Goal: Task Accomplishment & Management: Manage account settings

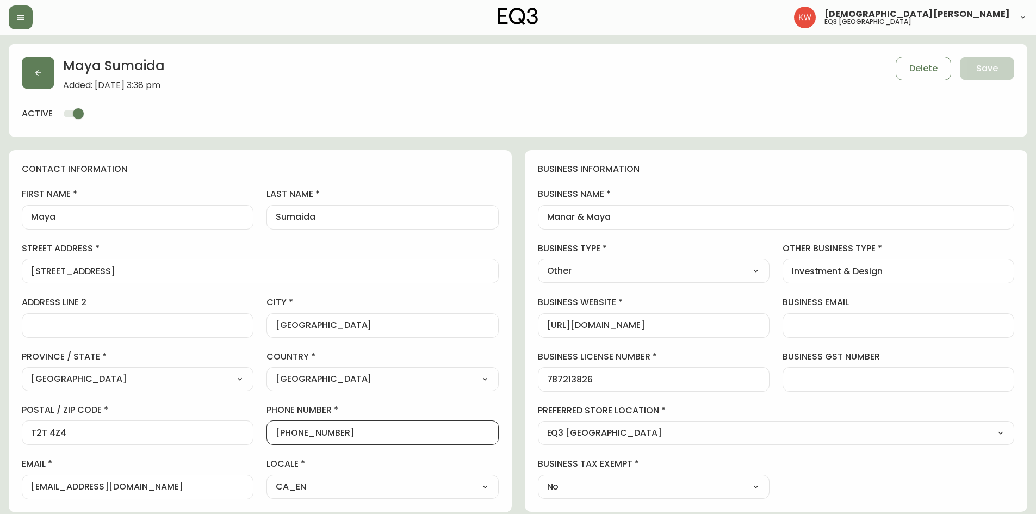
select select "AB"
select select "CA"
select select "CA_EN"
select select "Advertisement"
select select "Other"
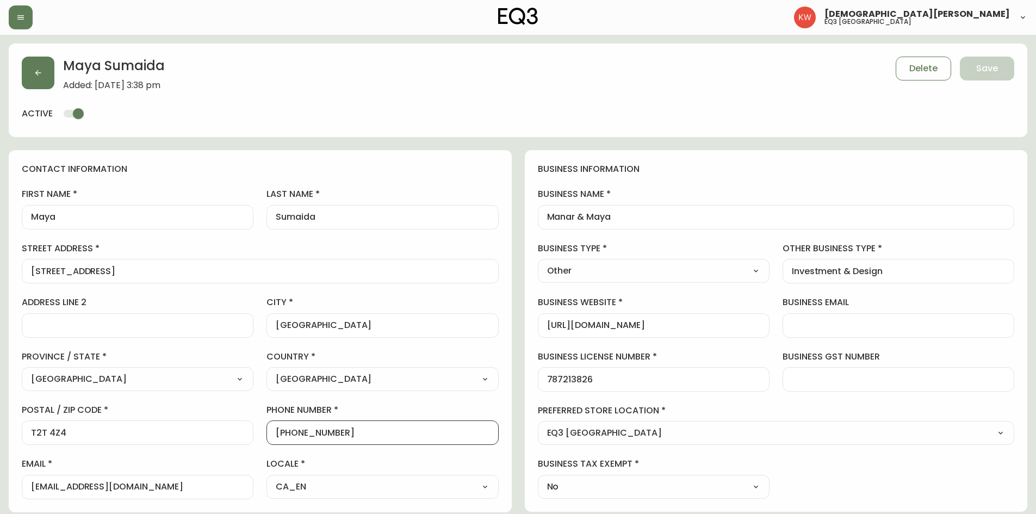
select select "cjw10z96m00006gs08l3o91tv"
select select "false"
click at [34, 71] on icon "button" at bounding box center [38, 73] width 9 height 9
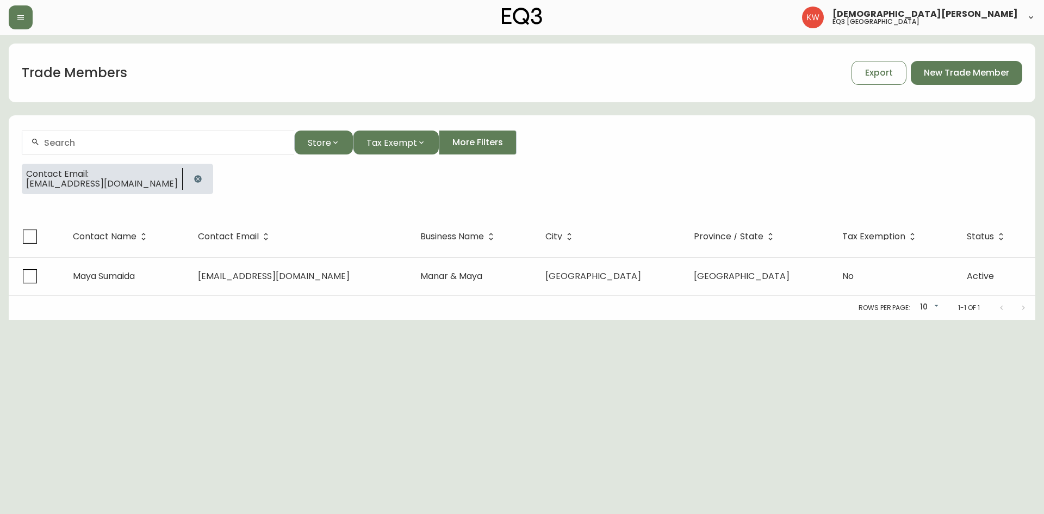
click at [194, 177] on icon "button" at bounding box center [197, 178] width 7 height 7
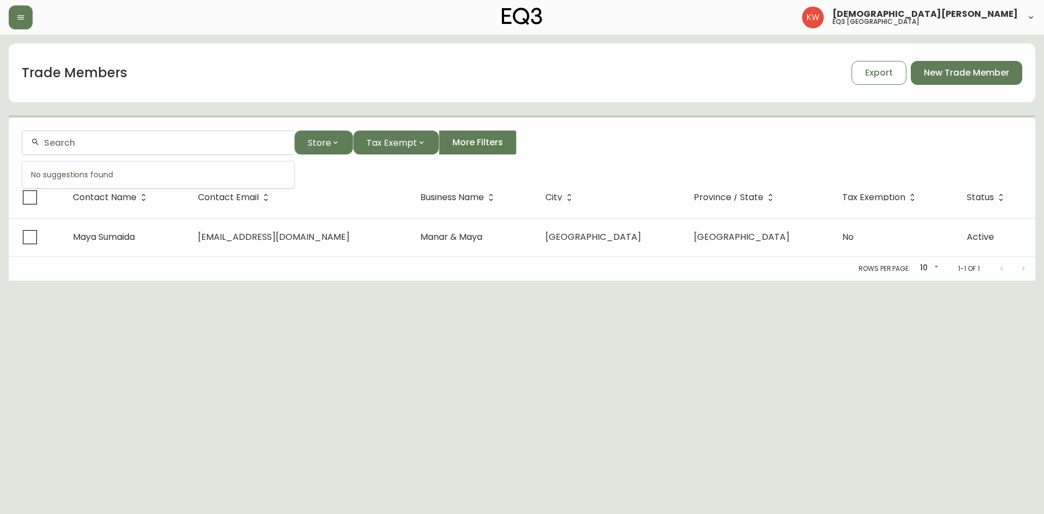
click at [157, 142] on input "text" at bounding box center [165, 143] width 242 height 10
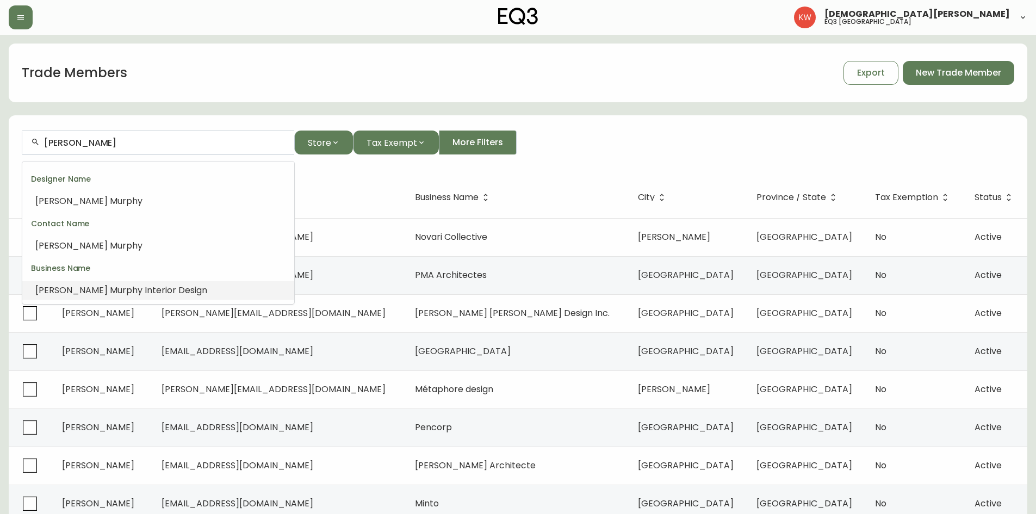
click at [145, 290] on span "phy Interior Design" at bounding box center [166, 290] width 81 height 13
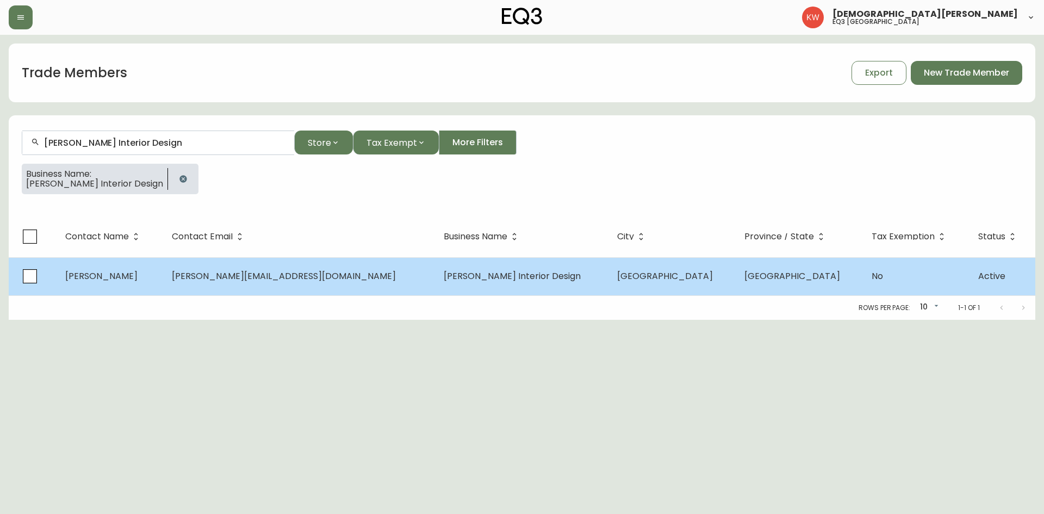
type input "[PERSON_NAME] Interior Design"
click at [145, 287] on td "[PERSON_NAME]" at bounding box center [110, 276] width 107 height 38
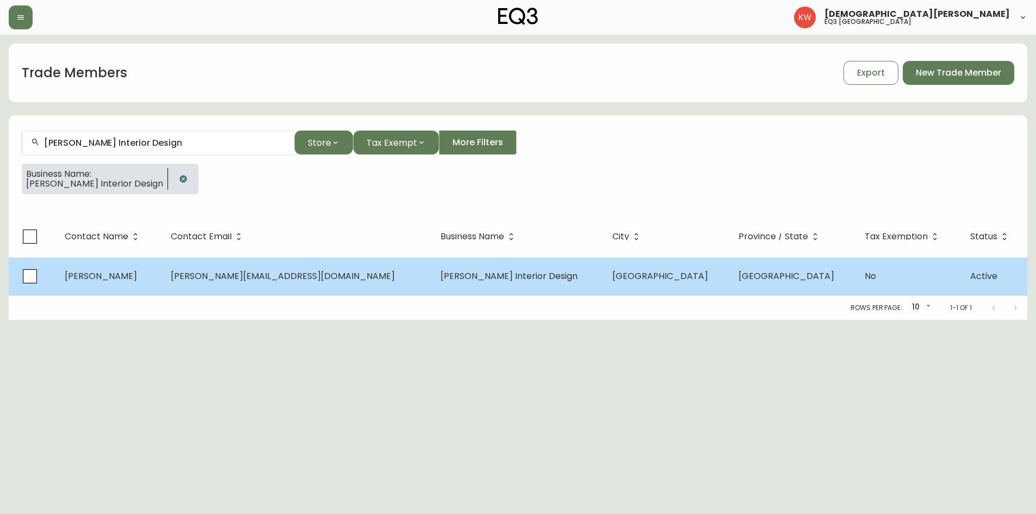
select select "AB"
select select "CA"
select select "CA_EN"
select select "Other"
select select "Interior Designer"
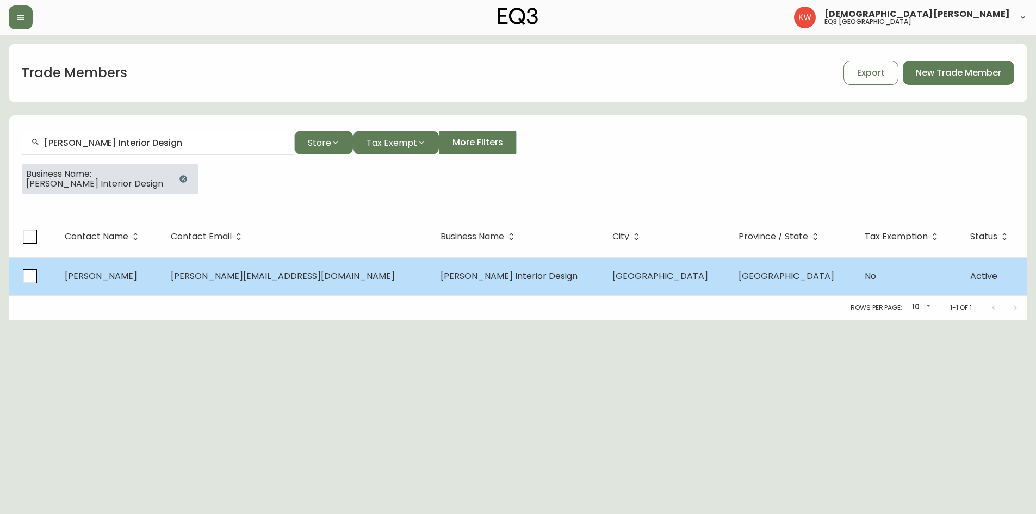
select select "false"
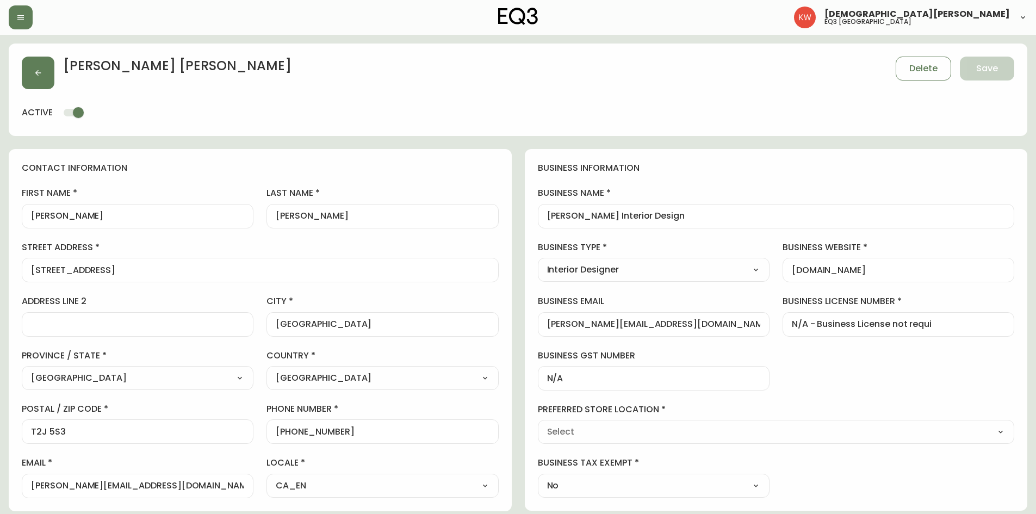
type input "EQ3 [GEOGRAPHIC_DATA]"
select select "cjw10z96m00006gs08l3o91tv"
drag, startPoint x: 156, startPoint y: 270, endPoint x: 17, endPoint y: 268, distance: 138.7
click at [17, 268] on div "contact information first name [PERSON_NAME] last name [PERSON_NAME][GEOGRAPHIC…" at bounding box center [260, 330] width 503 height 362
drag, startPoint x: 103, startPoint y: 433, endPoint x: 28, endPoint y: 436, distance: 75.1
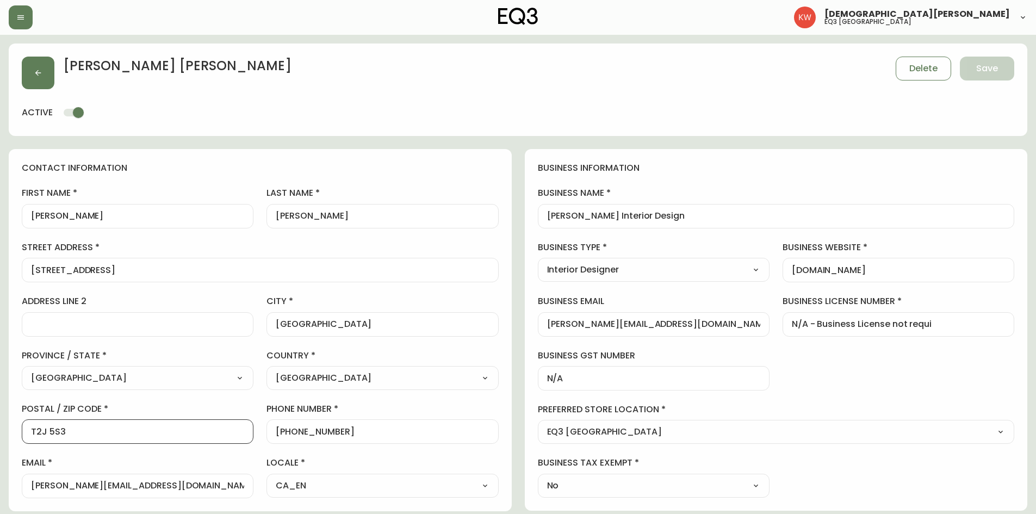
click at [28, 436] on div "T2J 5S3" at bounding box center [138, 431] width 232 height 24
click at [41, 70] on icon "button" at bounding box center [38, 73] width 9 height 9
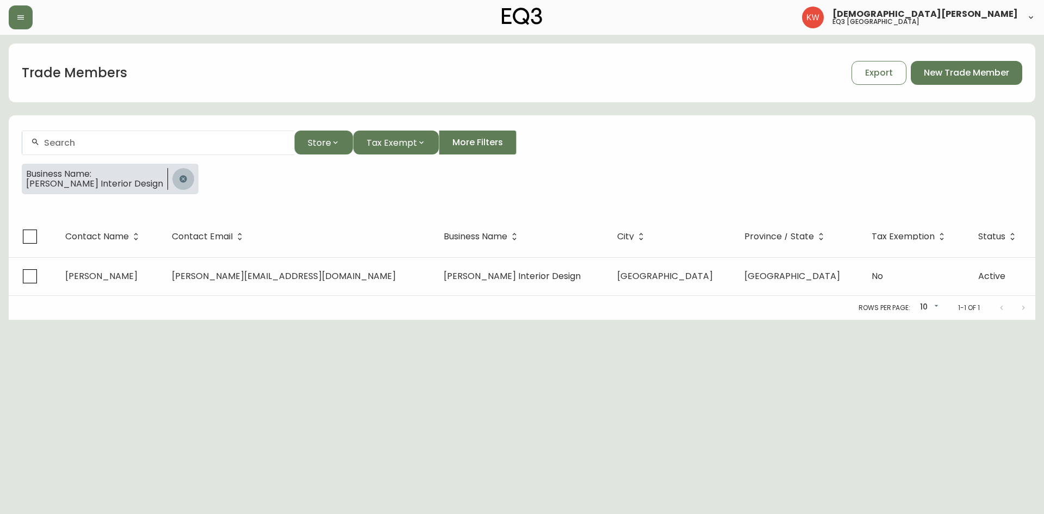
click at [182, 178] on icon "button" at bounding box center [183, 178] width 7 height 7
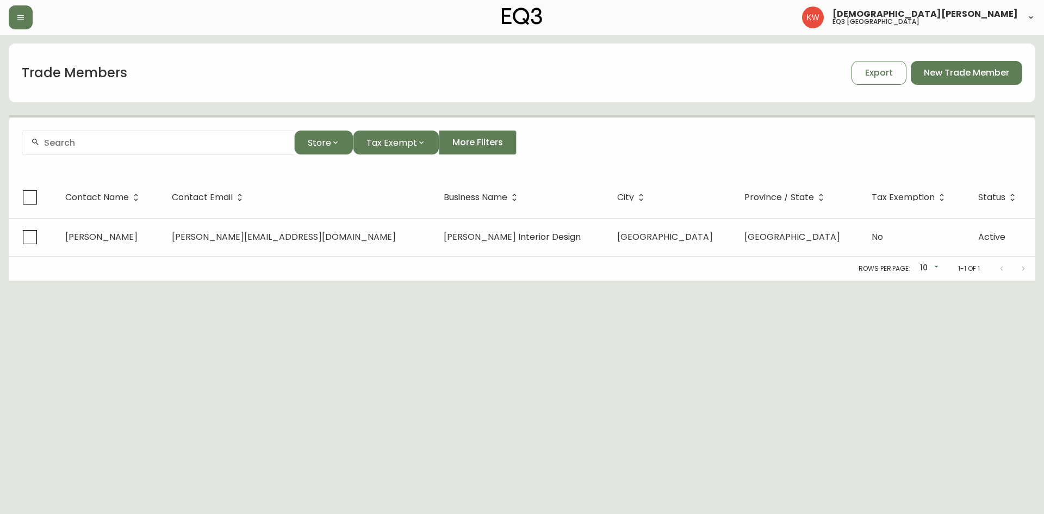
click at [163, 143] on input "text" at bounding box center [165, 143] width 242 height 10
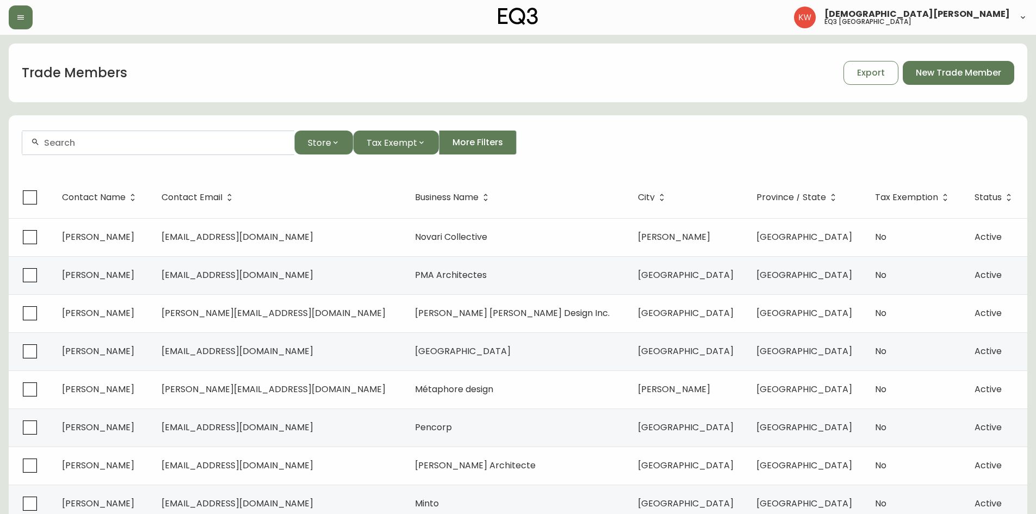
paste input "[EMAIL_ADDRESS][PERSON_NAME][DOMAIN_NAME]"
click at [163, 143] on input "[EMAIL_ADDRESS][PERSON_NAME][DOMAIN_NAME]" at bounding box center [165, 143] width 242 height 10
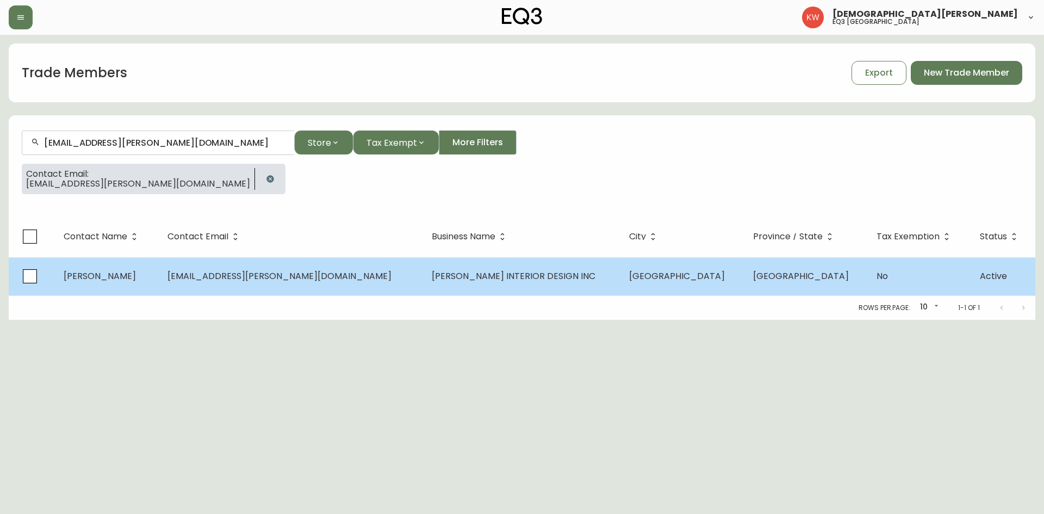
type input "[EMAIL_ADDRESS][PERSON_NAME][DOMAIN_NAME]"
click at [217, 274] on span "[EMAIL_ADDRESS][PERSON_NAME][DOMAIN_NAME]" at bounding box center [280, 276] width 224 height 13
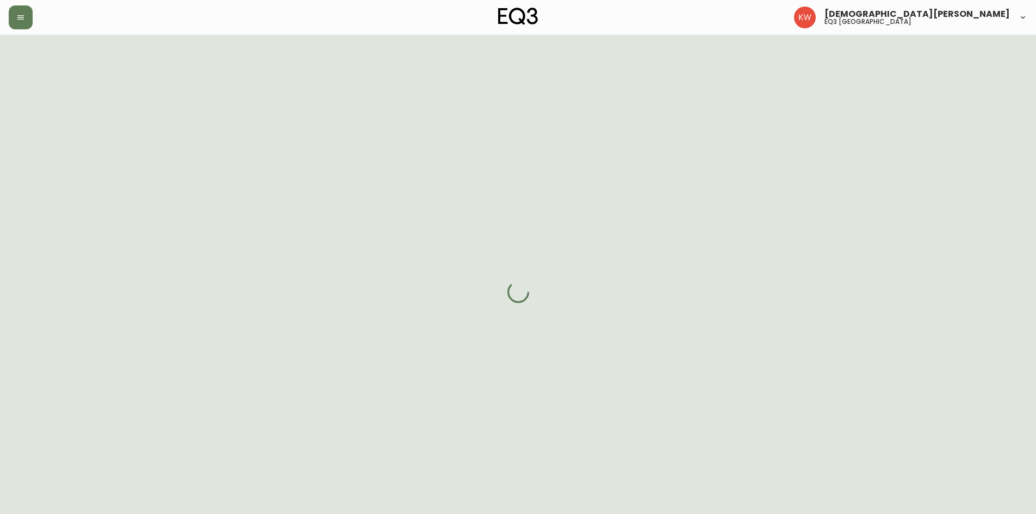
select select "AB"
select select "CA"
select select "CA_EN"
select select "Other"
select select "Interior Designer"
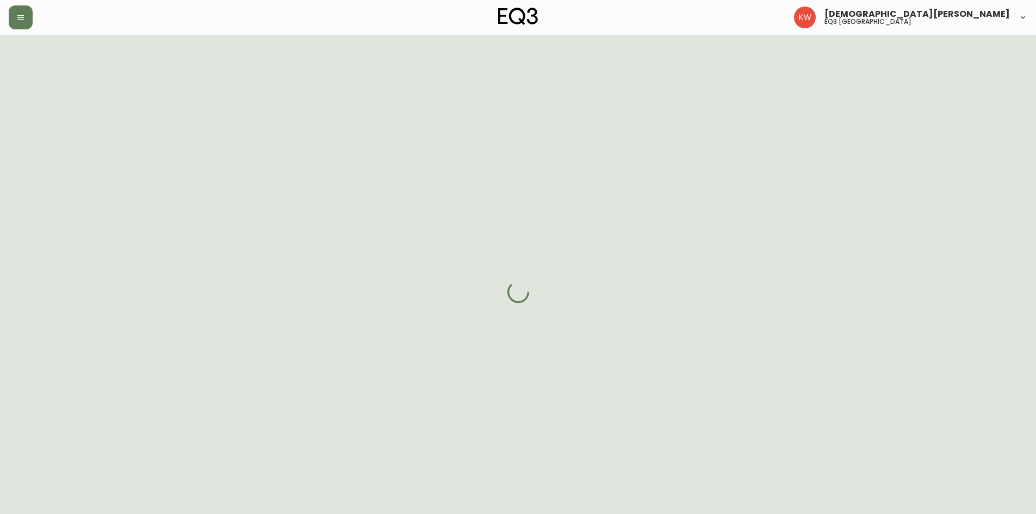
select select "false"
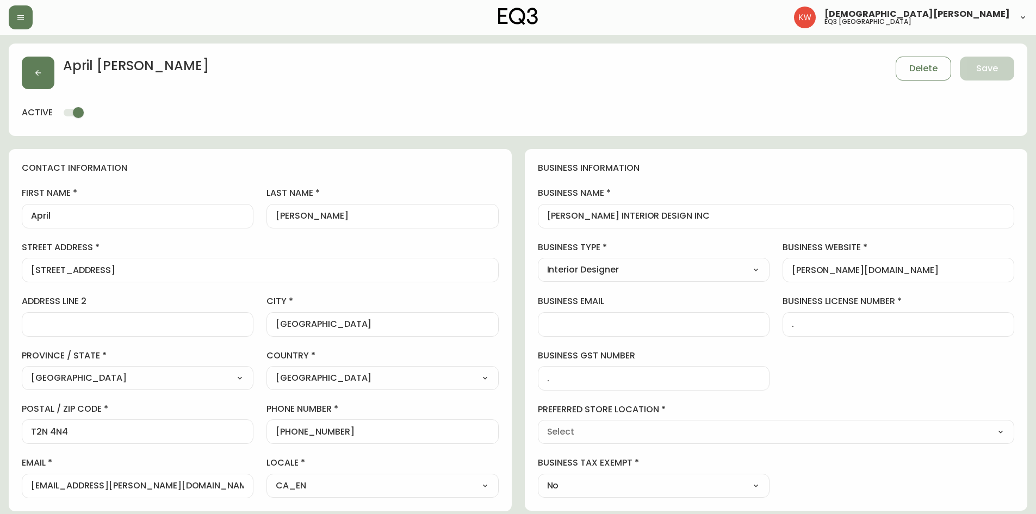
type input "EQ3 [GEOGRAPHIC_DATA]"
select select "cjw10z96m00006gs08l3o91tv"
drag, startPoint x: 286, startPoint y: 432, endPoint x: 361, endPoint y: 436, distance: 74.7
click at [361, 436] on input "[PHONE_NUMBER]" at bounding box center [382, 431] width 213 height 10
click at [42, 64] on button "button" at bounding box center [38, 73] width 33 height 33
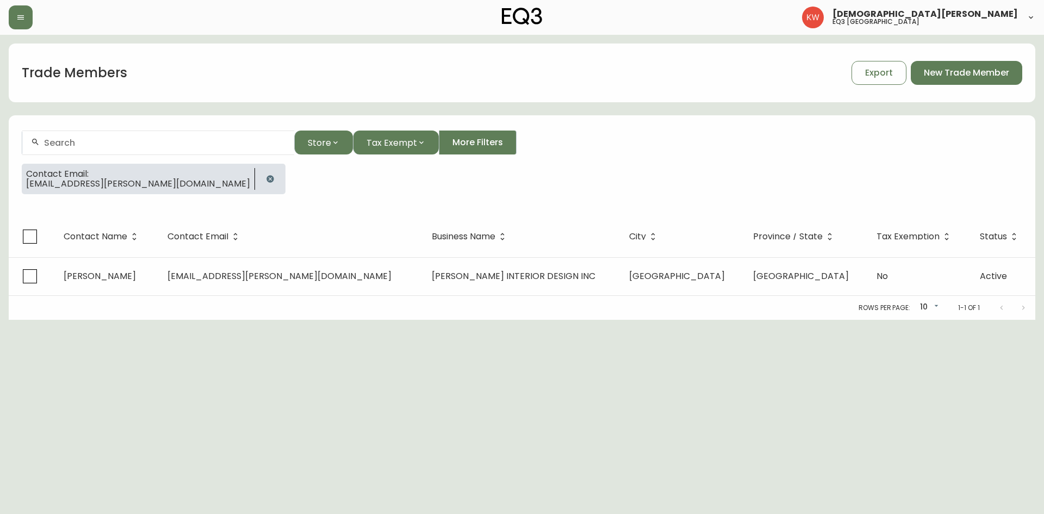
click at [266, 180] on icon "button" at bounding box center [270, 179] width 9 height 9
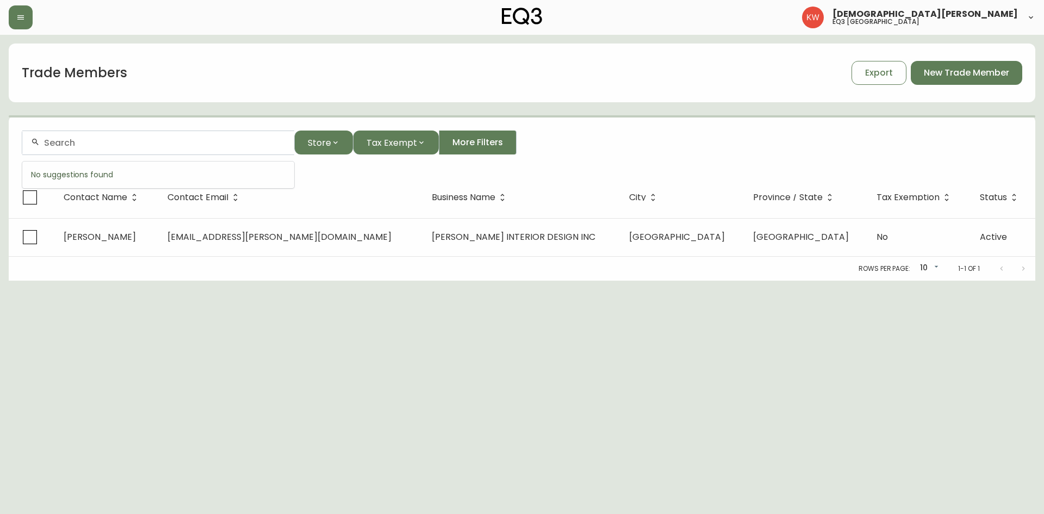
click at [155, 147] on input "text" at bounding box center [165, 143] width 242 height 10
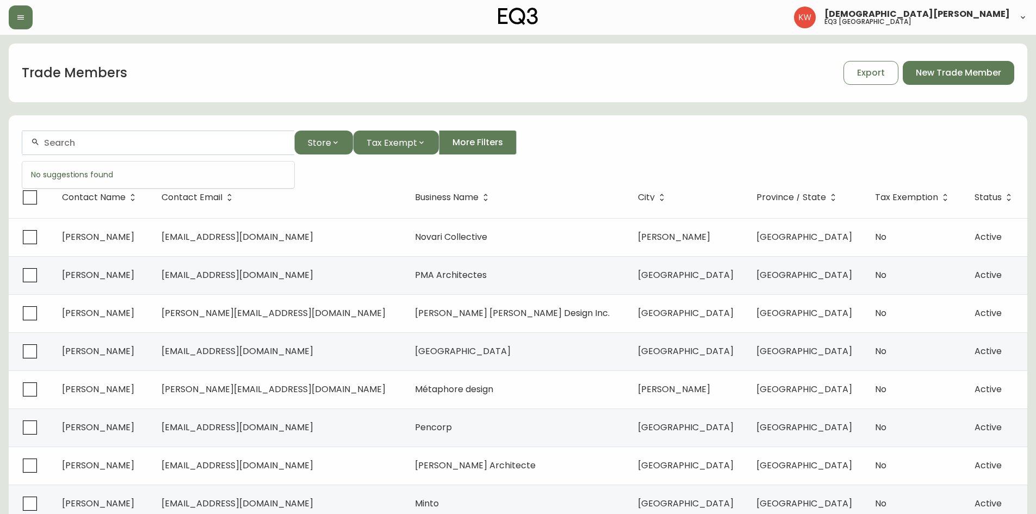
paste input "[EMAIL_ADDRESS][DOMAIN_NAME]"
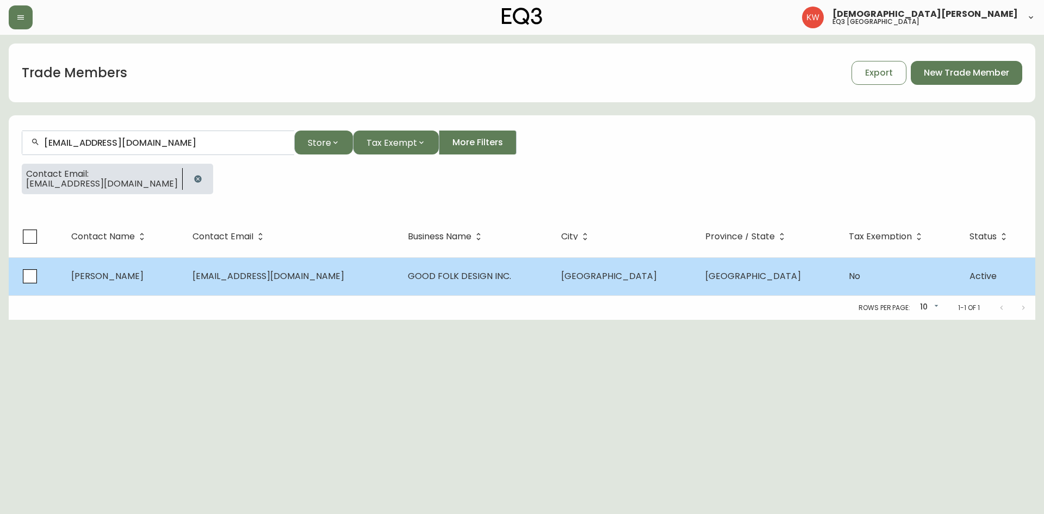
type input "[EMAIL_ADDRESS][DOMAIN_NAME]"
click at [164, 269] on td "[PERSON_NAME]" at bounding box center [123, 276] width 121 height 38
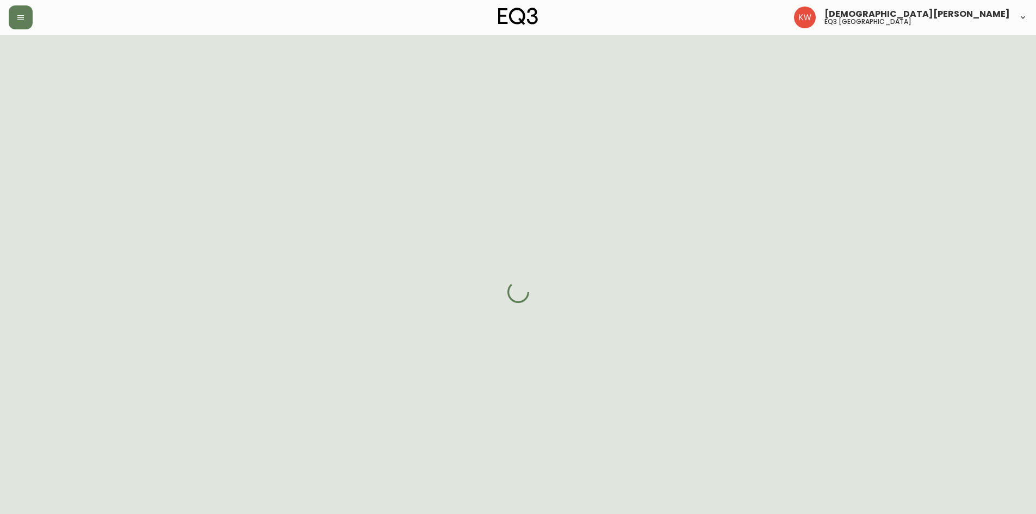
select select "AB"
select select "CA"
select select "CA_EN"
select select "Other"
select select "Interior Designer"
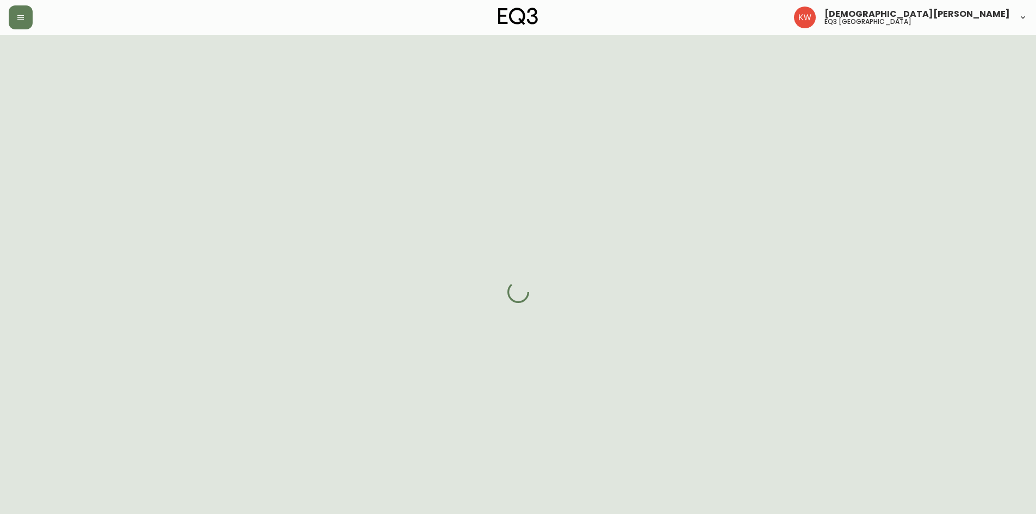
select select "false"
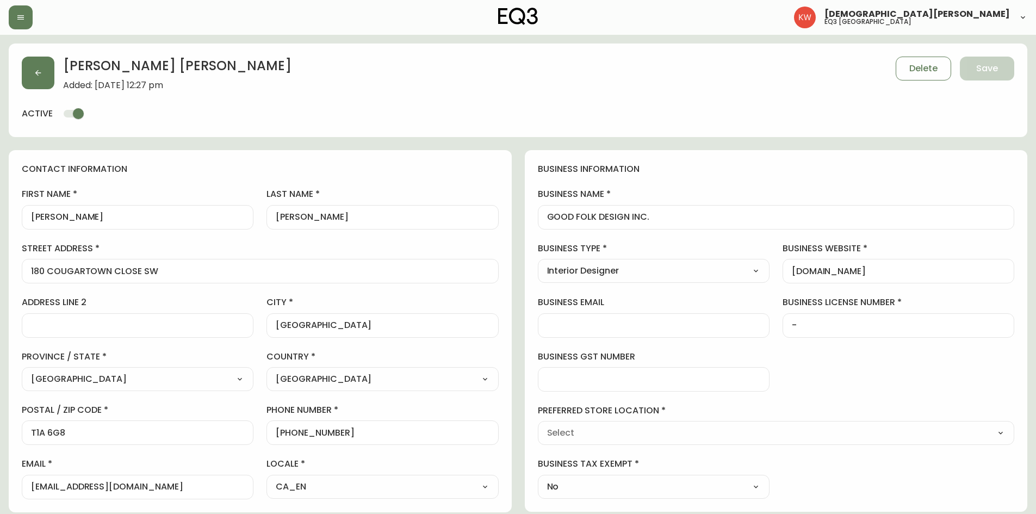
type input "EQ3 [GEOGRAPHIC_DATA]"
select select "cjw10z96m00006gs08l3o91tv"
drag, startPoint x: 672, startPoint y: 219, endPoint x: 531, endPoint y: 219, distance: 140.3
click at [531, 219] on div "business information business name GOOD FOLK DESIGN INC. business type Interior…" at bounding box center [776, 331] width 503 height 362
drag, startPoint x: 197, startPoint y: 489, endPoint x: 18, endPoint y: 482, distance: 178.6
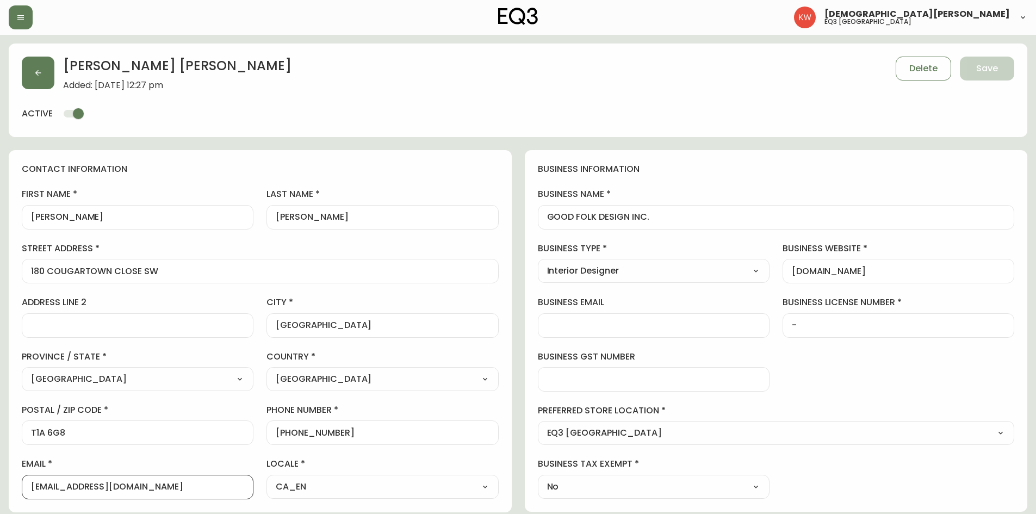
click at [18, 482] on div "contact information first name [PERSON_NAME] last name [PERSON_NAME][GEOGRAPHIC…" at bounding box center [260, 331] width 503 height 362
click at [48, 66] on button "button" at bounding box center [38, 73] width 33 height 33
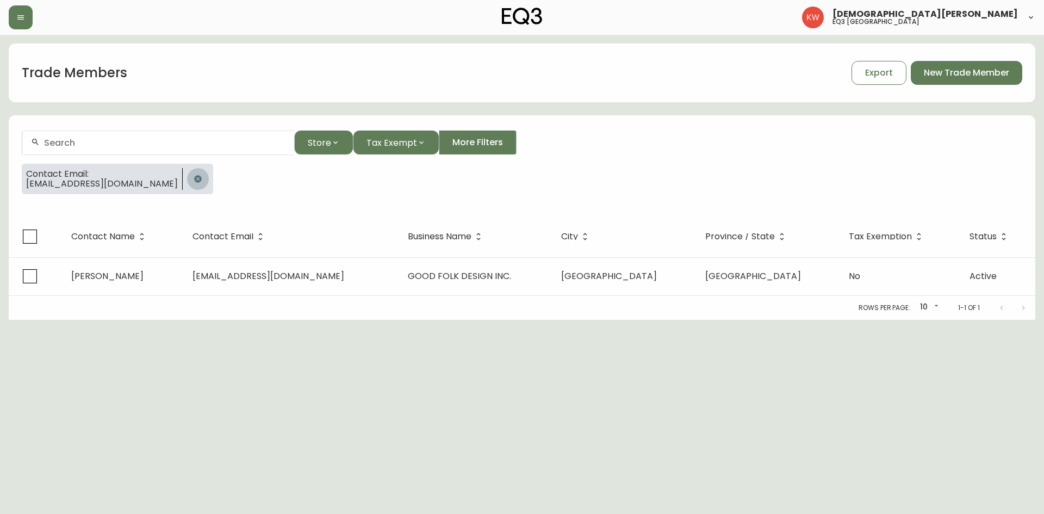
click at [194, 180] on icon "button" at bounding box center [198, 179] width 9 height 9
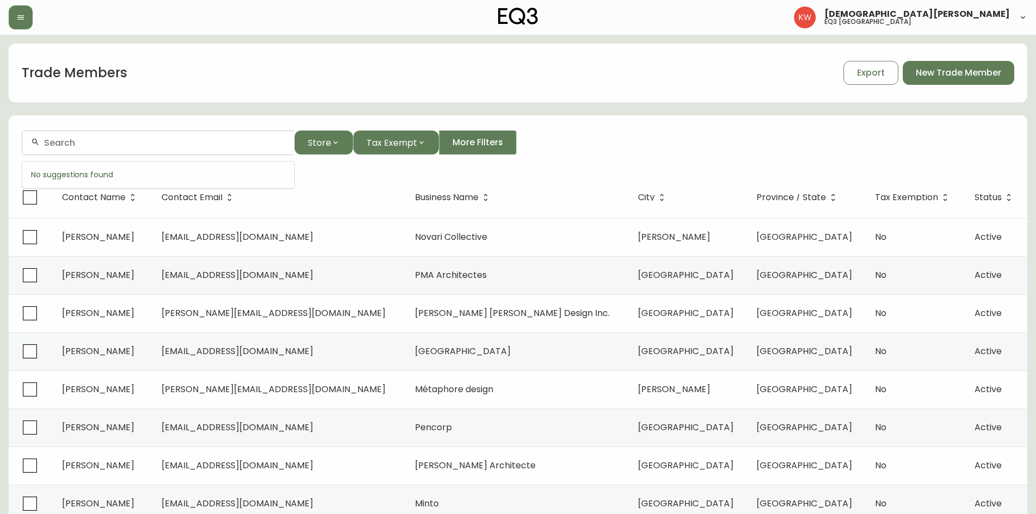
click at [107, 140] on input "text" at bounding box center [165, 143] width 242 height 10
paste input "[PERSON_NAME][EMAIL_ADDRESS][DOMAIN_NAME]"
type input "[PERSON_NAME][EMAIL_ADDRESS][DOMAIN_NAME]"
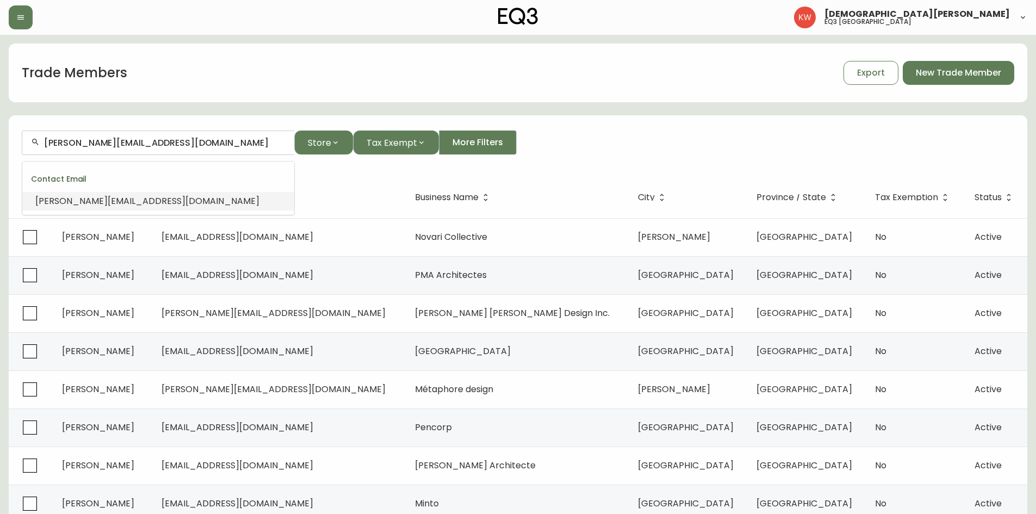
click at [146, 199] on span "[PERSON_NAME][EMAIL_ADDRESS][DOMAIN_NAME]" at bounding box center [147, 201] width 224 height 13
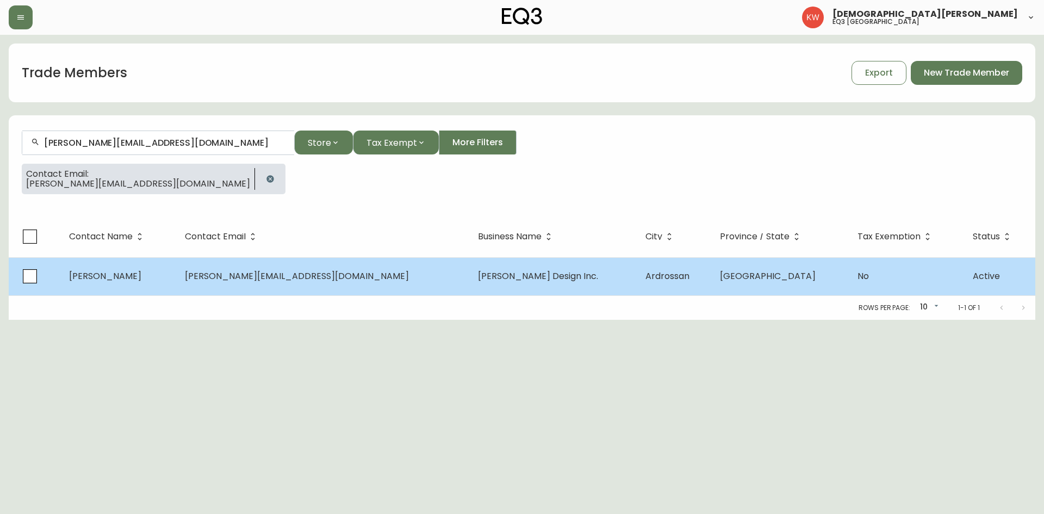
click at [207, 289] on td "[PERSON_NAME][EMAIL_ADDRESS][DOMAIN_NAME]" at bounding box center [323, 276] width 294 height 38
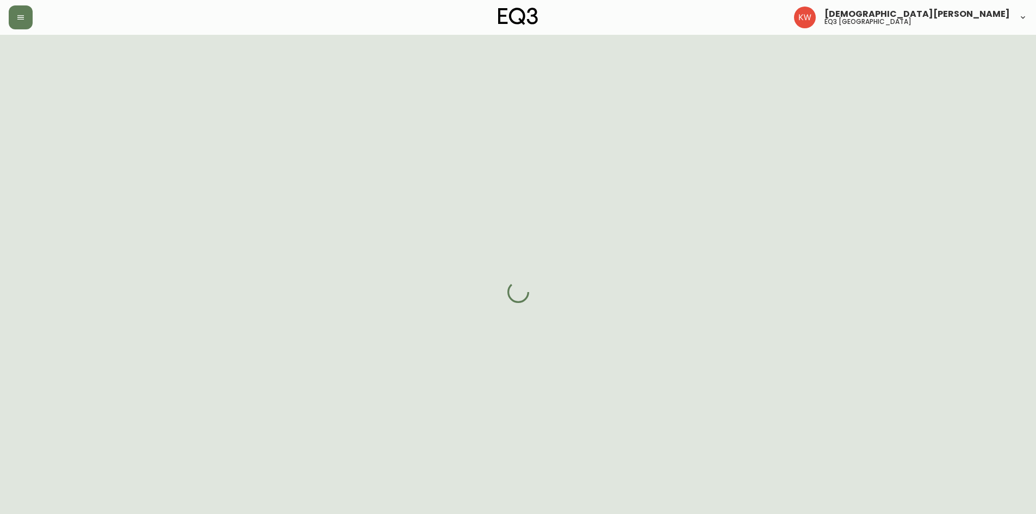
select select "AB"
select select "CA"
select select "CA_EN"
select select "Social Media"
select select "Interior Designer"
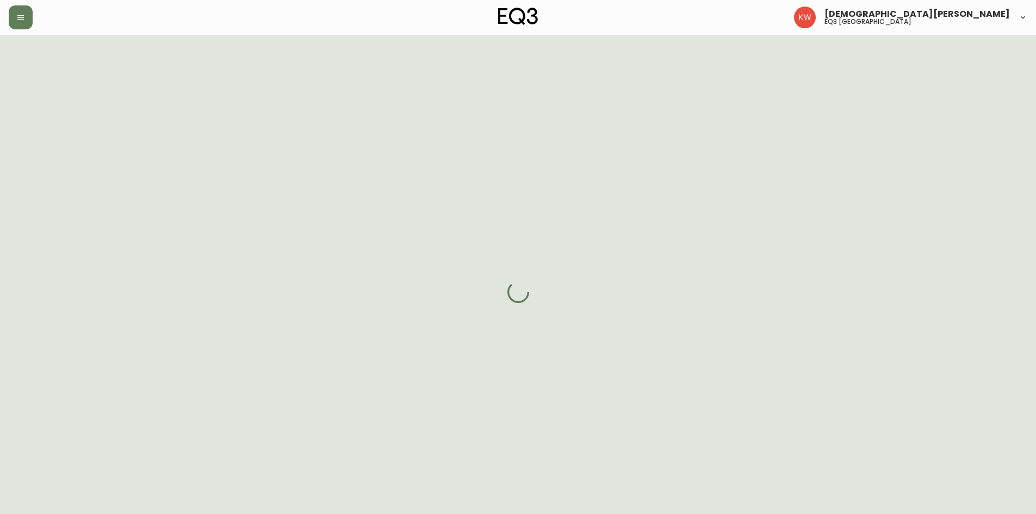
select select "cjw10z96m00006gs08l3o91tv"
select select "false"
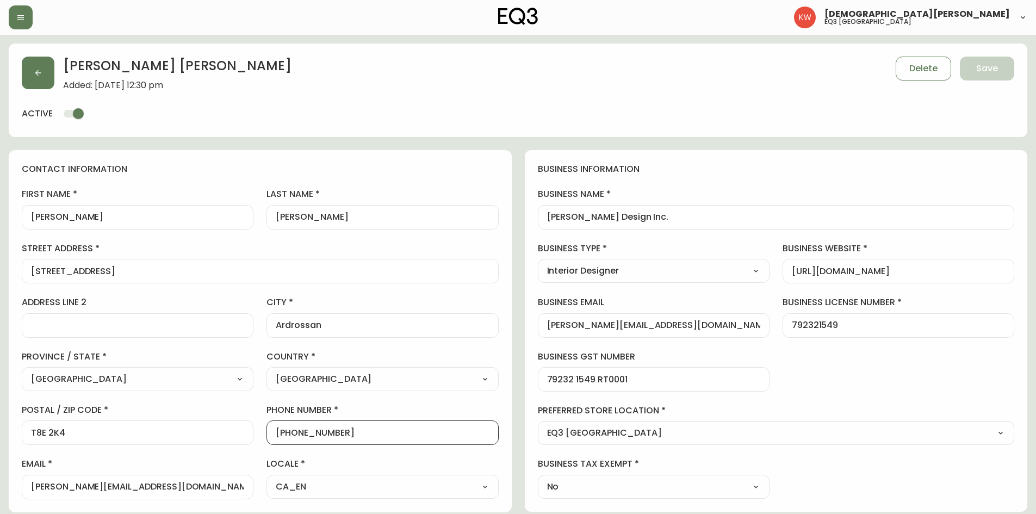
drag, startPoint x: 340, startPoint y: 437, endPoint x: 286, endPoint y: 431, distance: 54.1
click at [286, 431] on input "[PHONE_NUMBER]" at bounding box center [382, 433] width 213 height 10
click at [39, 70] on icon "button" at bounding box center [38, 73] width 9 height 9
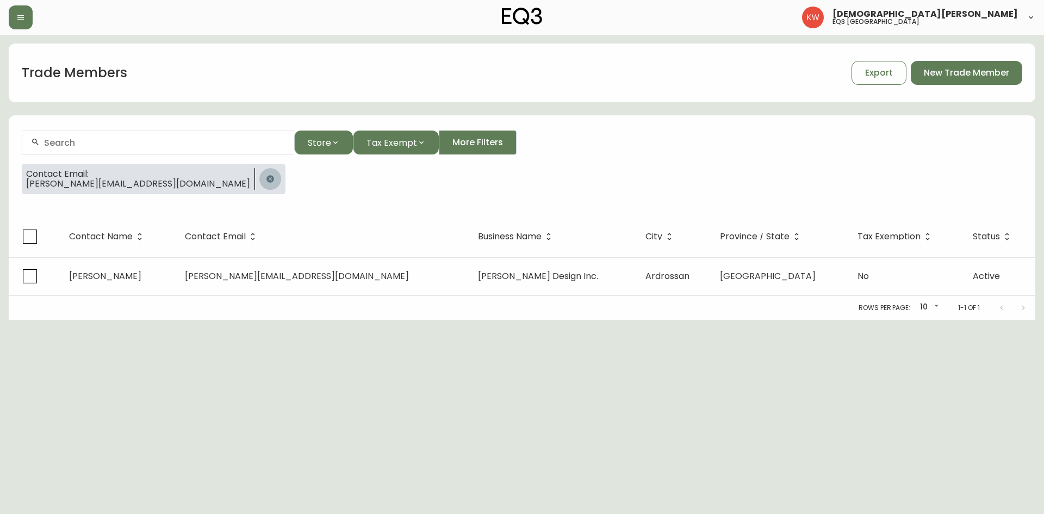
click at [266, 175] on icon "button" at bounding box center [270, 179] width 9 height 9
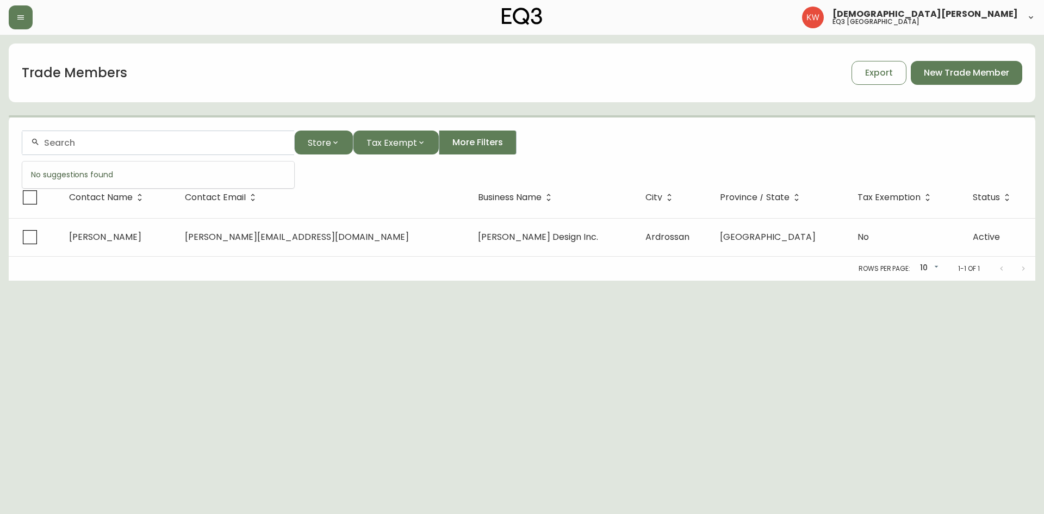
click at [162, 139] on input "text" at bounding box center [165, 143] width 242 height 10
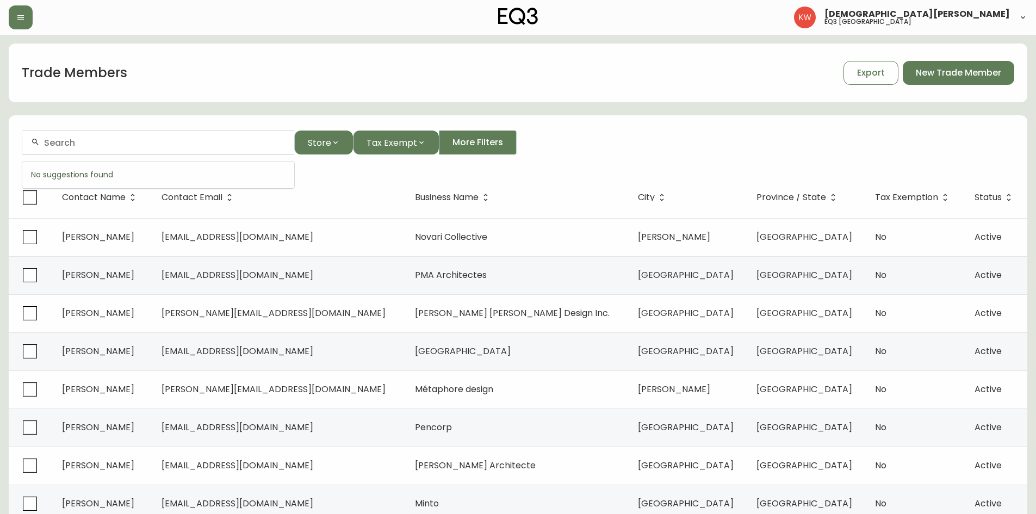
paste input "[EMAIL_ADDRESS][DOMAIN_NAME]"
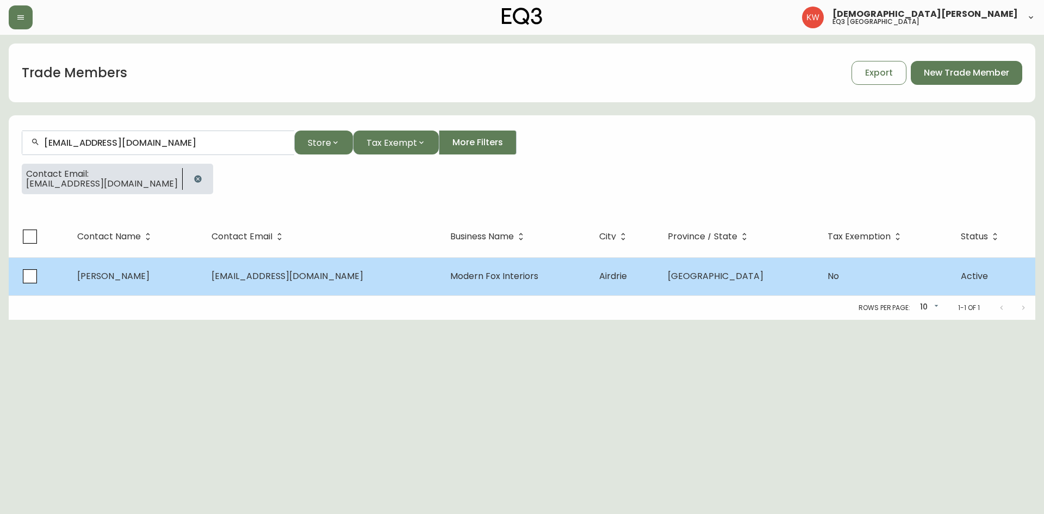
type input "[EMAIL_ADDRESS][DOMAIN_NAME]"
click at [203, 280] on td "[PERSON_NAME]" at bounding box center [136, 276] width 134 height 38
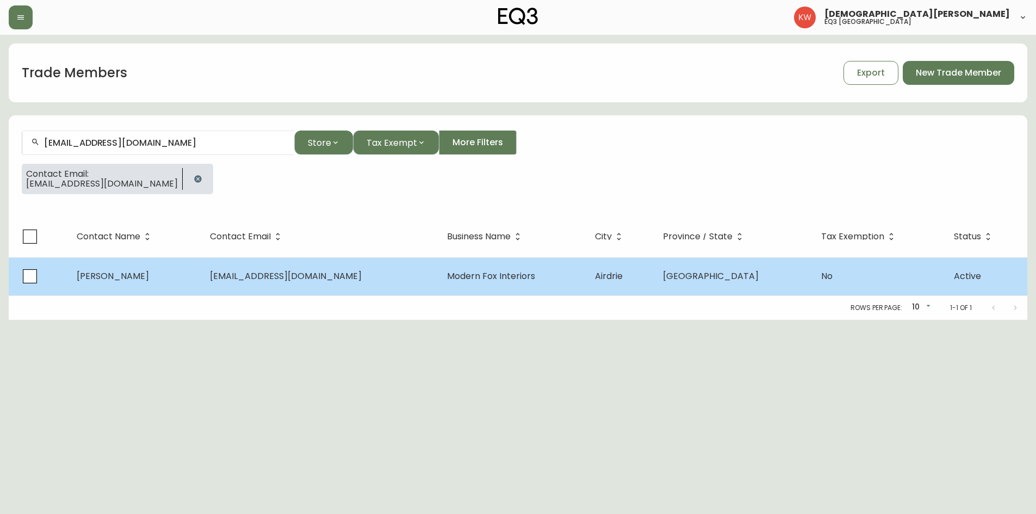
select select "AB"
select select "CA"
select select "CA_EN"
select select "Trade Show"
select select "Interior Designer"
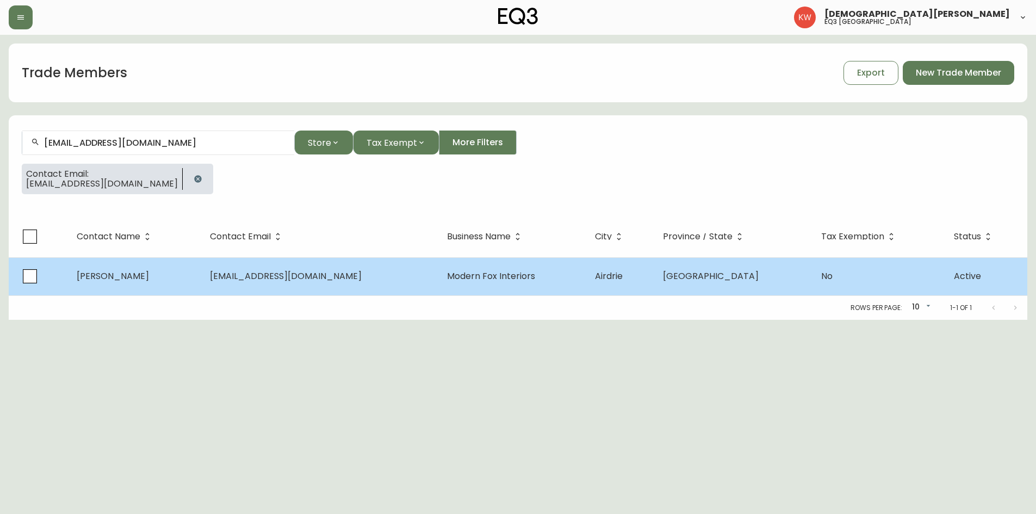
select select "false"
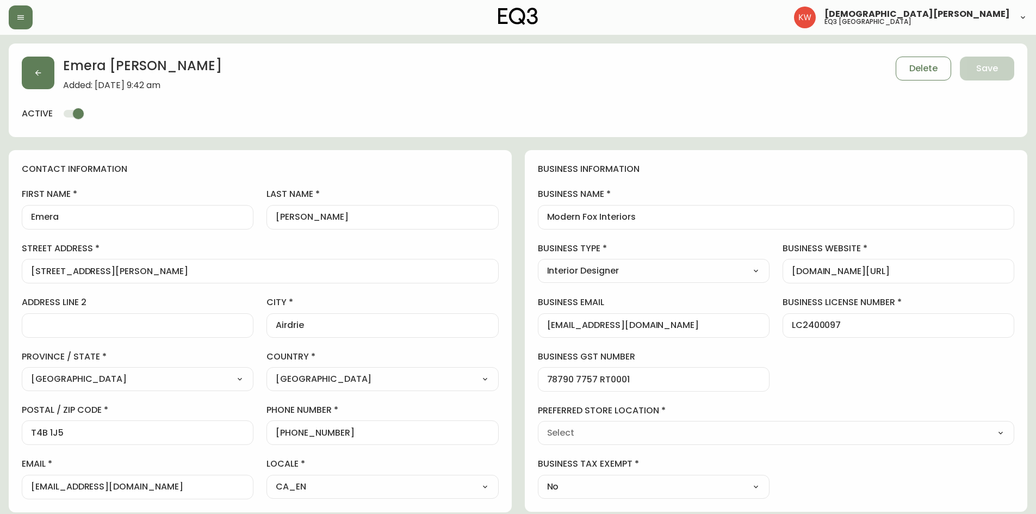
type input "EQ3 [GEOGRAPHIC_DATA]"
select select "cjw10z96m00006gs08l3o91tv"
drag, startPoint x: 351, startPoint y: 431, endPoint x: 287, endPoint y: 432, distance: 63.7
click at [287, 432] on input "[PHONE_NUMBER]" at bounding box center [382, 433] width 213 height 10
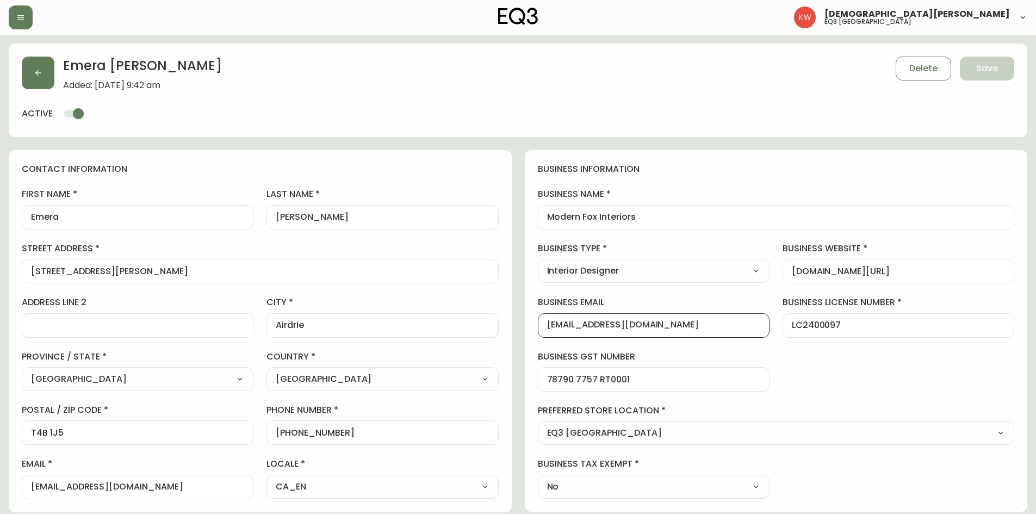
drag, startPoint x: 697, startPoint y: 325, endPoint x: 542, endPoint y: 333, distance: 154.7
click at [542, 333] on div "[EMAIL_ADDRESS][DOMAIN_NAME]" at bounding box center [654, 325] width 232 height 24
drag, startPoint x: 648, startPoint y: 221, endPoint x: 531, endPoint y: 217, distance: 117.6
click at [531, 217] on div "business information business name Modern Fox Interiors business type Interior …" at bounding box center [776, 331] width 503 height 362
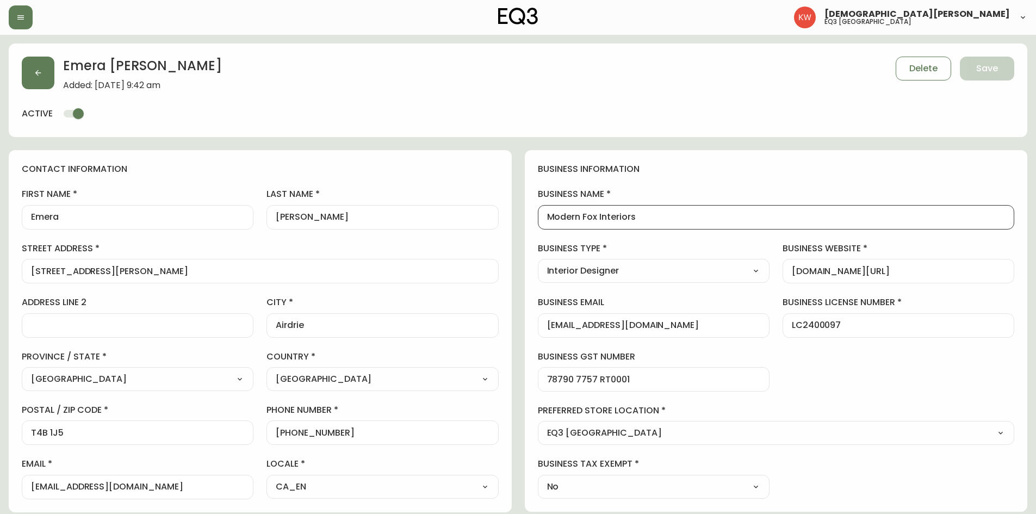
click at [652, 219] on input "Modern Fox Interiors" at bounding box center [776, 217] width 459 height 10
drag, startPoint x: 652, startPoint y: 219, endPoint x: 533, endPoint y: 223, distance: 119.2
click at [533, 223] on div "business information business name Modern Fox Interiors business type Interior …" at bounding box center [776, 331] width 503 height 362
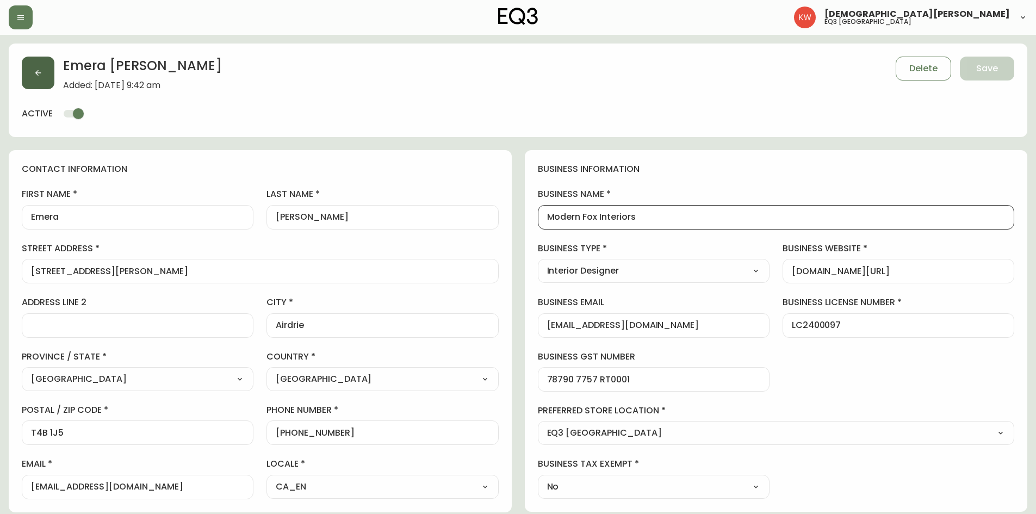
click at [40, 70] on icon "button" at bounding box center [38, 73] width 9 height 9
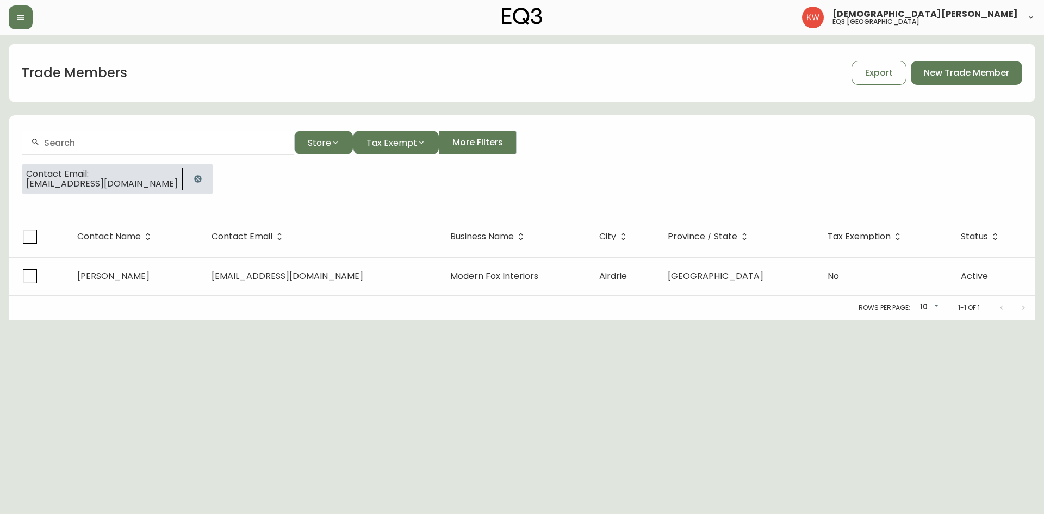
click at [194, 176] on icon "button" at bounding box center [197, 178] width 7 height 7
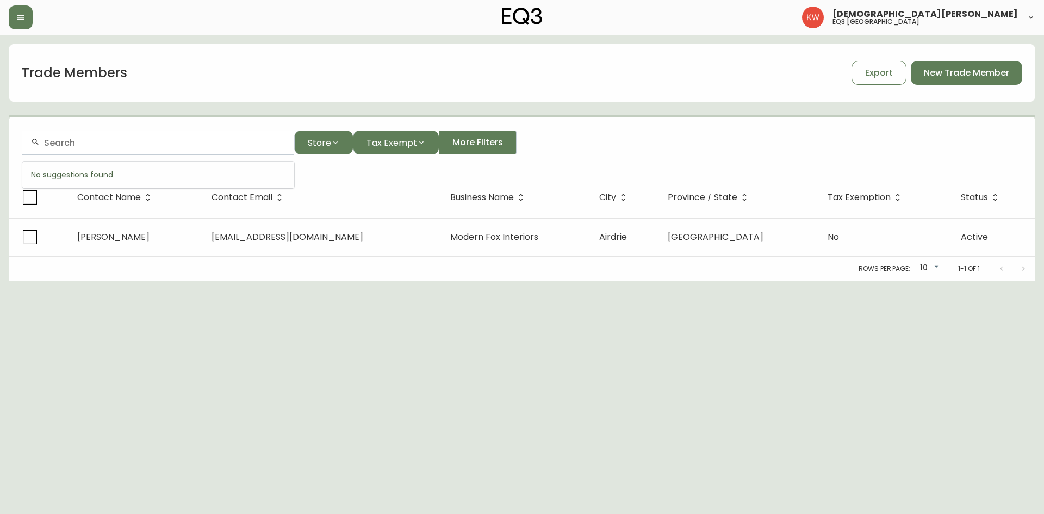
click at [171, 145] on input "text" at bounding box center [165, 143] width 242 height 10
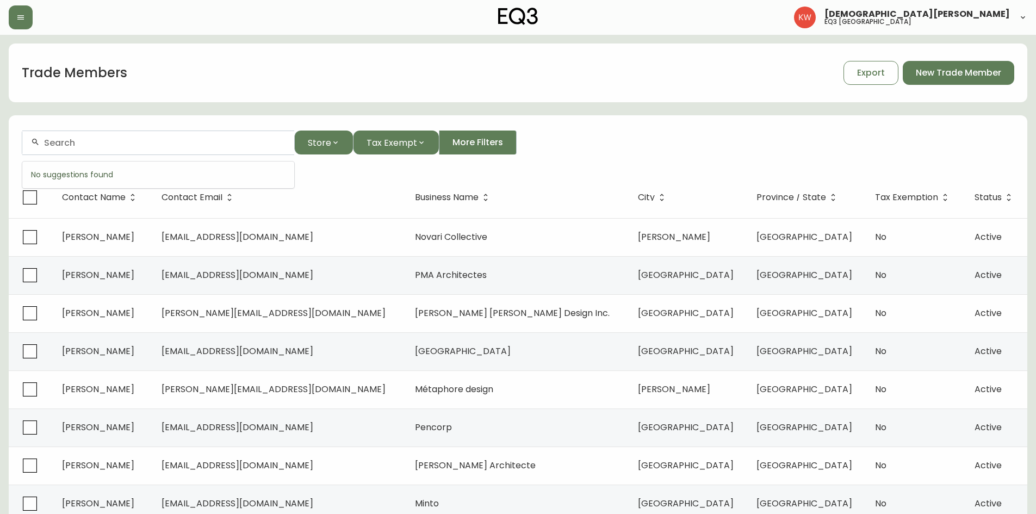
paste input "[EMAIL_ADDRESS][DOMAIN_NAME]"
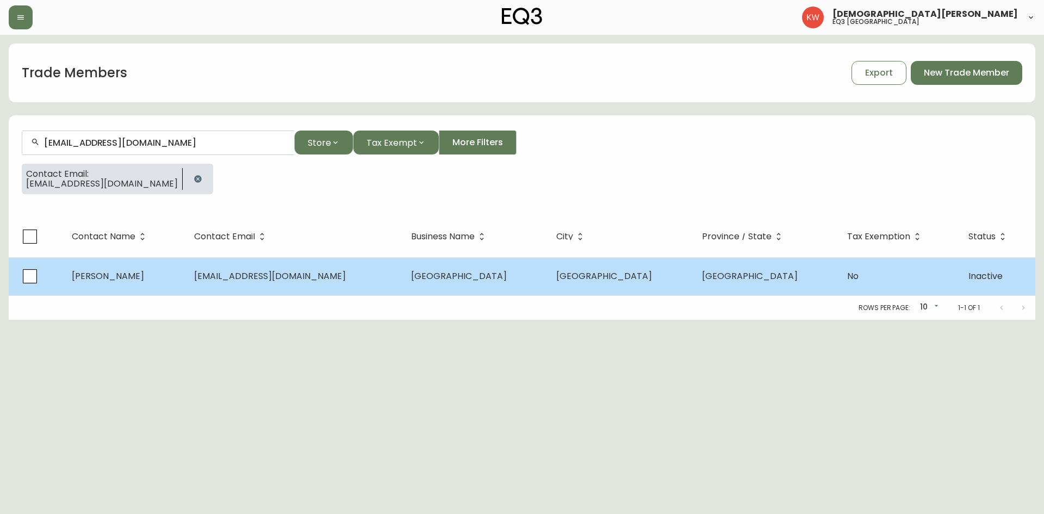
type input "[EMAIL_ADDRESS][DOMAIN_NAME]"
click at [258, 287] on td "[EMAIL_ADDRESS][DOMAIN_NAME]" at bounding box center [293, 276] width 217 height 38
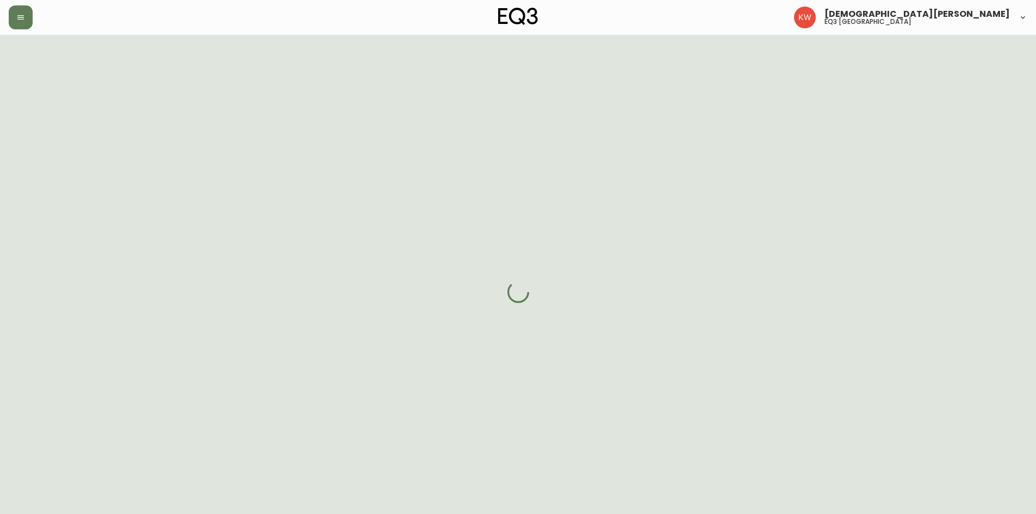
select select "AB"
select select "CA"
select select "CA_EN"
select select "Other"
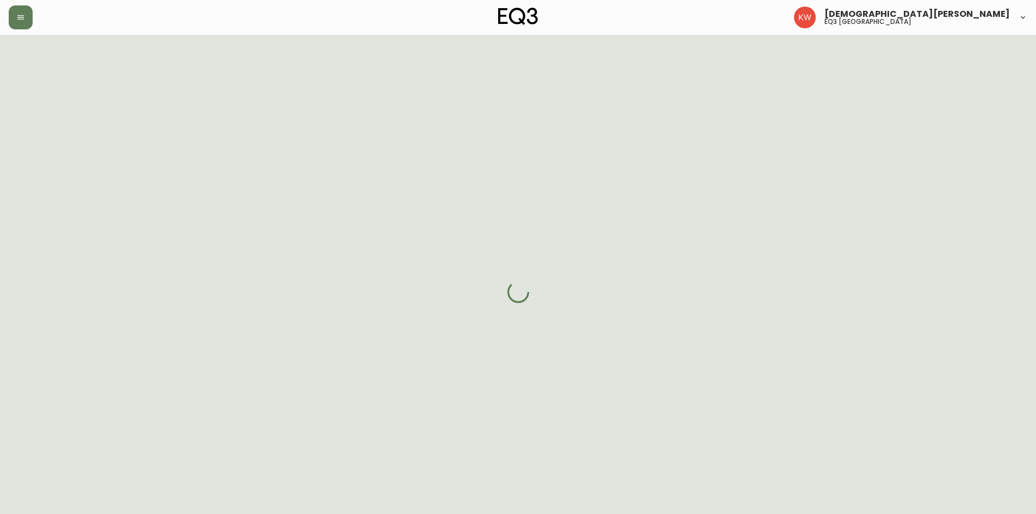
select select "false"
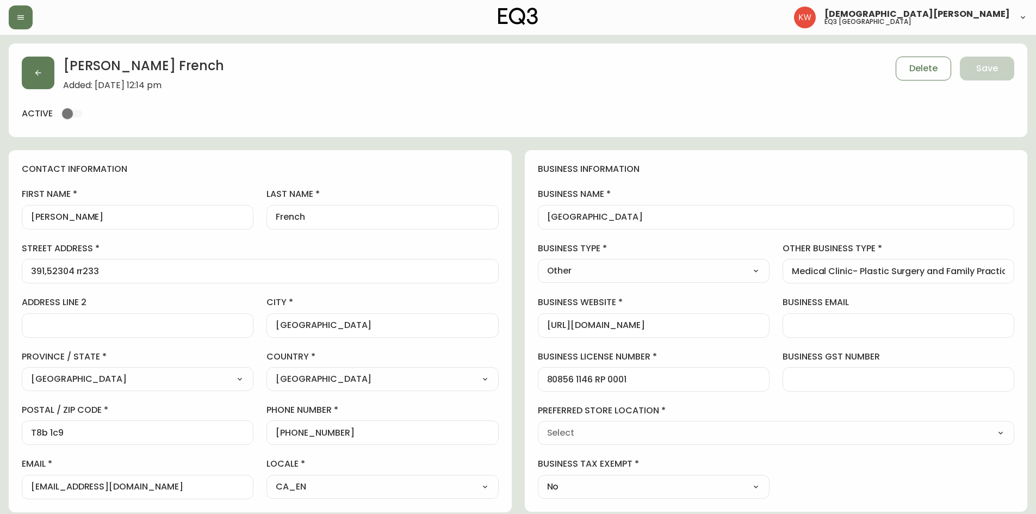
type input "EQ3 [GEOGRAPHIC_DATA]"
select select "cjw10z96m00006gs08l3o91tv"
drag, startPoint x: 374, startPoint y: 436, endPoint x: 286, endPoint y: 434, distance: 88.2
click at [286, 434] on input "[PHONE_NUMBER]" at bounding box center [382, 433] width 213 height 10
drag, startPoint x: 692, startPoint y: 217, endPoint x: 540, endPoint y: 222, distance: 151.9
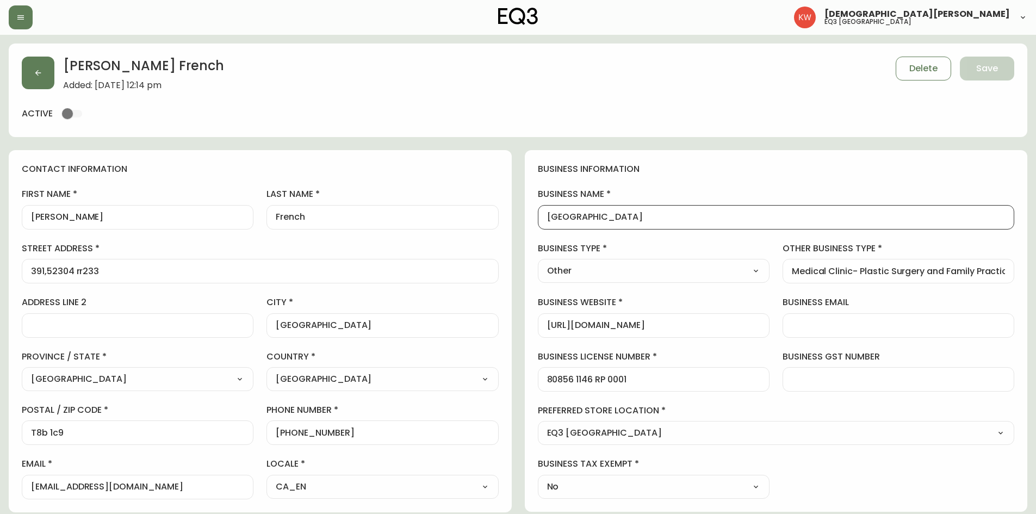
click at [540, 222] on div "[GEOGRAPHIC_DATA]" at bounding box center [776, 217] width 477 height 24
click at [47, 79] on button "button" at bounding box center [38, 73] width 33 height 33
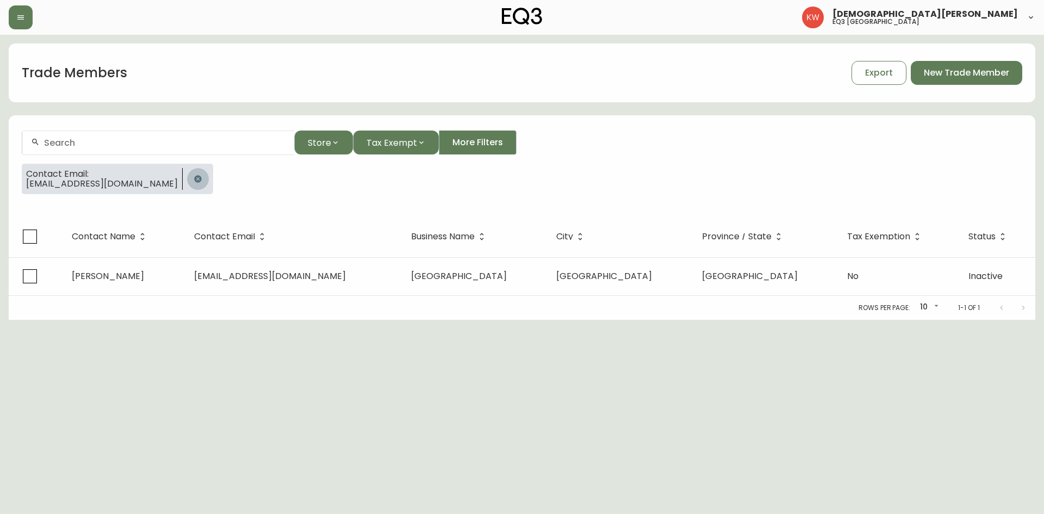
click at [194, 177] on icon "button" at bounding box center [197, 178] width 7 height 7
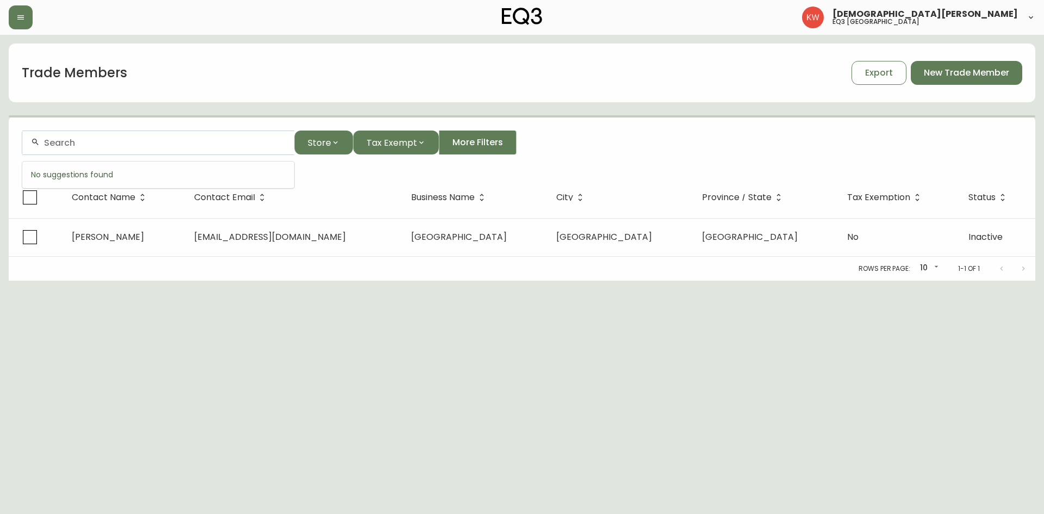
click at [145, 142] on input "text" at bounding box center [165, 143] width 242 height 10
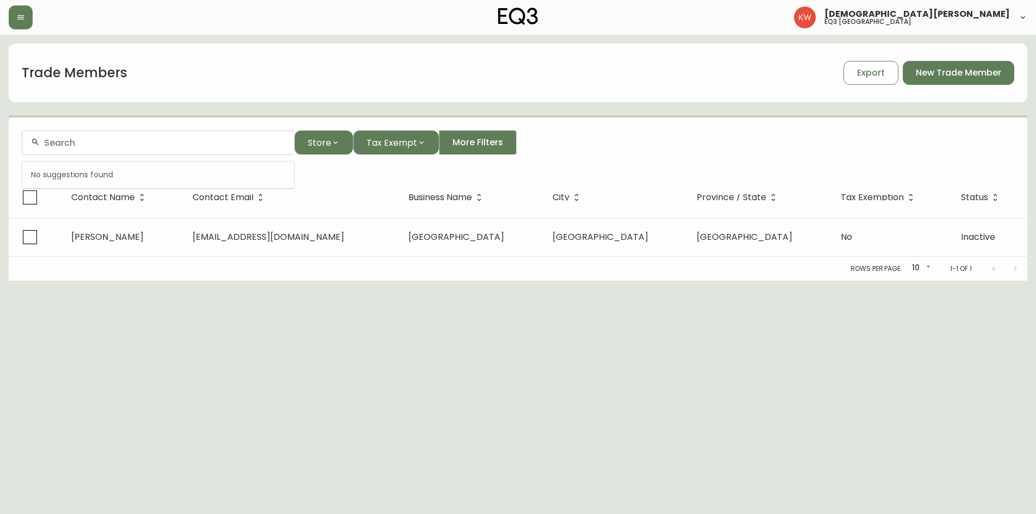
paste input "[EMAIL_ADDRESS][DOMAIN_NAME]"
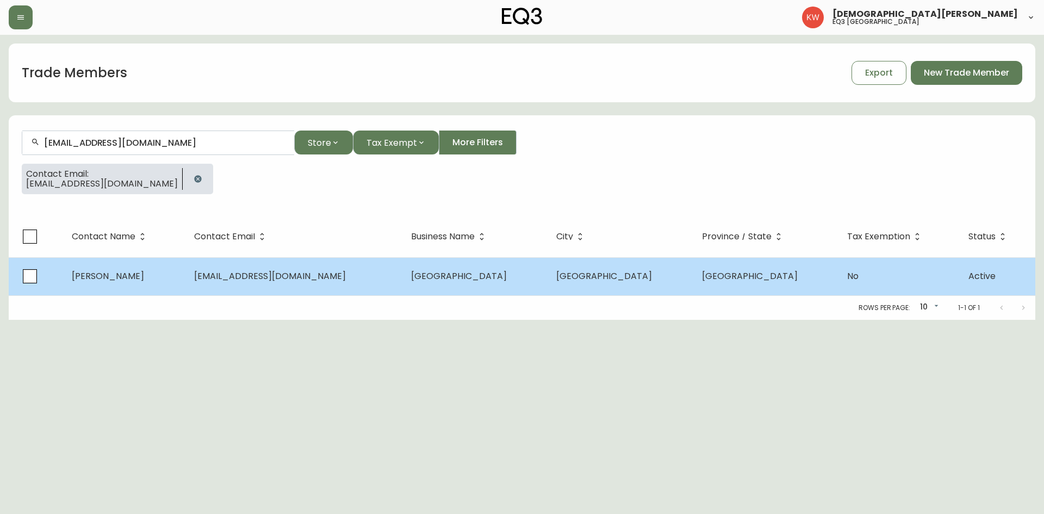
type input "[EMAIL_ADDRESS][DOMAIN_NAME]"
click at [231, 275] on span "[EMAIL_ADDRESS][DOMAIN_NAME]" at bounding box center [270, 276] width 152 height 13
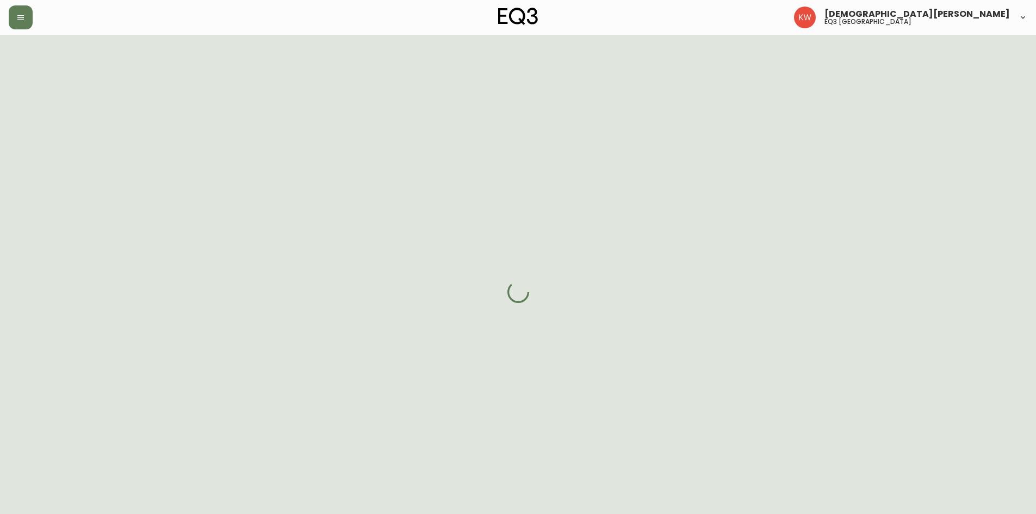
select select "AB"
select select "CA"
select select "CA_EN"
select select "Other"
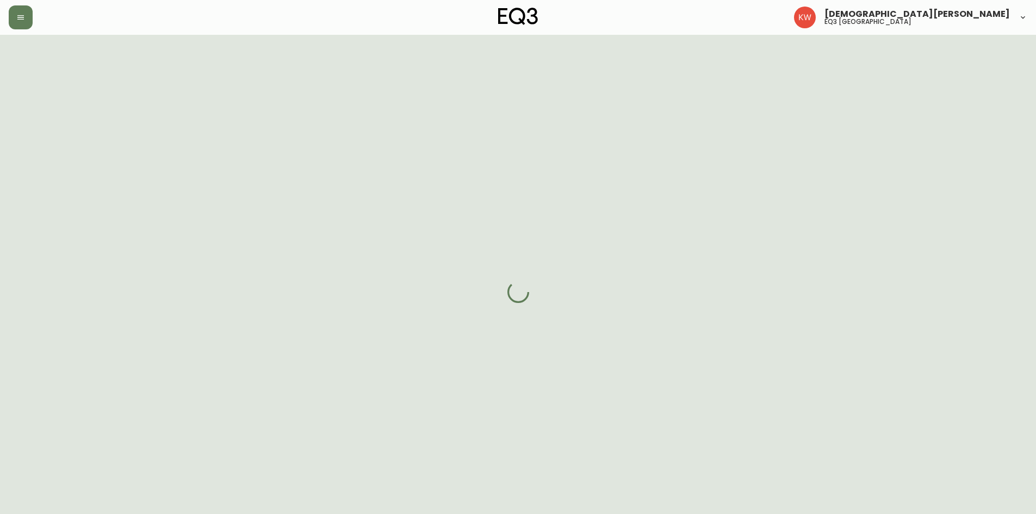
select select "false"
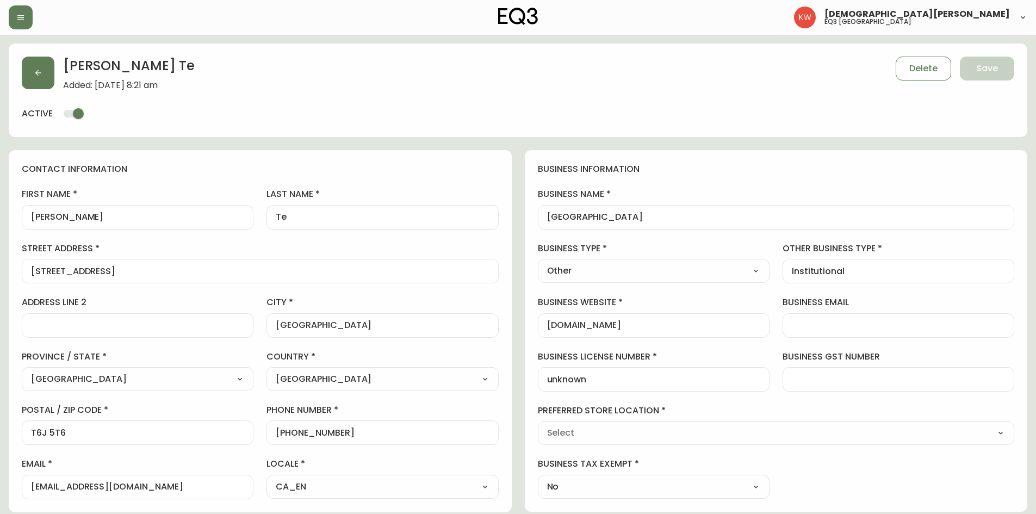
type input "EQ3 [GEOGRAPHIC_DATA]"
select select "cjw10z96m00006gs08l3o91tv"
drag, startPoint x: 355, startPoint y: 434, endPoint x: 287, endPoint y: 436, distance: 67.5
click at [287, 436] on input "[PHONE_NUMBER]" at bounding box center [382, 433] width 213 height 10
drag, startPoint x: 151, startPoint y: 491, endPoint x: 29, endPoint y: 485, distance: 121.4
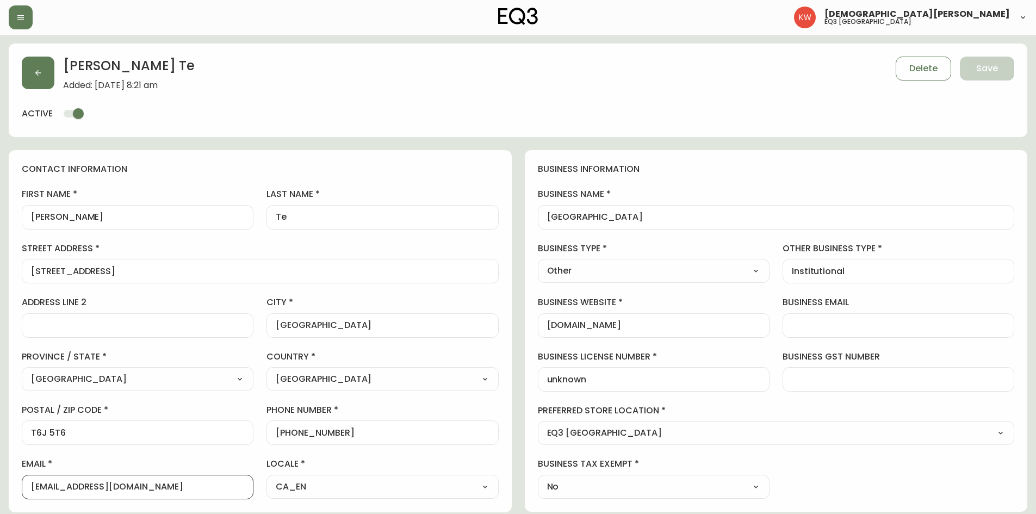
click at [29, 485] on div "[EMAIL_ADDRESS][DOMAIN_NAME]" at bounding box center [138, 487] width 232 height 24
drag, startPoint x: 174, startPoint y: 270, endPoint x: 19, endPoint y: 271, distance: 154.5
click at [19, 271] on div "contact information first name [PERSON_NAME] last name [GEOGRAPHIC_DATA] addres…" at bounding box center [260, 331] width 503 height 362
drag, startPoint x: 86, startPoint y: 435, endPoint x: 0, endPoint y: 438, distance: 86.0
click at [0, 438] on main "[PERSON_NAME] Added: [DATE] 8:21 am Delete Save active contact information firs…" at bounding box center [518, 470] width 1036 height 871
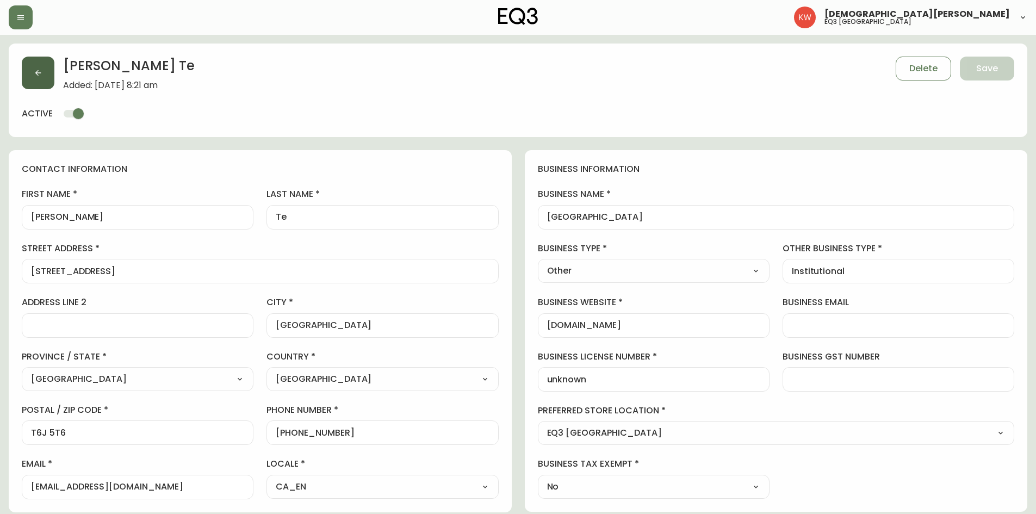
click at [39, 73] on icon "button" at bounding box center [38, 73] width 9 height 9
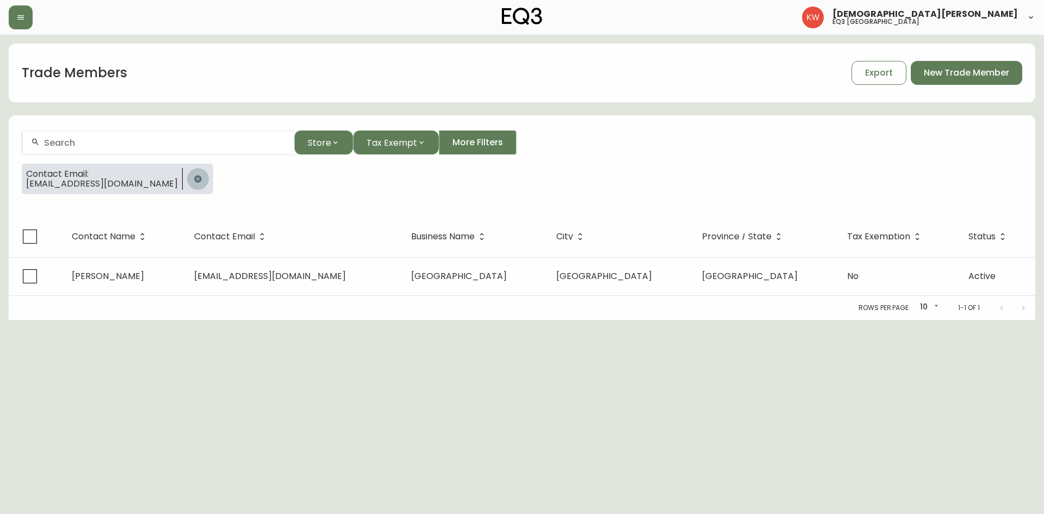
click at [194, 178] on icon "button" at bounding box center [197, 178] width 7 height 7
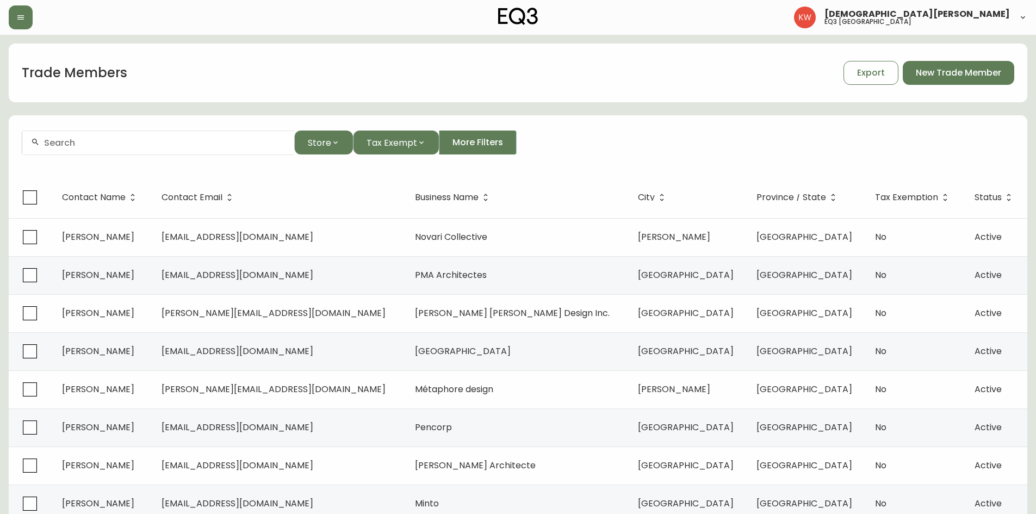
click at [153, 134] on div at bounding box center [158, 143] width 272 height 24
paste input "[PERSON_NAME][EMAIL_ADDRESS][DOMAIN_NAME]"
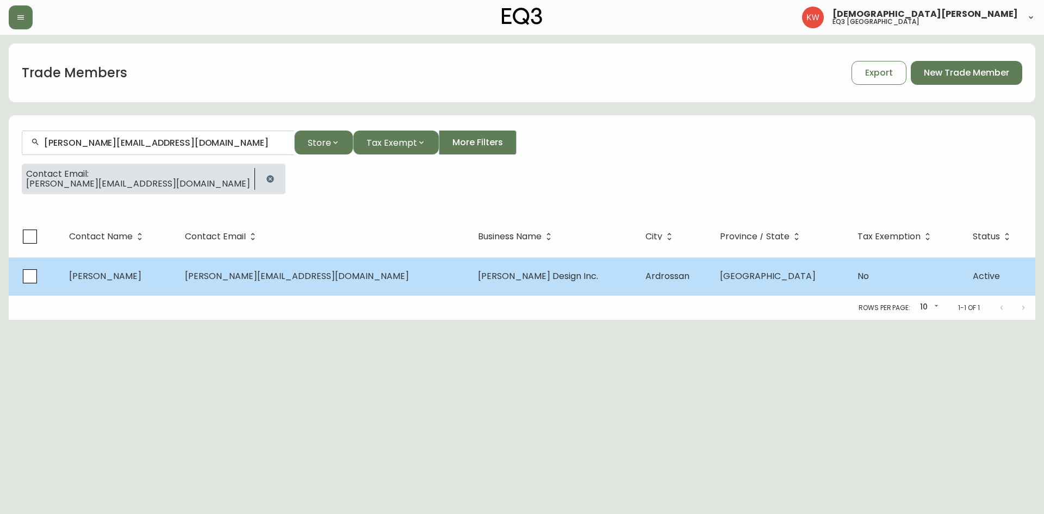
type input "[PERSON_NAME][EMAIL_ADDRESS][DOMAIN_NAME]"
click at [228, 286] on td "[PERSON_NAME][EMAIL_ADDRESS][DOMAIN_NAME]" at bounding box center [323, 276] width 294 height 38
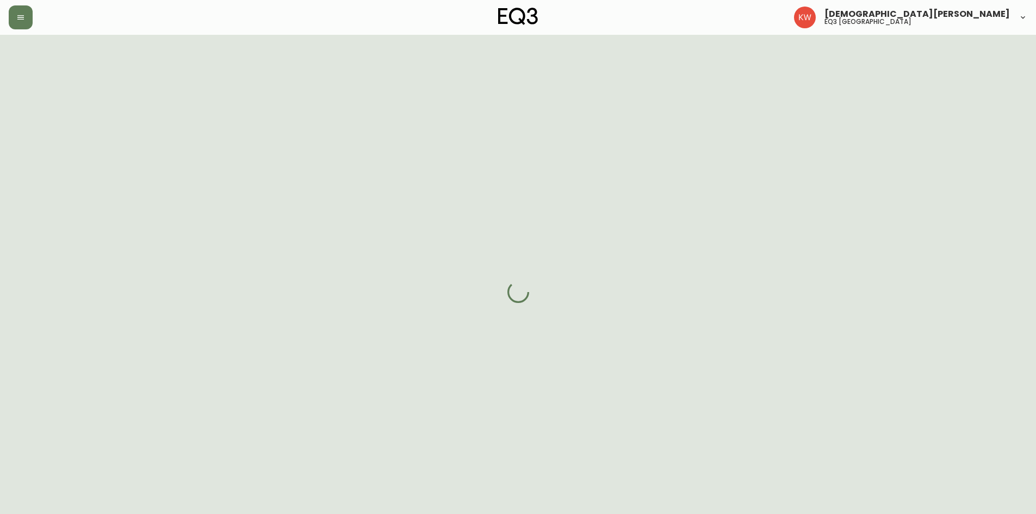
select select "AB"
select select "CA"
select select "CA_EN"
select select "Social Media"
select select "Interior Designer"
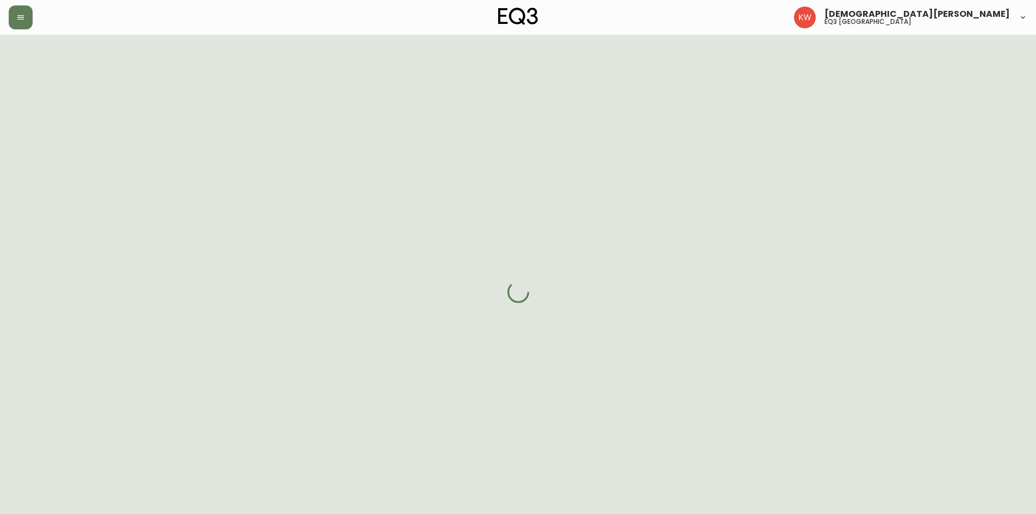
select select "false"
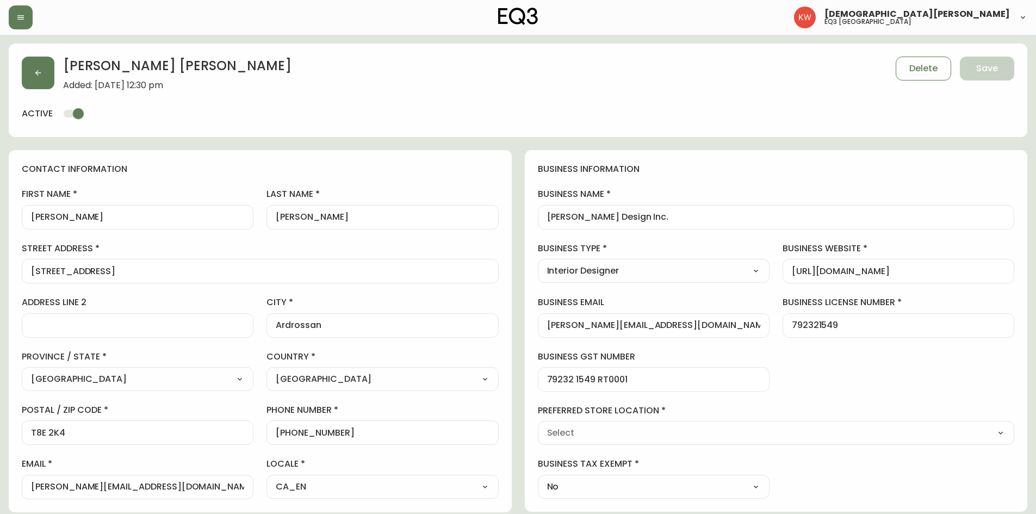
type input "EQ3 [GEOGRAPHIC_DATA]"
select select "cjw10z96m00006gs08l3o91tv"
drag, startPoint x: 344, startPoint y: 434, endPoint x: 285, endPoint y: 430, distance: 59.5
click at [285, 430] on input "[PHONE_NUMBER]" at bounding box center [382, 433] width 213 height 10
drag, startPoint x: 691, startPoint y: 216, endPoint x: 542, endPoint y: 209, distance: 149.2
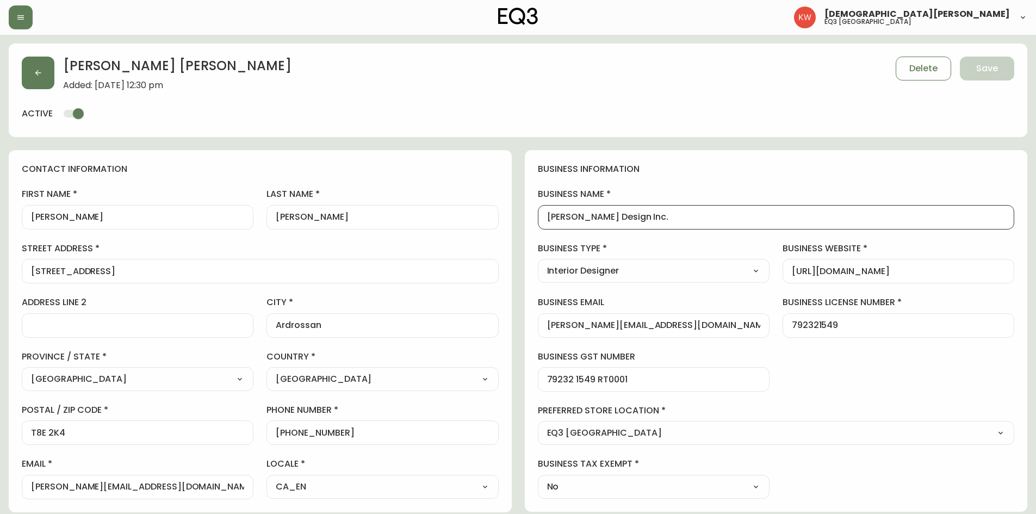
click at [542, 209] on div "[PERSON_NAME] Design Inc." at bounding box center [776, 217] width 477 height 24
drag, startPoint x: 282, startPoint y: 269, endPoint x: 18, endPoint y: 276, distance: 264.5
click at [18, 276] on div "contact information first name [PERSON_NAME] last name [PERSON_NAME][GEOGRAPHIC…" at bounding box center [260, 331] width 503 height 362
drag, startPoint x: 88, startPoint y: 438, endPoint x: 33, endPoint y: 431, distance: 55.4
click at [33, 431] on div "T8E 2K4" at bounding box center [138, 432] width 232 height 24
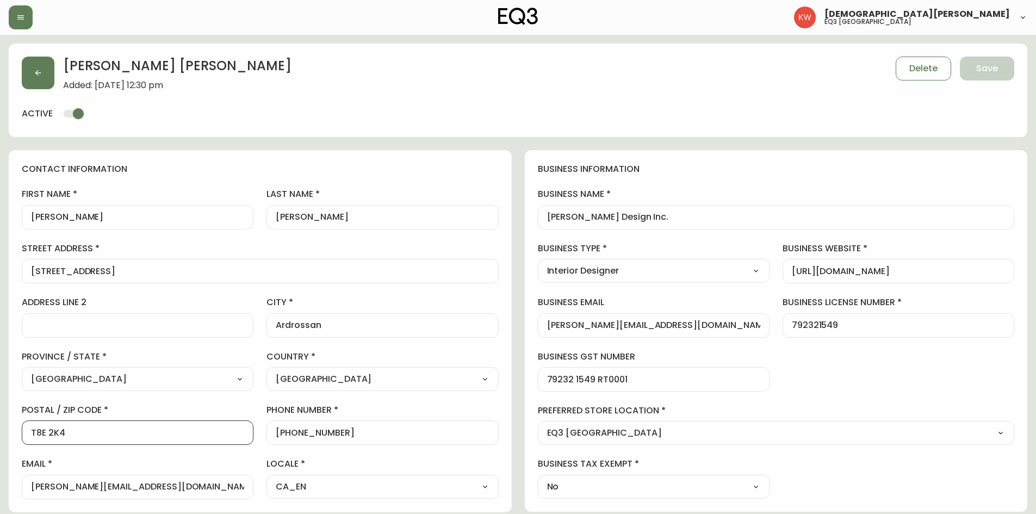
drag, startPoint x: 70, startPoint y: 432, endPoint x: 0, endPoint y: 435, distance: 70.2
click at [0, 435] on main "[PERSON_NAME] Added: [DATE] 12:30 pm Delete Save active contact information fir…" at bounding box center [518, 443] width 1036 height 817
drag, startPoint x: 695, startPoint y: 326, endPoint x: 547, endPoint y: 321, distance: 148.1
click at [547, 321] on input "[PERSON_NAME][EMAIL_ADDRESS][DOMAIN_NAME]" at bounding box center [653, 325] width 213 height 10
click at [44, 74] on button "button" at bounding box center [38, 73] width 33 height 33
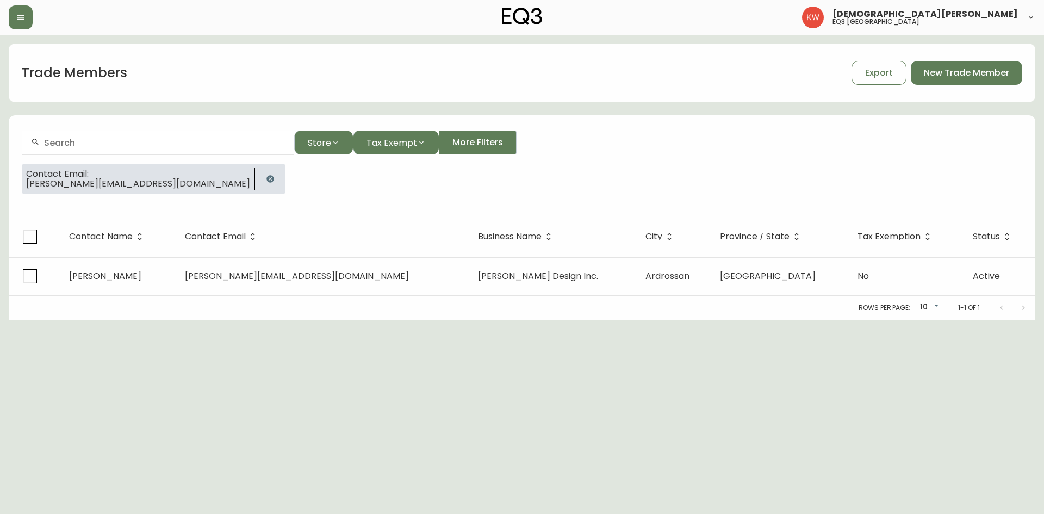
click at [267, 177] on icon "button" at bounding box center [270, 178] width 7 height 7
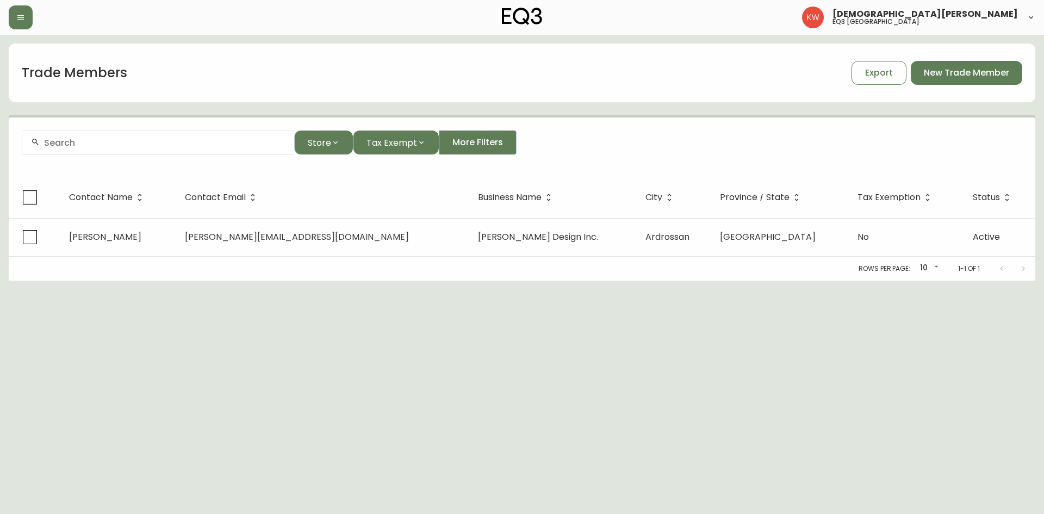
click at [162, 147] on input "text" at bounding box center [165, 143] width 242 height 10
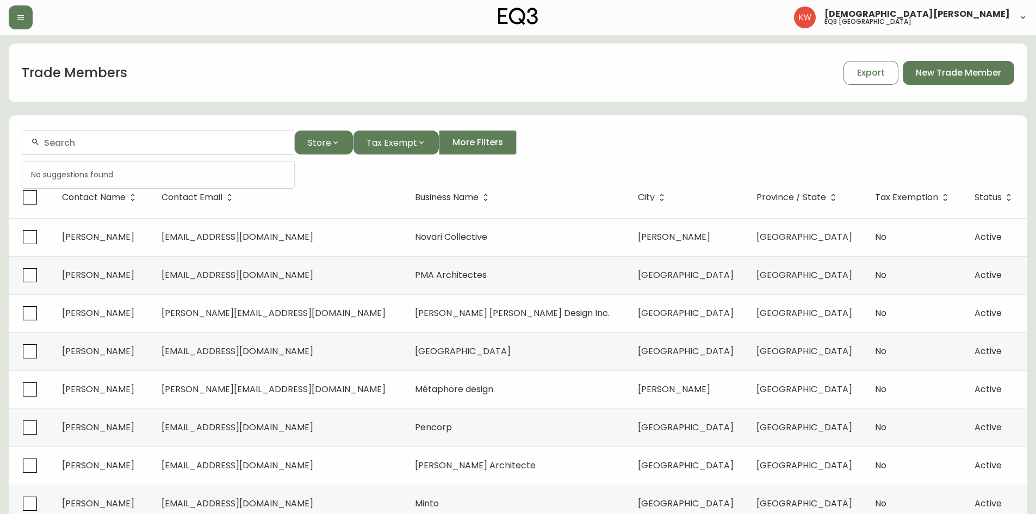
paste input "[EMAIL_ADDRESS][PERSON_NAME][DOMAIN_NAME]"
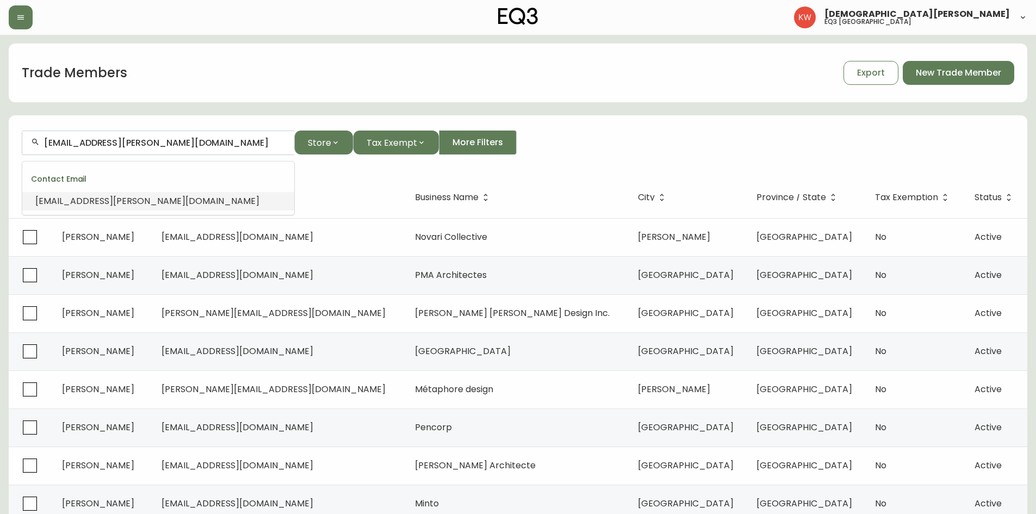
click at [175, 203] on li "[EMAIL_ADDRESS][PERSON_NAME][DOMAIN_NAME]" at bounding box center [158, 201] width 272 height 18
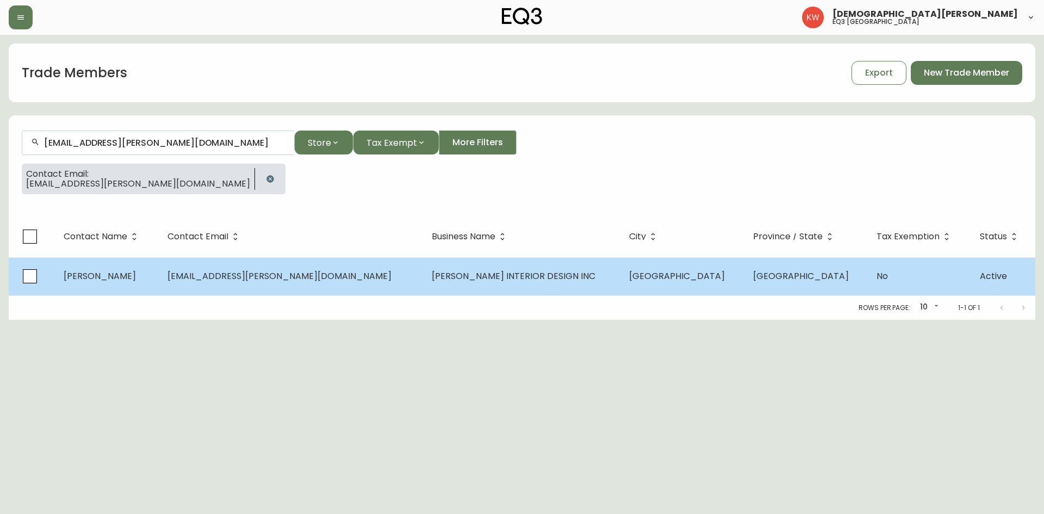
type input "[EMAIL_ADDRESS][PERSON_NAME][DOMAIN_NAME]"
click at [159, 281] on td "[PERSON_NAME]" at bounding box center [107, 276] width 104 height 38
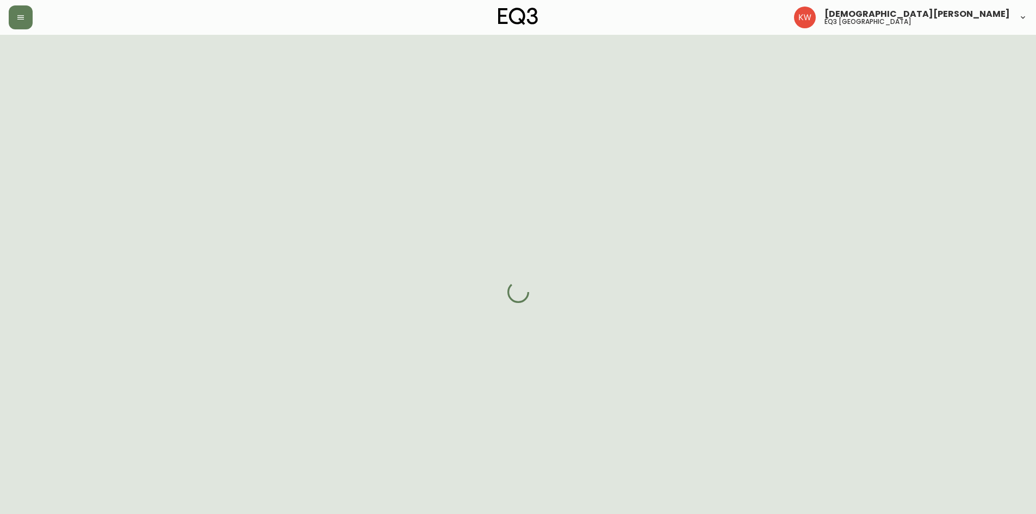
select select "AB"
select select "CA"
select select "CA_EN"
select select "Other"
select select "Interior Designer"
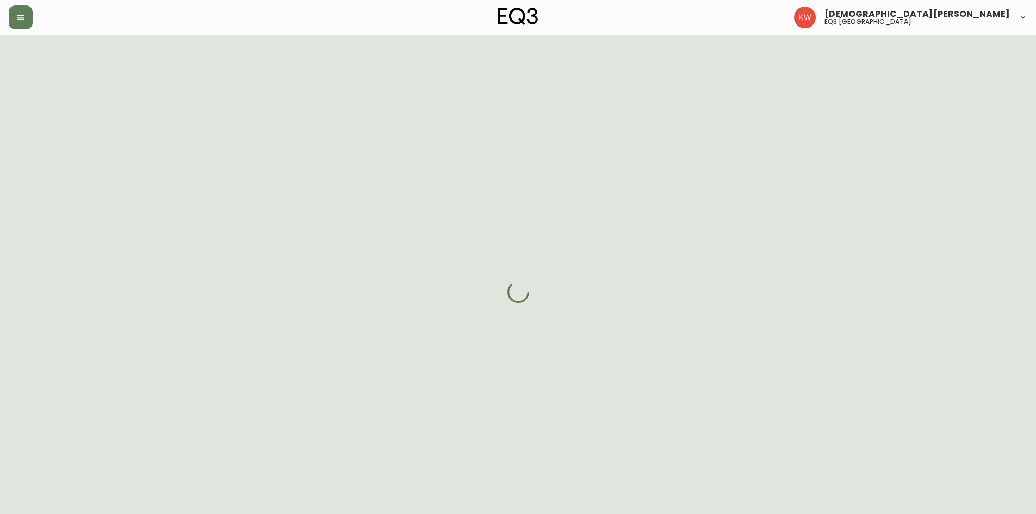
select select "false"
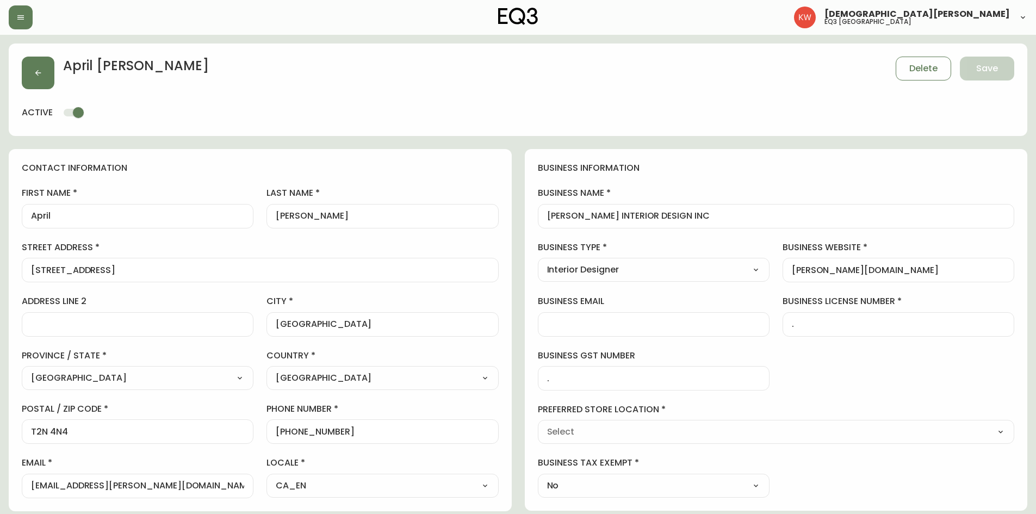
type input "EQ3 [GEOGRAPHIC_DATA]"
select select "cjw10z96m00006gs08l3o91tv"
drag, startPoint x: 357, startPoint y: 435, endPoint x: 286, endPoint y: 429, distance: 71.0
click at [286, 429] on input "[PHONE_NUMBER]" at bounding box center [382, 431] width 213 height 10
drag, startPoint x: 208, startPoint y: 480, endPoint x: 21, endPoint y: 468, distance: 187.5
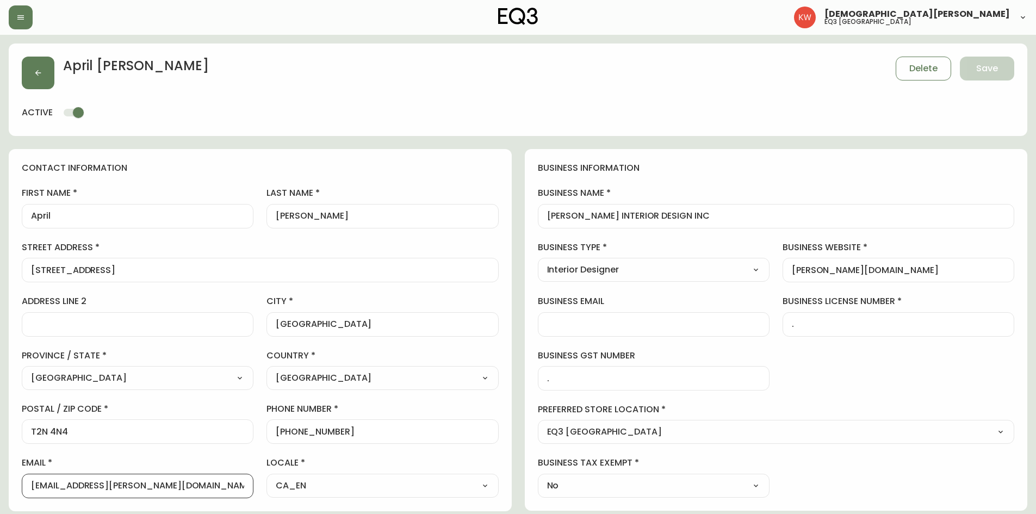
click at [21, 468] on div "contact information first name April last name [PERSON_NAME][GEOGRAPHIC_DATA] a…" at bounding box center [260, 330] width 503 height 362
drag, startPoint x: 699, startPoint y: 224, endPoint x: 599, endPoint y: 213, distance: 100.7
click at [599, 213] on div "[PERSON_NAME] INTERIOR DESIGN INC" at bounding box center [776, 216] width 477 height 24
drag, startPoint x: 683, startPoint y: 212, endPoint x: 544, endPoint y: 212, distance: 139.3
click at [544, 212] on div "[PERSON_NAME] INTERIOR DESIGN INC" at bounding box center [776, 216] width 477 height 24
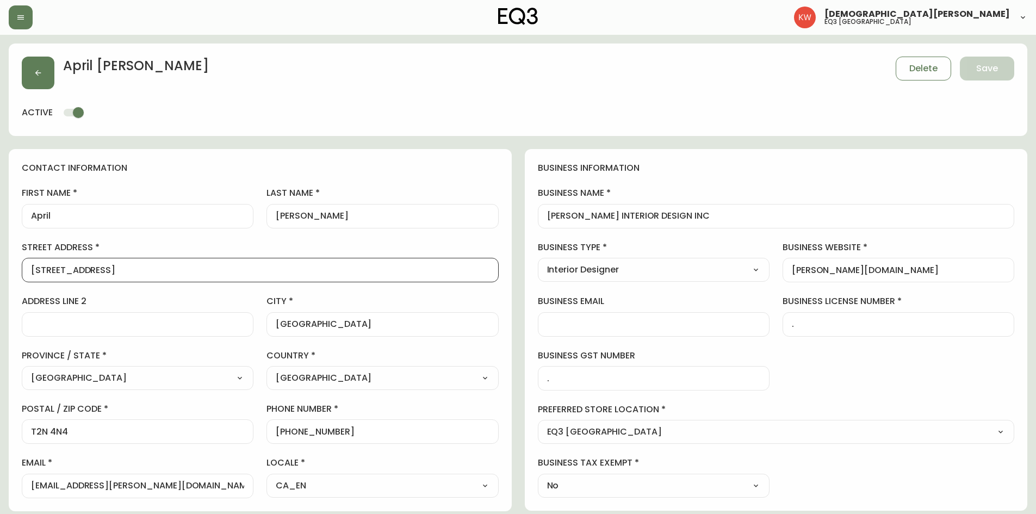
drag, startPoint x: 205, startPoint y: 267, endPoint x: 17, endPoint y: 265, distance: 187.7
click at [17, 265] on div "contact information first name April last name [PERSON_NAME][GEOGRAPHIC_DATA] a…" at bounding box center [260, 330] width 503 height 362
drag, startPoint x: 94, startPoint y: 434, endPoint x: 0, endPoint y: 432, distance: 94.1
click at [0, 432] on main "[PERSON_NAME] Delete Save active contact information first name April last name…" at bounding box center [518, 470] width 1036 height 870
drag, startPoint x: 384, startPoint y: 431, endPoint x: 285, endPoint y: 433, distance: 99.0
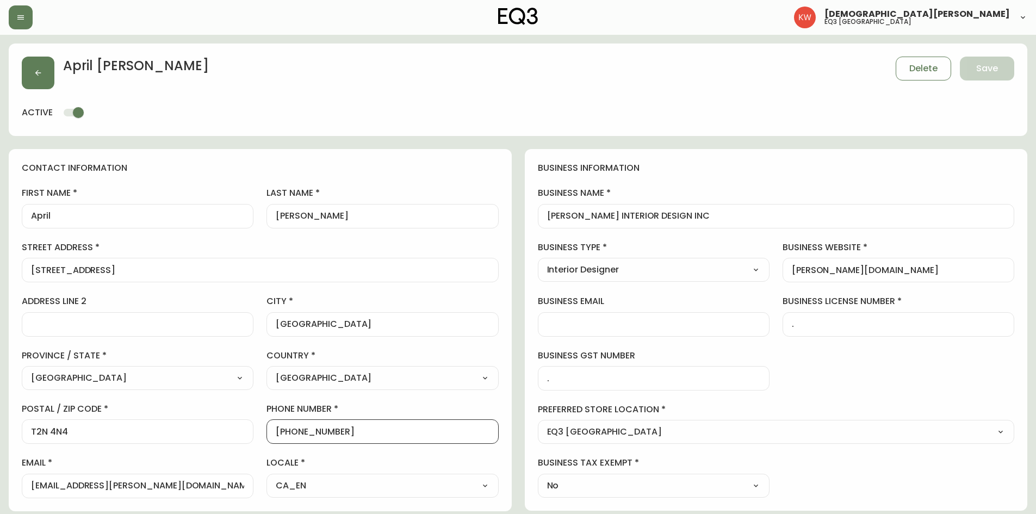
click at [285, 433] on input "[PHONE_NUMBER]" at bounding box center [382, 431] width 213 height 10
click at [33, 79] on button "button" at bounding box center [38, 73] width 33 height 33
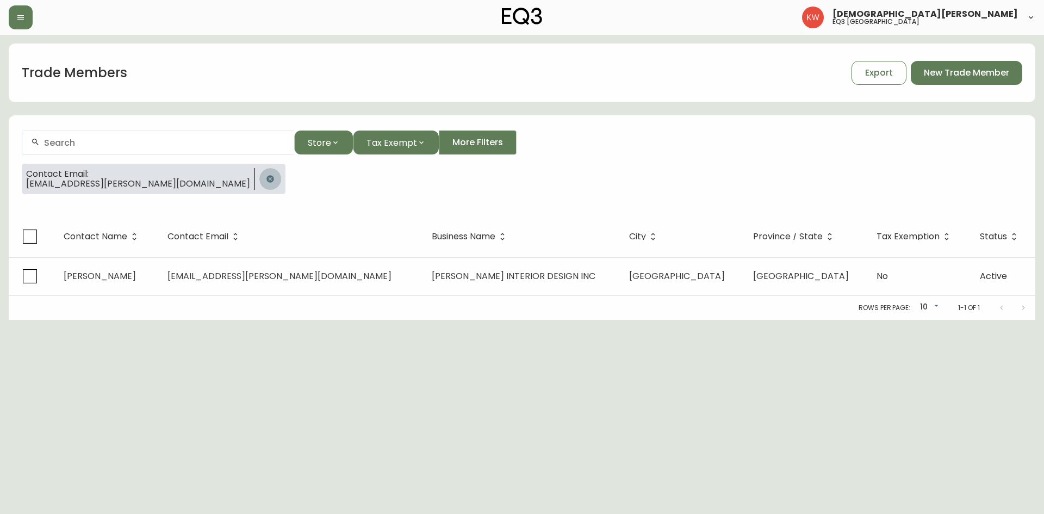
click at [259, 174] on button "button" at bounding box center [270, 179] width 22 height 22
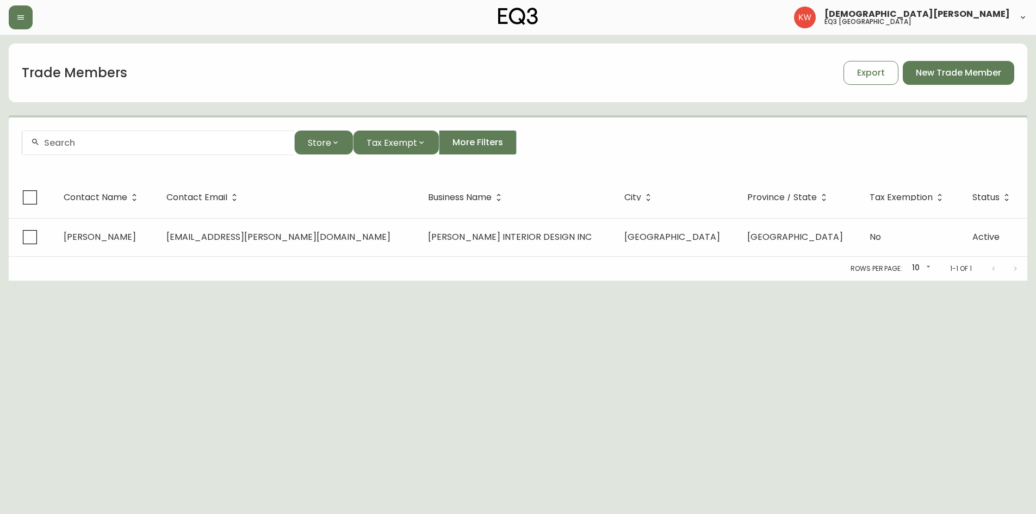
click at [184, 151] on div at bounding box center [158, 143] width 272 height 24
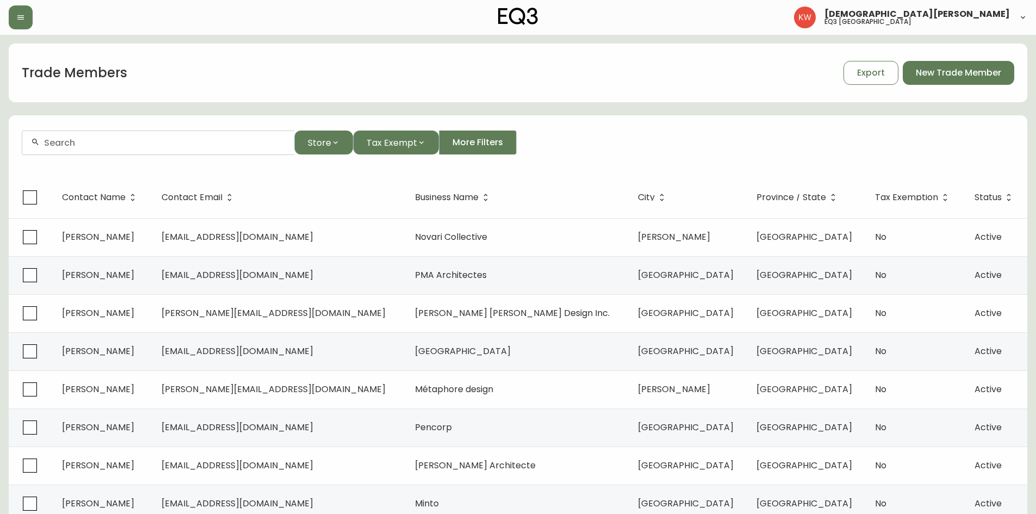
paste input "[EMAIL_ADDRESS][DOMAIN_NAME]"
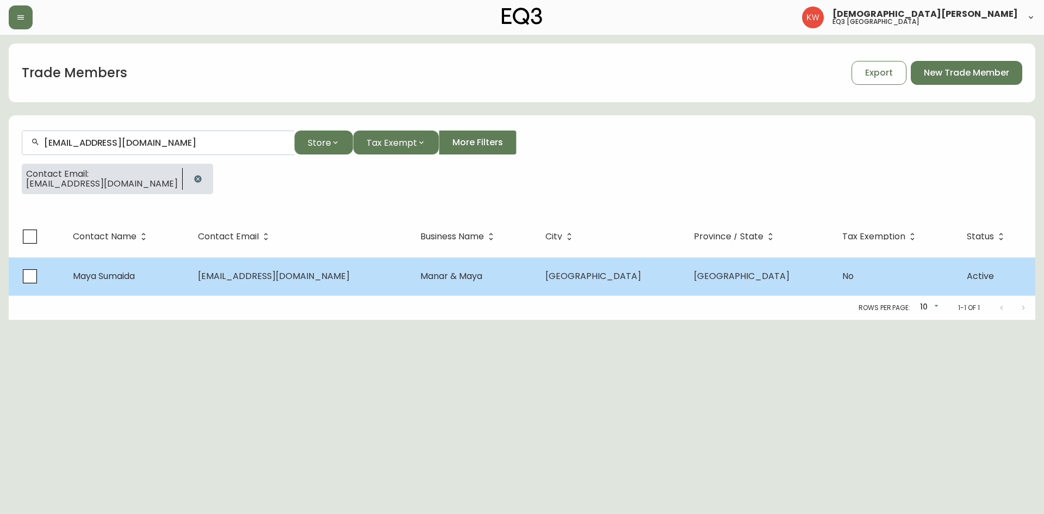
type input "[EMAIL_ADDRESS][DOMAIN_NAME]"
click at [220, 270] on td "[EMAIL_ADDRESS][DOMAIN_NAME]" at bounding box center [300, 276] width 222 height 38
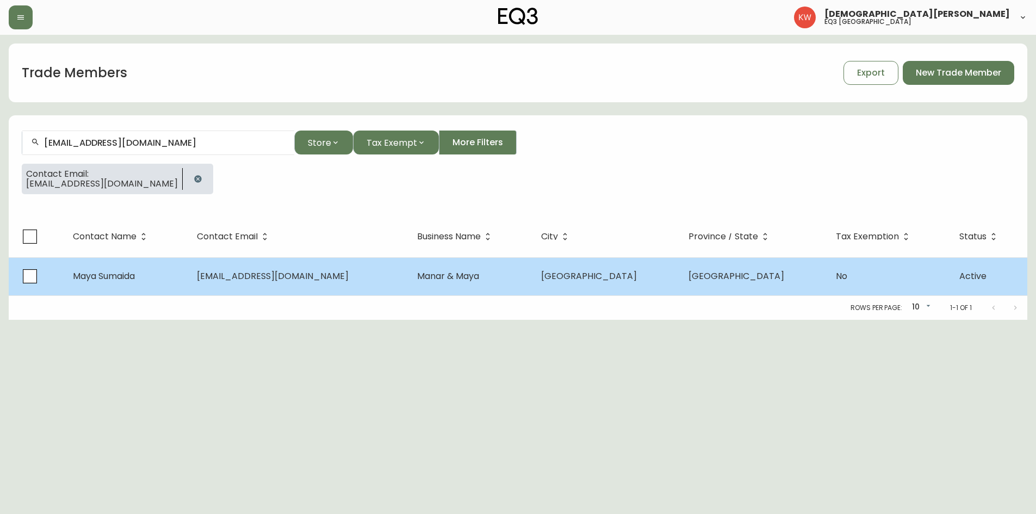
select select "AB"
select select "CA"
select select "CA_EN"
select select "Advertisement"
select select "Other"
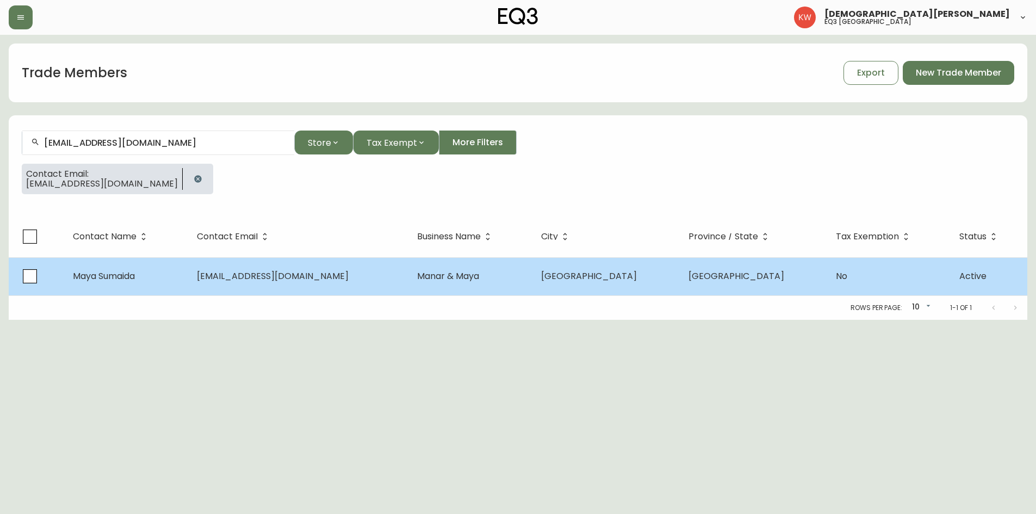
select select "false"
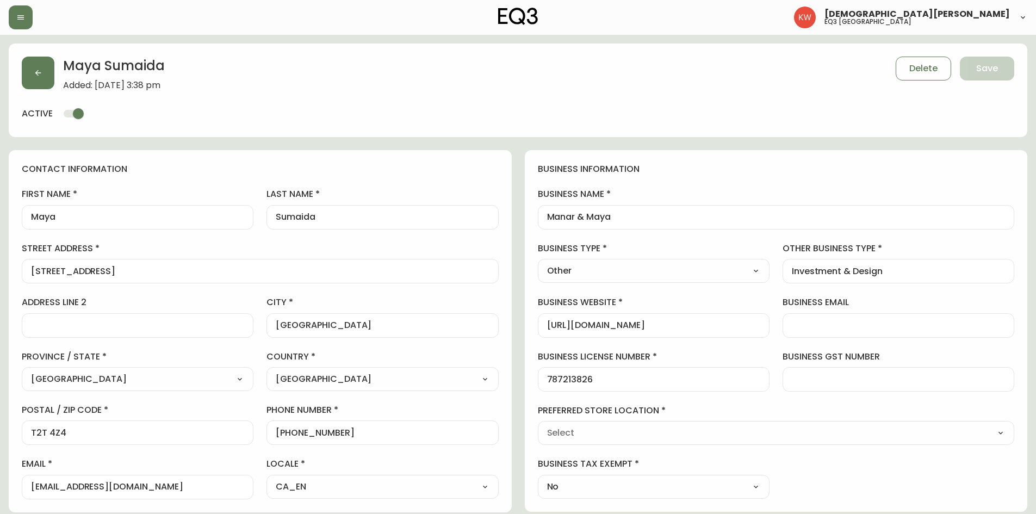
type input "EQ3 [GEOGRAPHIC_DATA]"
select select "cjw10z96m00006gs08l3o91tv"
drag, startPoint x: 348, startPoint y: 435, endPoint x: 285, endPoint y: 432, distance: 63.7
click at [285, 432] on input "[PHONE_NUMBER]" at bounding box center [382, 433] width 213 height 10
drag, startPoint x: 648, startPoint y: 220, endPoint x: 525, endPoint y: 208, distance: 123.6
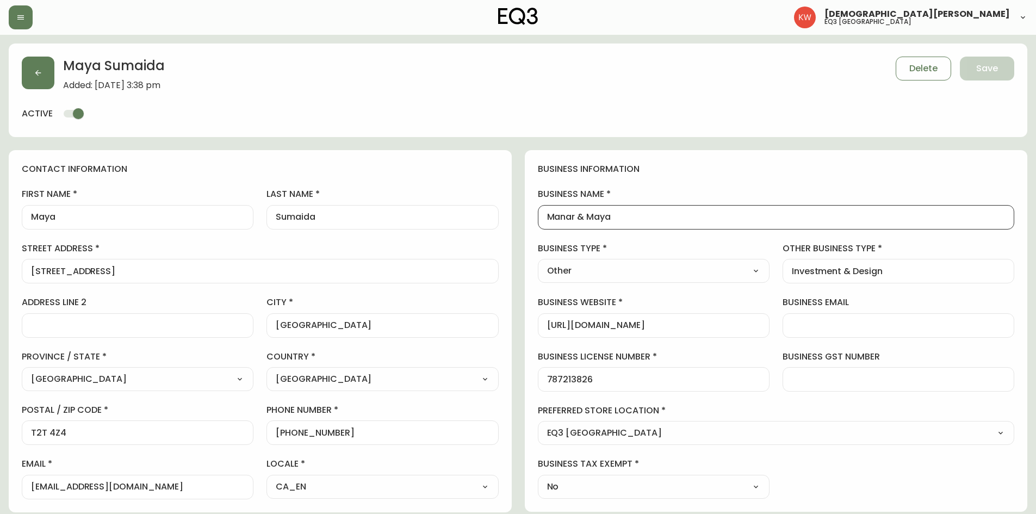
click at [525, 208] on div "business information business name Manar & Maya business type Other Select Inte…" at bounding box center [776, 331] width 503 height 362
drag, startPoint x: 347, startPoint y: 214, endPoint x: 249, endPoint y: 206, distance: 98.8
click at [249, 206] on div "first name [PERSON_NAME] last name [GEOGRAPHIC_DATA] address [STREET_ADDRESS] /…" at bounding box center [260, 343] width 477 height 311
drag, startPoint x: 169, startPoint y: 487, endPoint x: 22, endPoint y: 483, distance: 147.0
click at [22, 483] on div "[EMAIL_ADDRESS][DOMAIN_NAME]" at bounding box center [138, 487] width 232 height 24
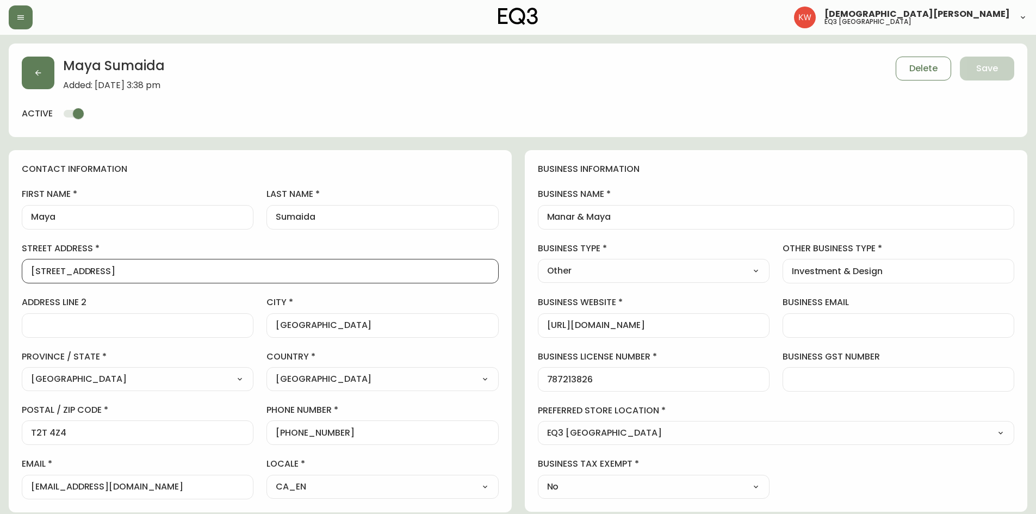
drag, startPoint x: 149, startPoint y: 275, endPoint x: 18, endPoint y: 271, distance: 130.1
click at [18, 271] on div "contact information first name [PERSON_NAME] last name [GEOGRAPHIC_DATA] addres…" at bounding box center [260, 331] width 503 height 362
drag, startPoint x: 84, startPoint y: 436, endPoint x: 3, endPoint y: 432, distance: 81.7
click at [3, 432] on main "Maya Sumaida Added: [DATE] 3:38 pm Delete Save active contact information first…" at bounding box center [518, 443] width 1036 height 817
click at [36, 67] on button "button" at bounding box center [38, 73] width 33 height 33
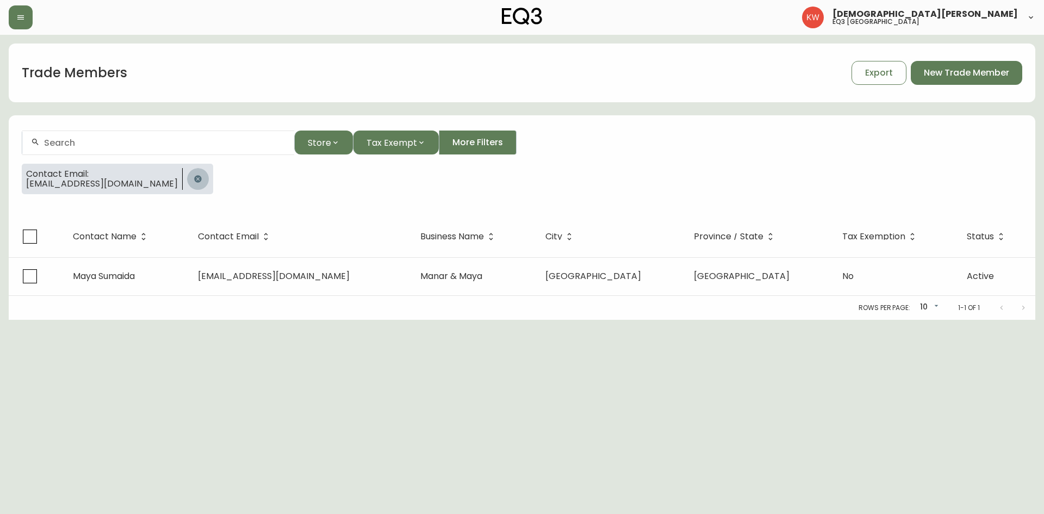
click at [194, 178] on icon "button" at bounding box center [197, 178] width 7 height 7
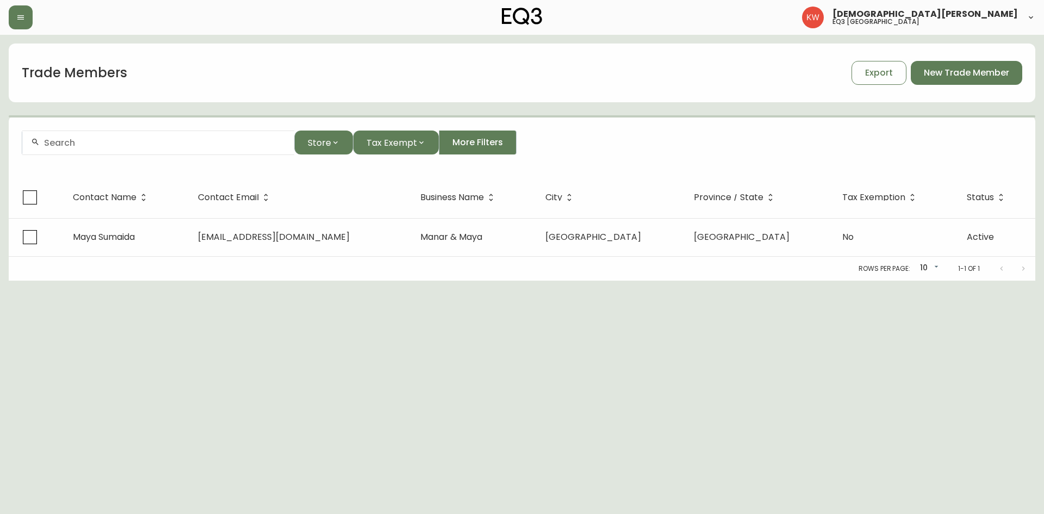
click at [167, 148] on div at bounding box center [158, 143] width 272 height 24
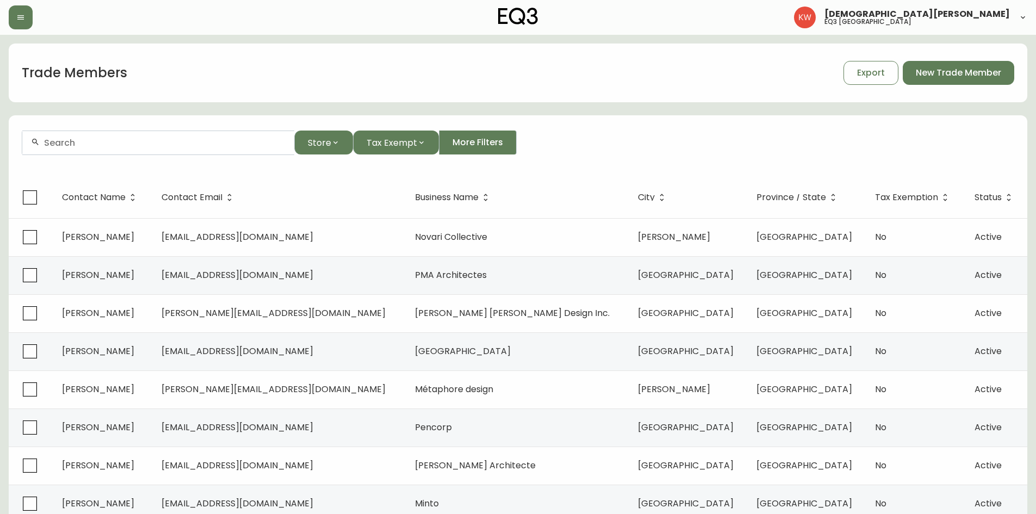
paste input "[EMAIL_ADDRESS][PERSON_NAME][DOMAIN_NAME]"
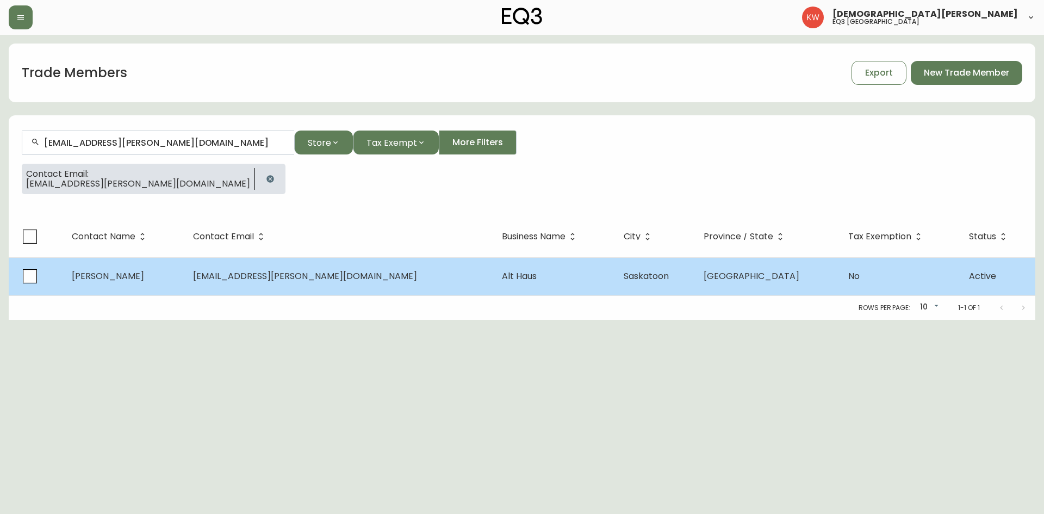
type input "[EMAIL_ADDRESS][PERSON_NAME][DOMAIN_NAME]"
click at [185, 274] on td "[PERSON_NAME]" at bounding box center [124, 276] width 122 height 38
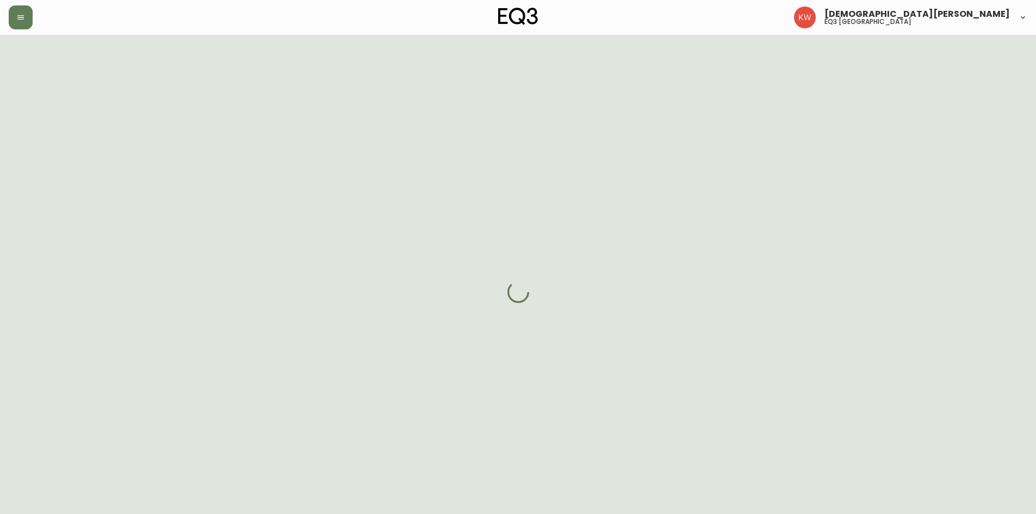
select select "SK"
select select "CA"
select select "CA_EN"
select select "Other"
select select "Interior Designer"
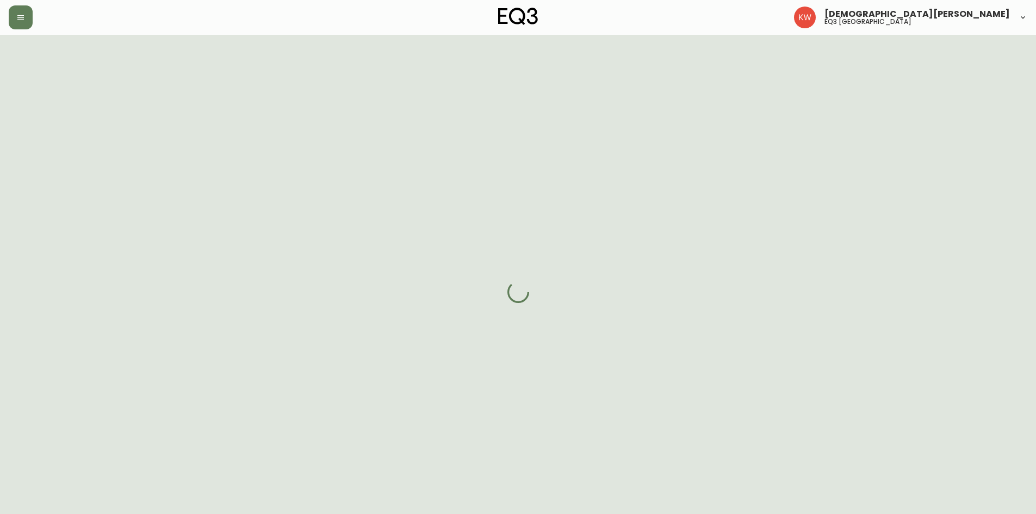
select select "cjw10z96m00006gs08l3o91tv"
select select "false"
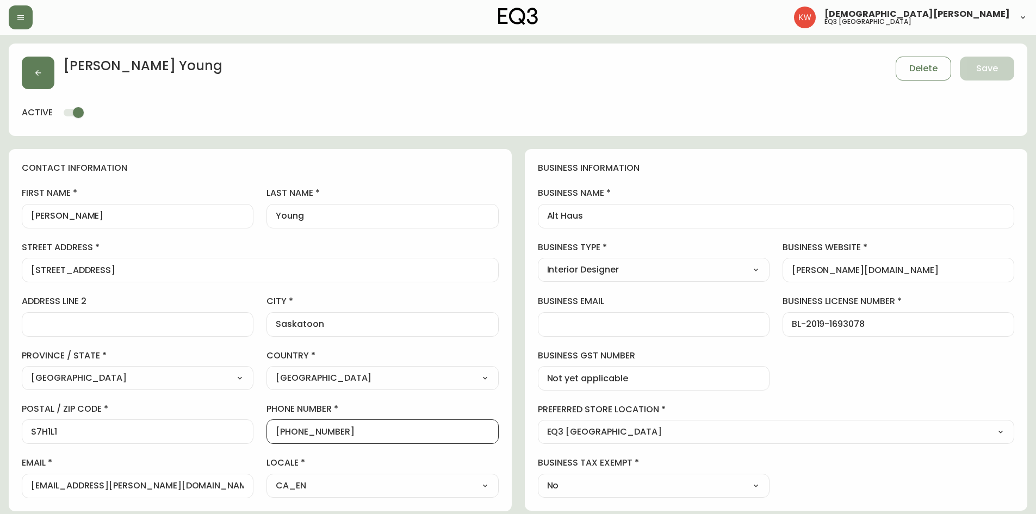
drag, startPoint x: 356, startPoint y: 434, endPoint x: 287, endPoint y: 434, distance: 69.1
click at [287, 434] on input "[PHONE_NUMBER]" at bounding box center [382, 431] width 213 height 10
click at [469, 102] on div "[PERSON_NAME] Delete Save active" at bounding box center [518, 90] width 1019 height 92
drag, startPoint x: 593, startPoint y: 219, endPoint x: 542, endPoint y: 216, distance: 51.7
click at [542, 216] on div "Alt Haus" at bounding box center [776, 216] width 477 height 24
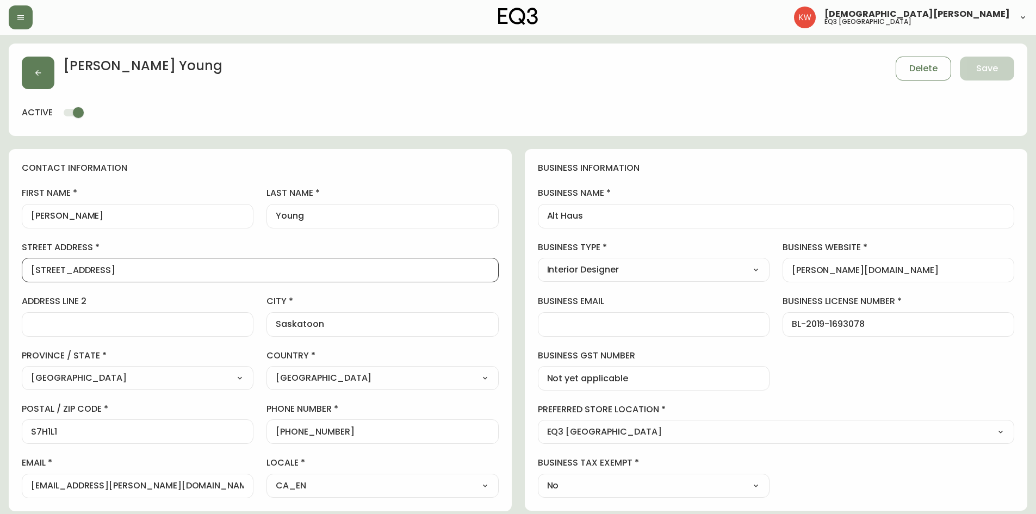
drag, startPoint x: 113, startPoint y: 268, endPoint x: 17, endPoint y: 257, distance: 96.4
click at [17, 257] on div "contact information first name [PERSON_NAME] last name [PERSON_NAME][GEOGRAPHIC…" at bounding box center [260, 330] width 503 height 362
drag, startPoint x: 81, startPoint y: 435, endPoint x: 2, endPoint y: 430, distance: 79.1
click at [2, 430] on main "[PERSON_NAME] Delete Save active contact information first name [PERSON_NAME] l…" at bounding box center [518, 470] width 1036 height 870
drag, startPoint x: 146, startPoint y: 484, endPoint x: 33, endPoint y: 484, distance: 112.6
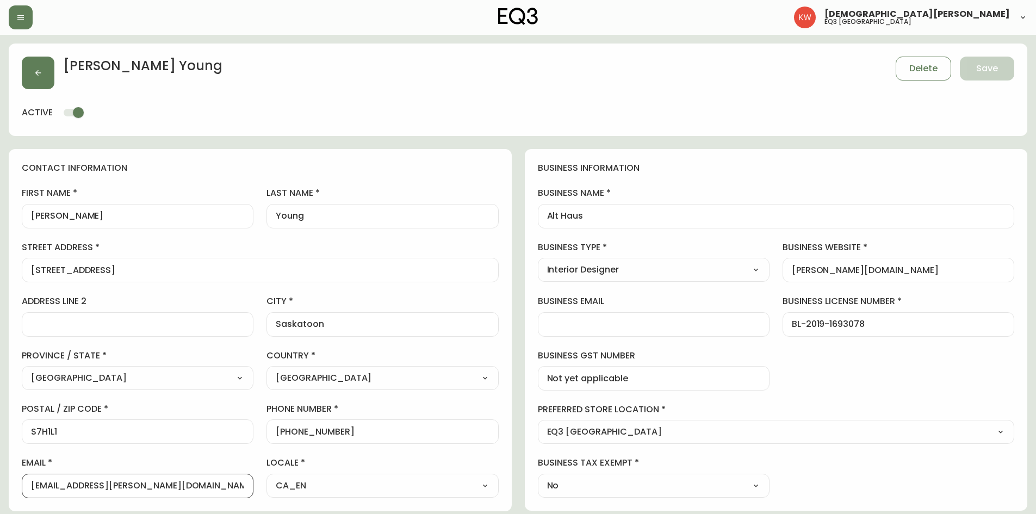
click at [33, 484] on input "[EMAIL_ADDRESS][PERSON_NAME][DOMAIN_NAME]" at bounding box center [137, 486] width 213 height 10
click at [39, 73] on icon "button" at bounding box center [38, 73] width 6 height 6
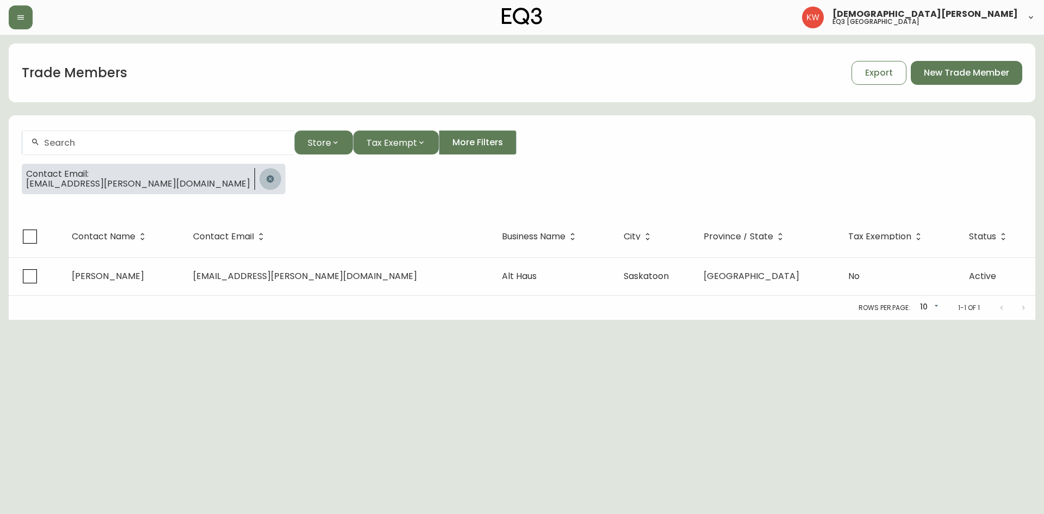
click at [266, 178] on icon "button" at bounding box center [270, 179] width 9 height 9
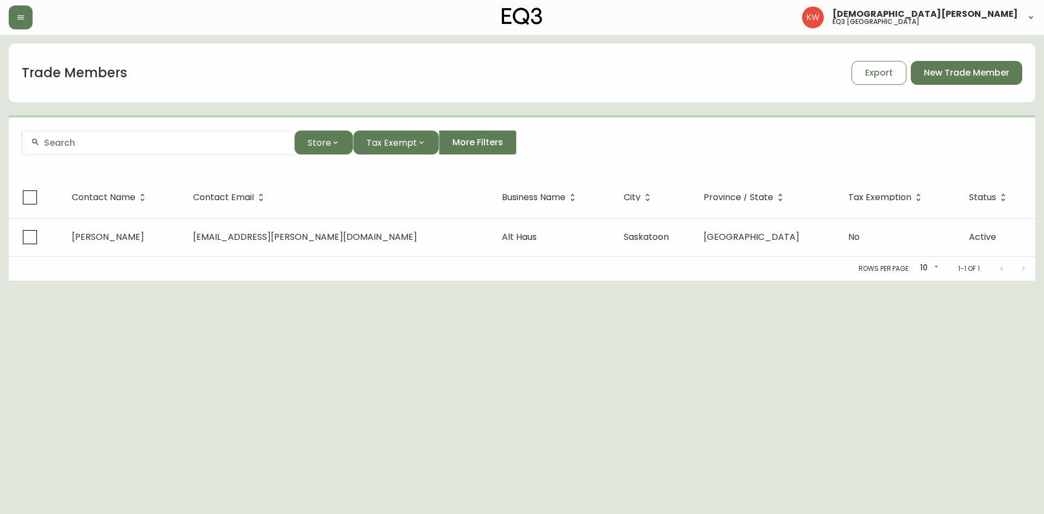
click at [127, 149] on div at bounding box center [158, 143] width 272 height 24
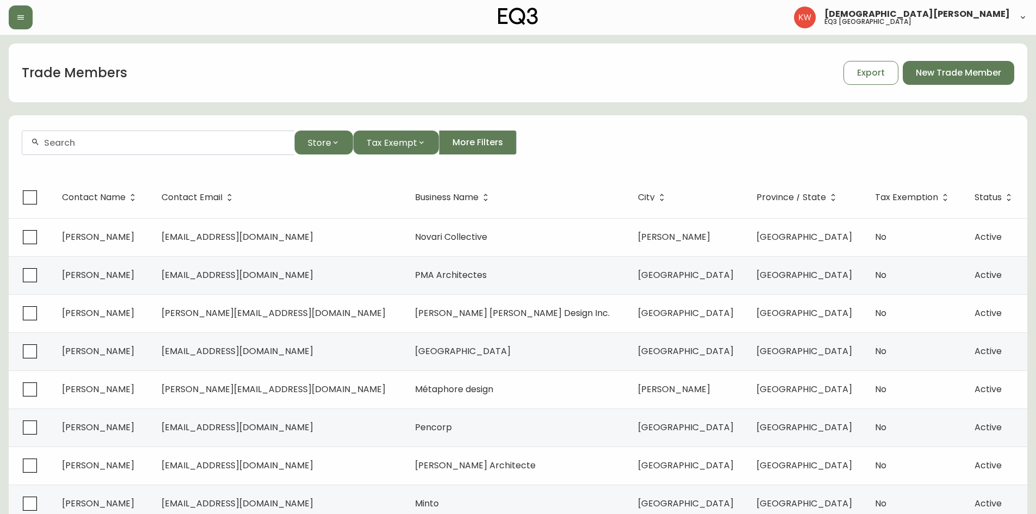
paste input "[EMAIL_ADDRESS][DOMAIN_NAME]"
type input "[EMAIL_ADDRESS][DOMAIN_NAME]"
click at [130, 200] on span "[EMAIL_ADDRESS][DOMAIN_NAME]" at bounding box center [111, 201] width 152 height 13
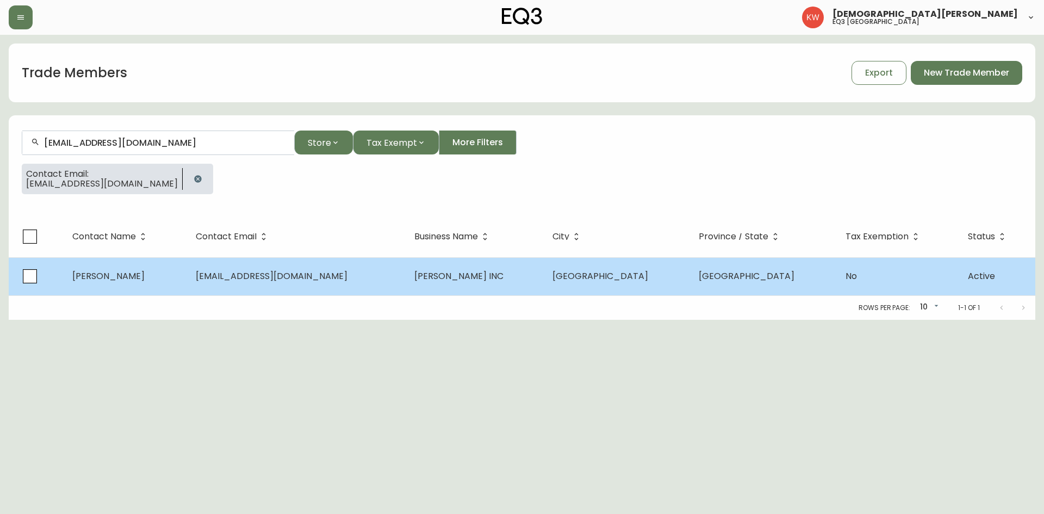
click at [187, 281] on td "[PERSON_NAME]" at bounding box center [125, 276] width 123 height 38
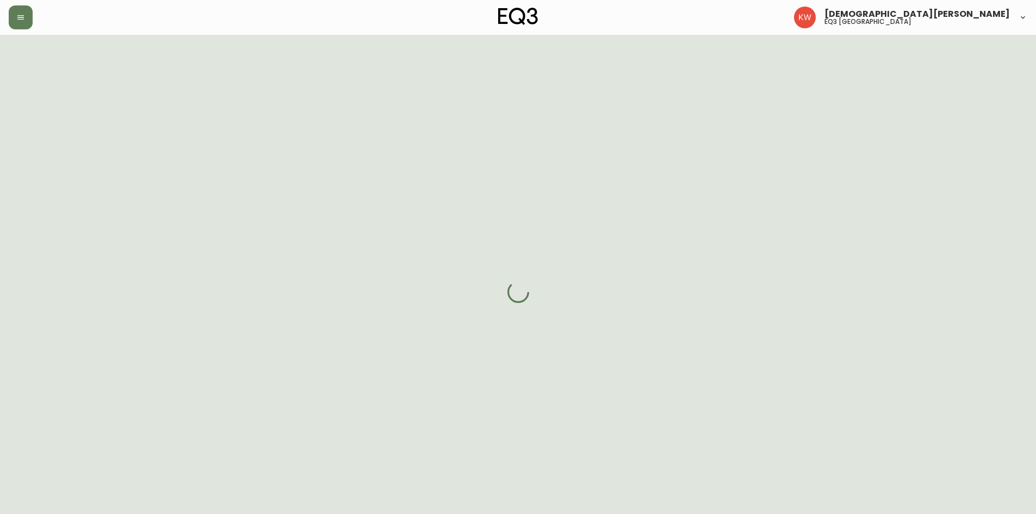
select select "AB"
select select "CA"
select select "CA_EN"
select select "Other"
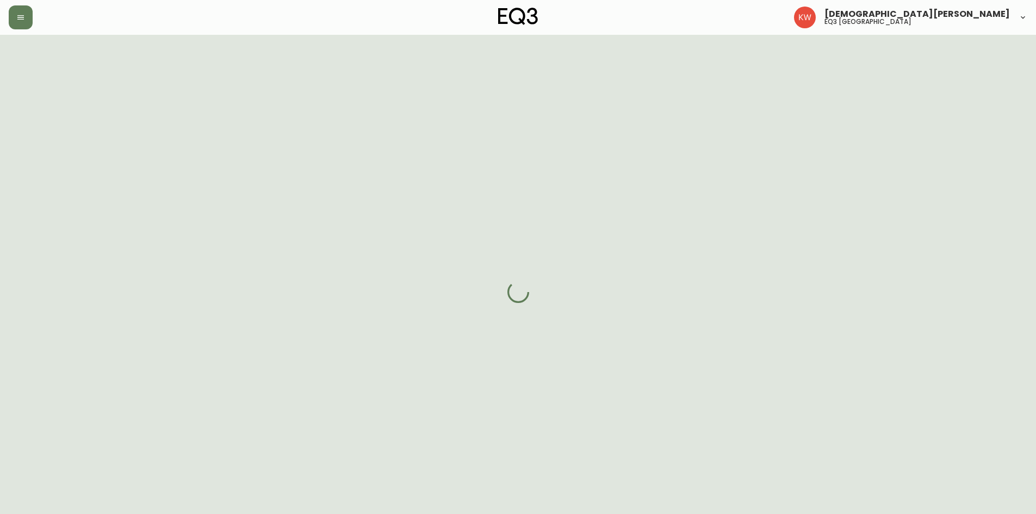
select select "false"
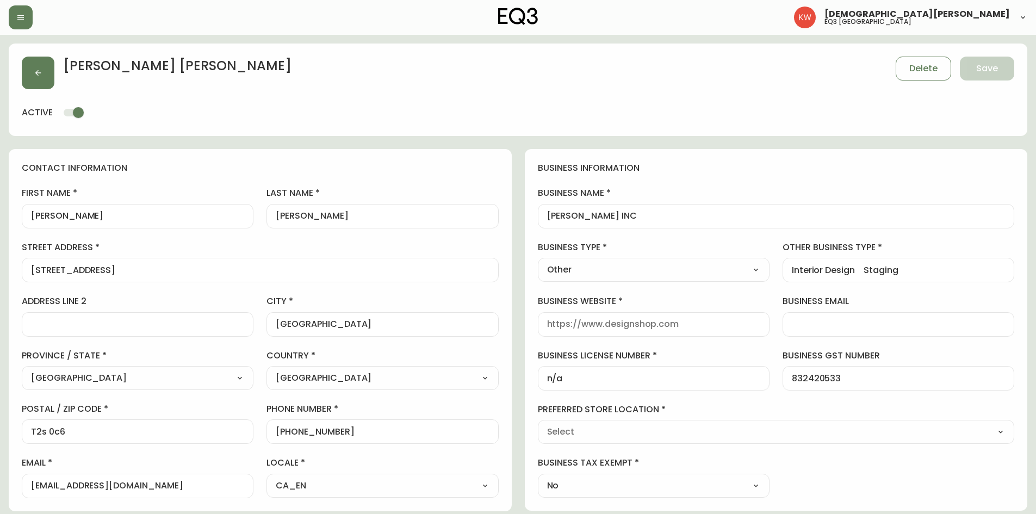
type input "EQ3 [GEOGRAPHIC_DATA]"
select select "cjw10z96m00006gs08l3o91tv"
drag, startPoint x: 355, startPoint y: 436, endPoint x: 287, endPoint y: 432, distance: 68.6
click at [287, 432] on input "[PHONE_NUMBER]" at bounding box center [382, 431] width 213 height 10
drag, startPoint x: 641, startPoint y: 217, endPoint x: 521, endPoint y: 215, distance: 120.2
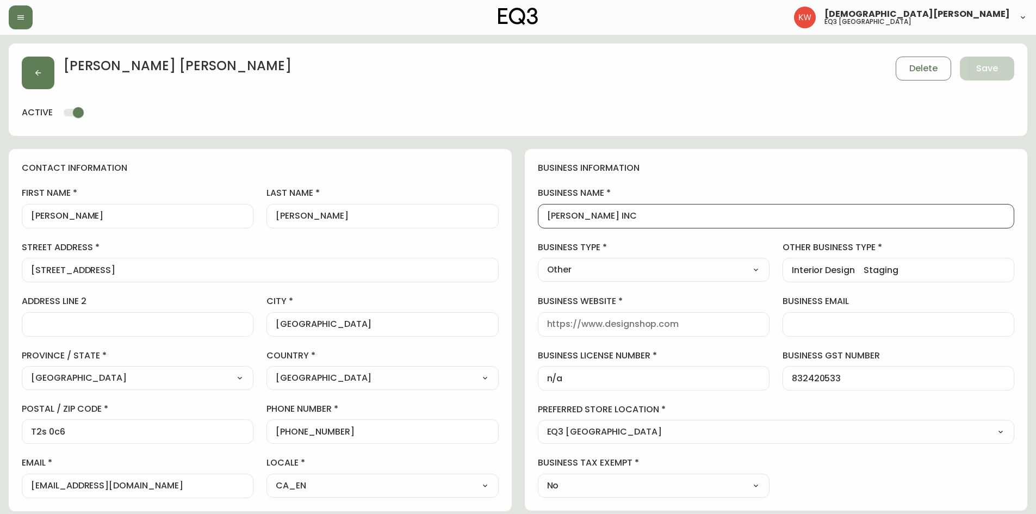
drag, startPoint x: 215, startPoint y: 488, endPoint x: 22, endPoint y: 490, distance: 193.1
click at [22, 490] on div "[EMAIL_ADDRESS][DOMAIN_NAME]" at bounding box center [138, 486] width 232 height 24
click at [582, 326] on input "business website" at bounding box center [653, 324] width 213 height 10
paste input "[PERSON_NAME][EMAIL_ADDRESS][DOMAIN_NAME]"
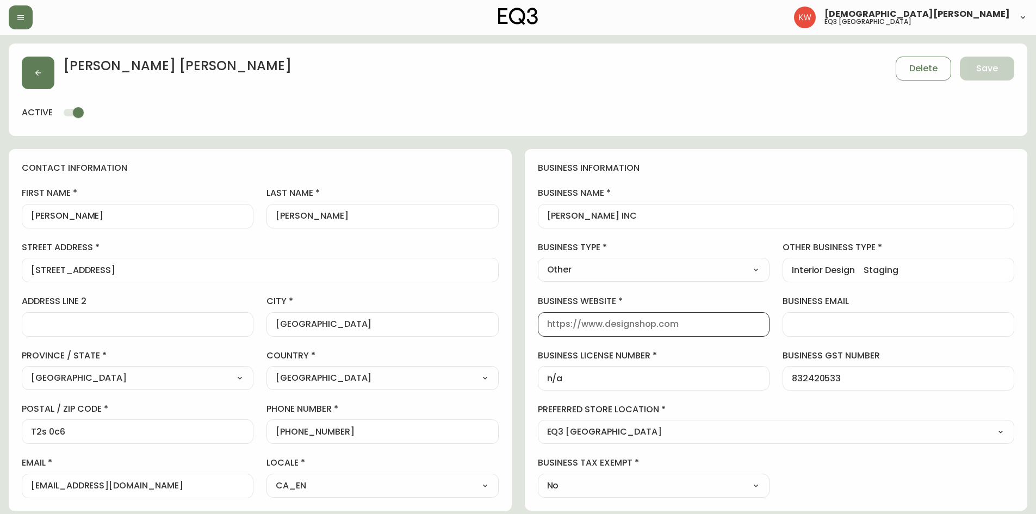
type input "[PERSON_NAME][EMAIL_ADDRESS][DOMAIN_NAME]"
drag, startPoint x: 643, startPoint y: 319, endPoint x: 535, endPoint y: 312, distance: 108.0
click at [535, 312] on div "business information business name [PERSON_NAME] INC business type Other Select…" at bounding box center [776, 330] width 503 height 362
click at [806, 315] on div at bounding box center [899, 324] width 232 height 24
paste input "[PERSON_NAME][EMAIL_ADDRESS][DOMAIN_NAME]"
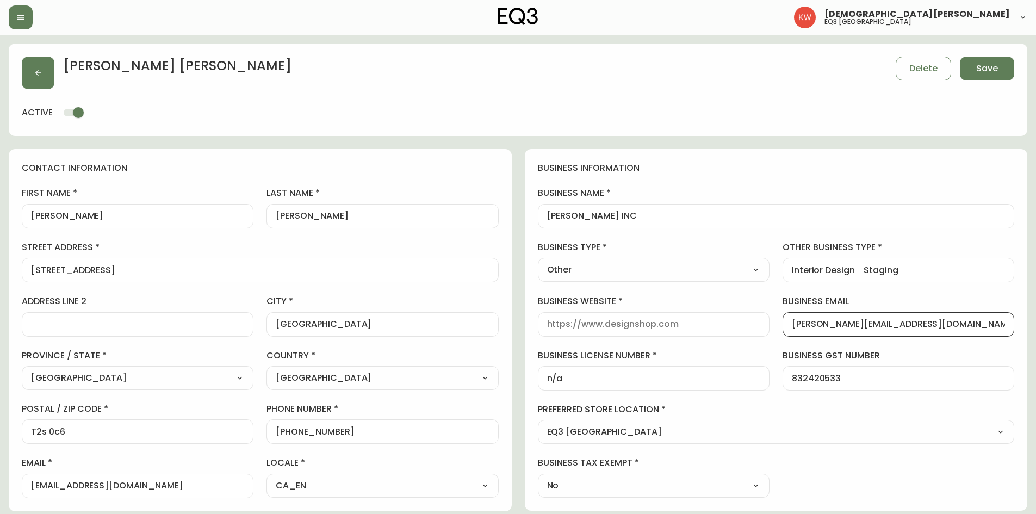
type input "[PERSON_NAME][EMAIL_ADDRESS][DOMAIN_NAME]"
click at [629, 319] on input "business website" at bounding box center [653, 324] width 213 height 10
paste input "[URL][DOMAIN_NAME]"
type input "[URL][DOMAIN_NAME]"
click at [42, 80] on button "button" at bounding box center [38, 73] width 33 height 33
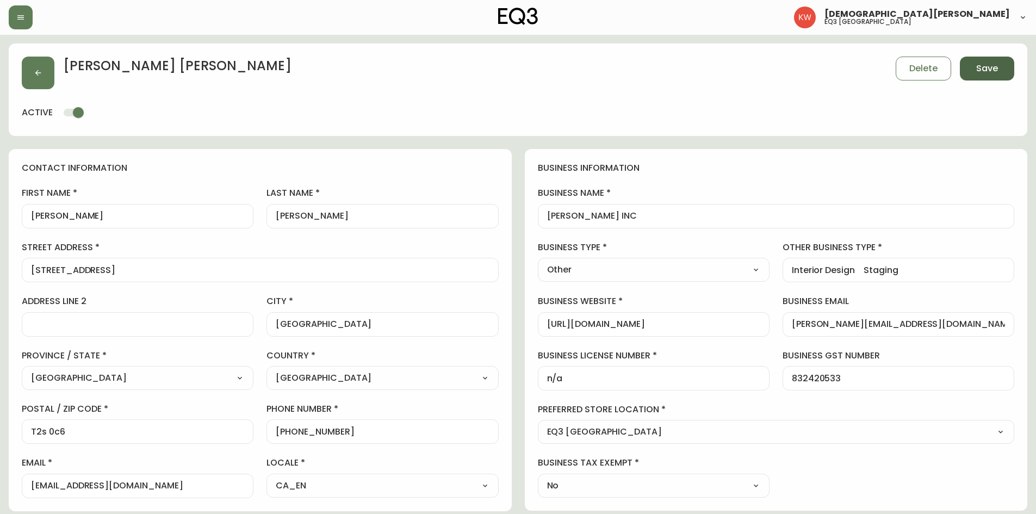
click at [997, 68] on span "Save" at bounding box center [987, 69] width 22 height 12
select select
type input "Other"
select select "Other"
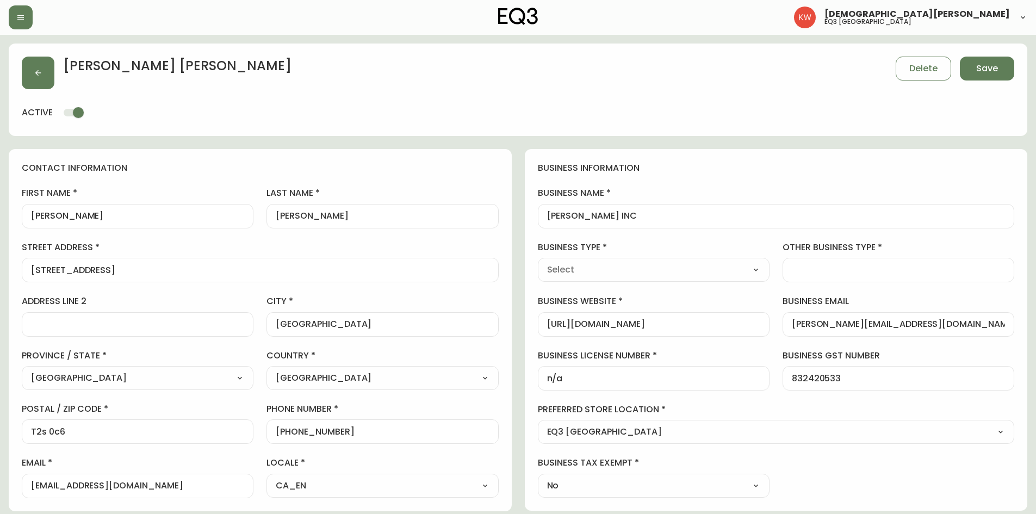
type input "Other"
select select "Other"
type input "Interior Design Staging"
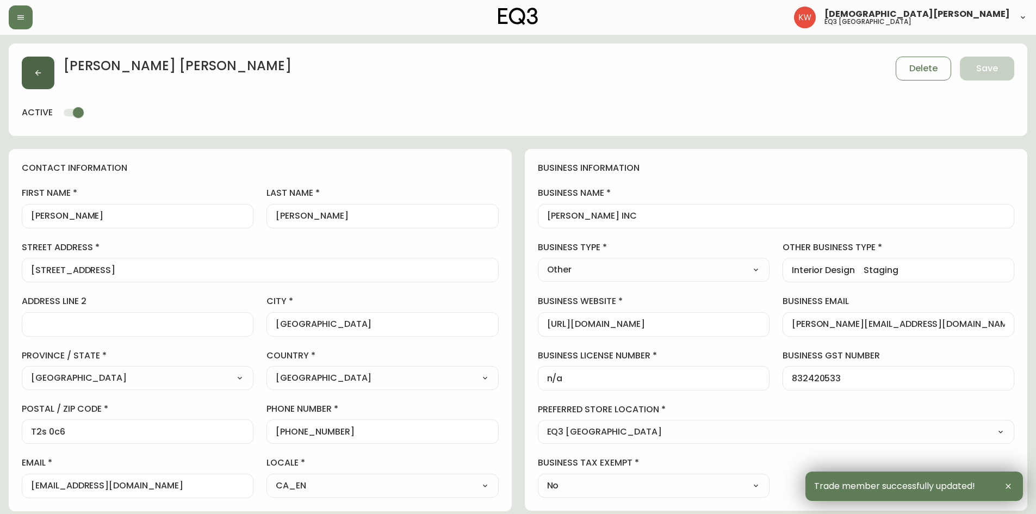
click at [46, 65] on button "button" at bounding box center [38, 73] width 33 height 33
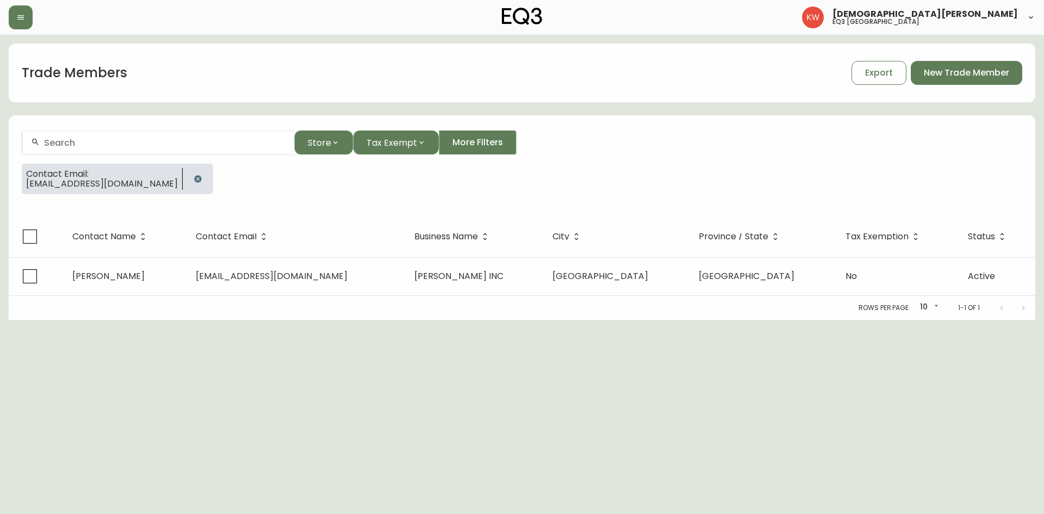
click at [202, 175] on icon "button" at bounding box center [198, 179] width 9 height 9
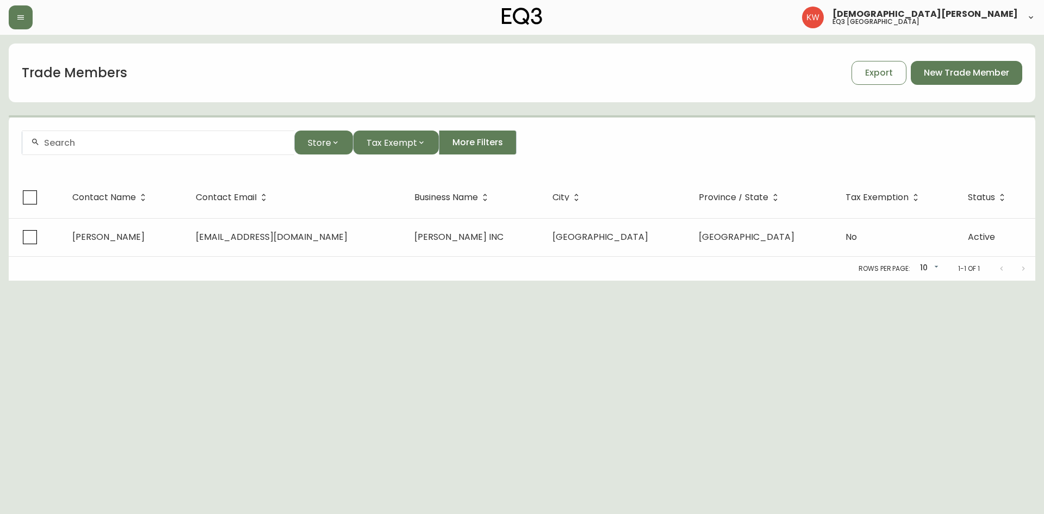
click at [185, 151] on div at bounding box center [158, 143] width 272 height 24
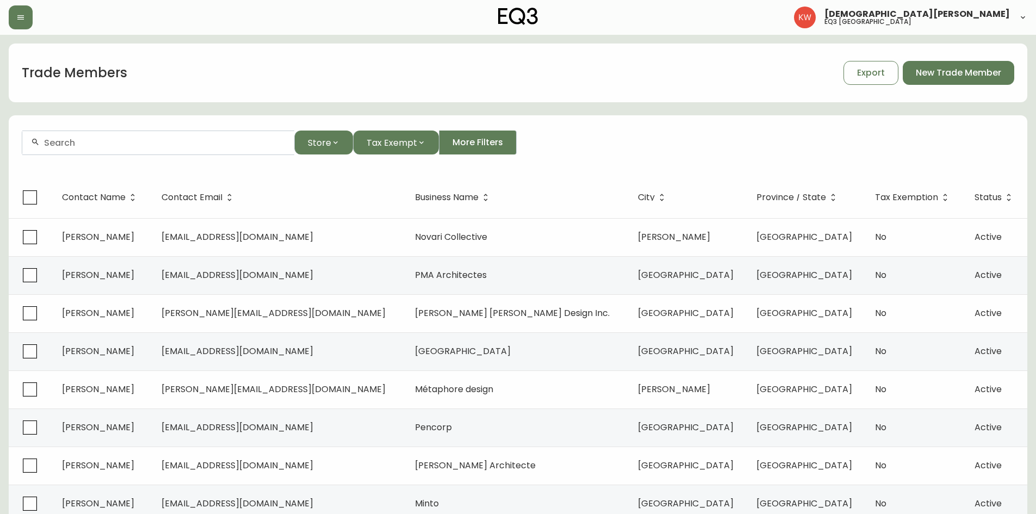
paste input "[EMAIL_ADDRESS][PERSON_NAME][DOMAIN_NAME]"
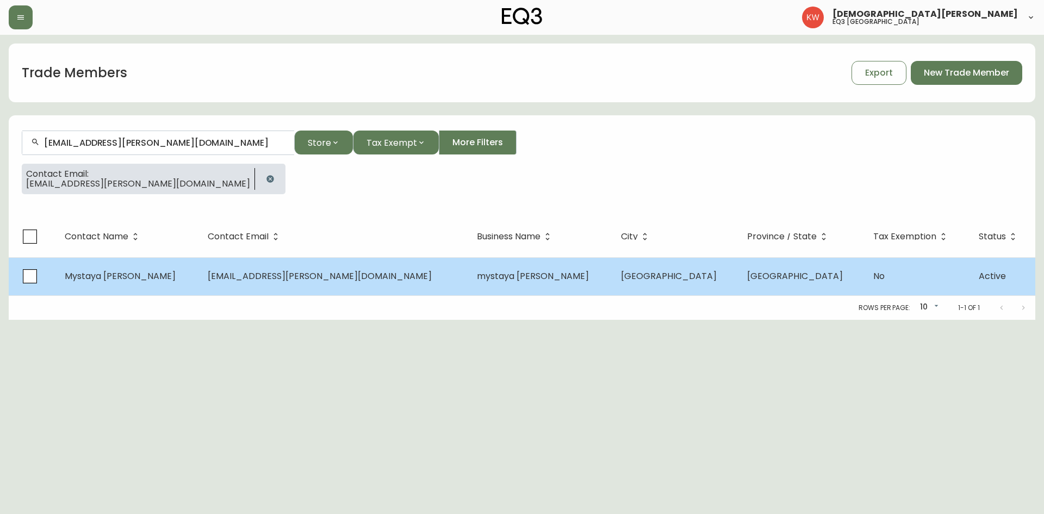
type input "[EMAIL_ADDRESS][PERSON_NAME][DOMAIN_NAME]"
click at [199, 275] on td "Mystaya [PERSON_NAME]" at bounding box center [127, 276] width 143 height 38
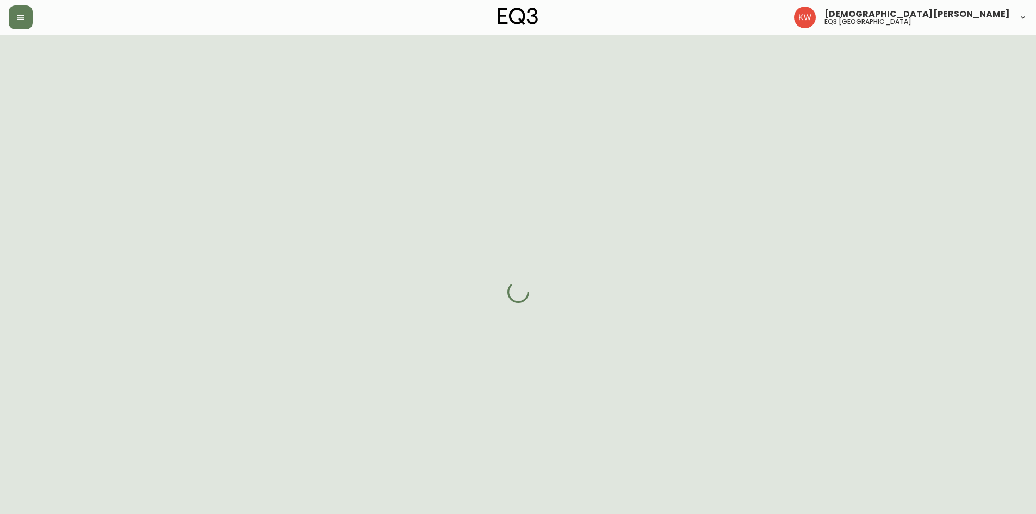
select select "AB"
select select "CA"
select select "CA_EN"
select select "Other"
select select "Interior Designer"
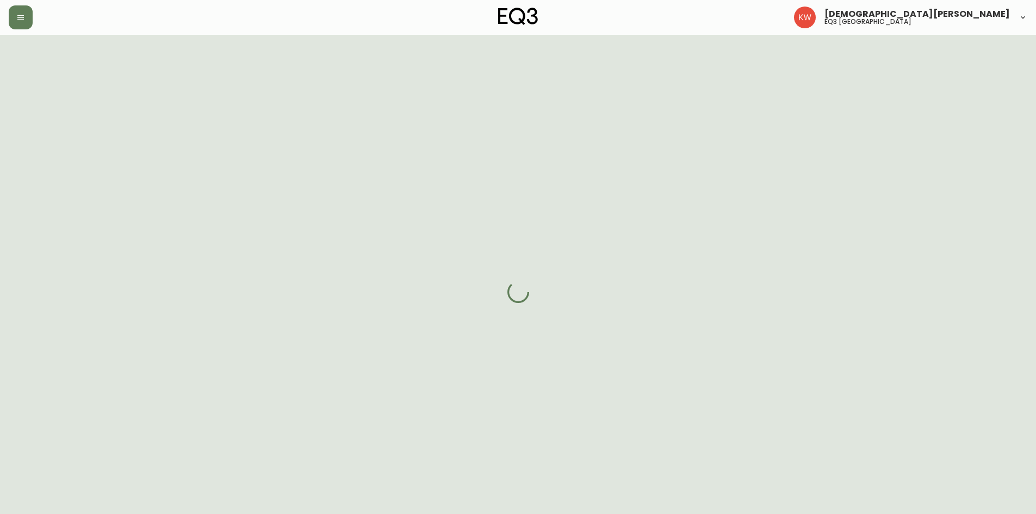
select select "cjw10z96m00006gs08l3o91tv"
select select "false"
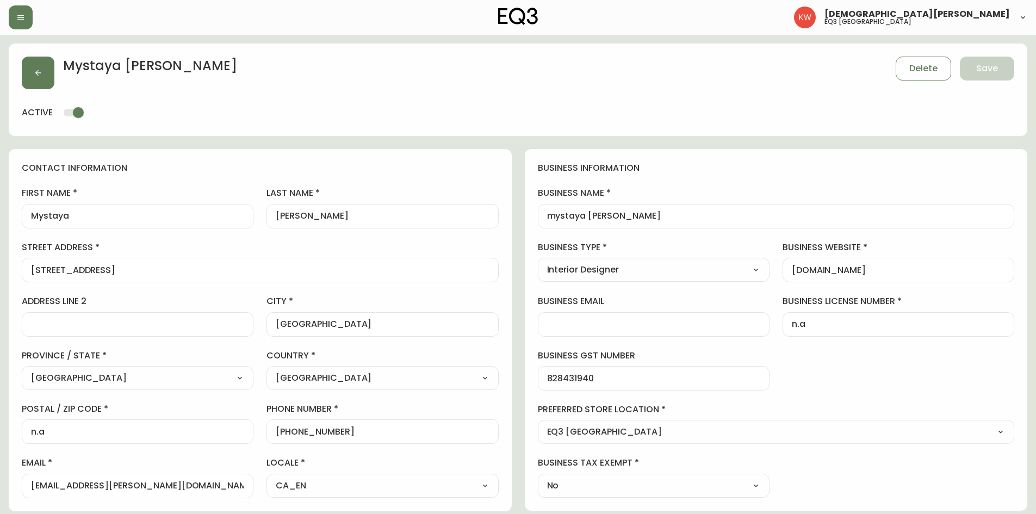
click at [556, 216] on input "mystaya [PERSON_NAME]" at bounding box center [776, 216] width 459 height 10
click at [595, 219] on input "mystaya [PERSON_NAME]" at bounding box center [776, 216] width 459 height 10
click at [556, 217] on input "mystaya [PERSON_NAME]" at bounding box center [776, 216] width 459 height 10
type input "Mystaya [PERSON_NAME]"
click at [987, 72] on span "Save" at bounding box center [987, 69] width 22 height 12
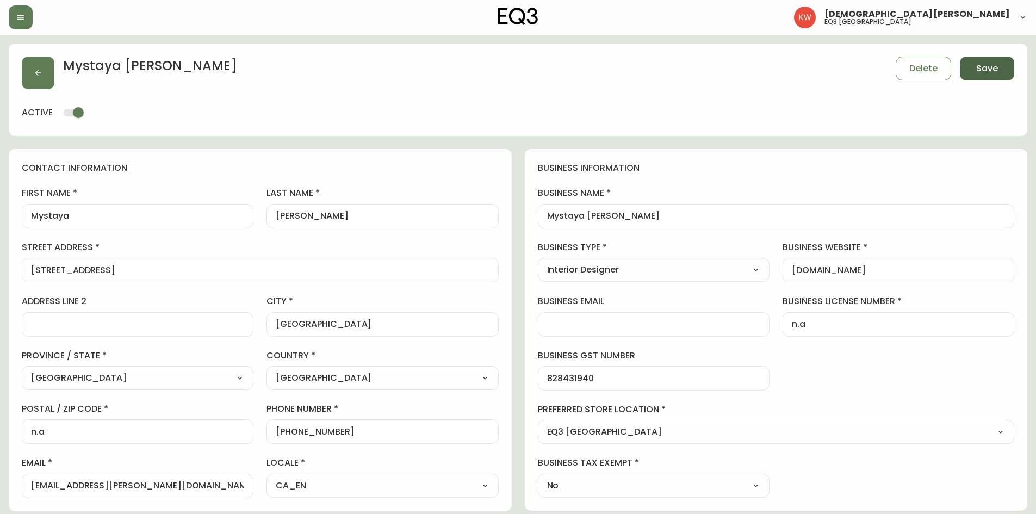
select select
type input "Other"
select select "Other"
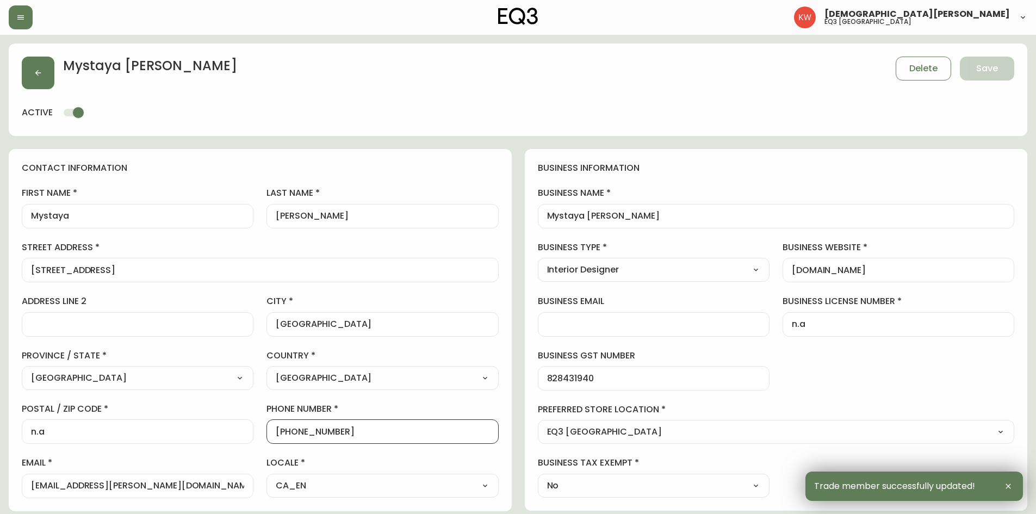
drag, startPoint x: 353, startPoint y: 434, endPoint x: 286, endPoint y: 431, distance: 66.9
click at [286, 431] on input "[PHONE_NUMBER]" at bounding box center [382, 431] width 213 height 10
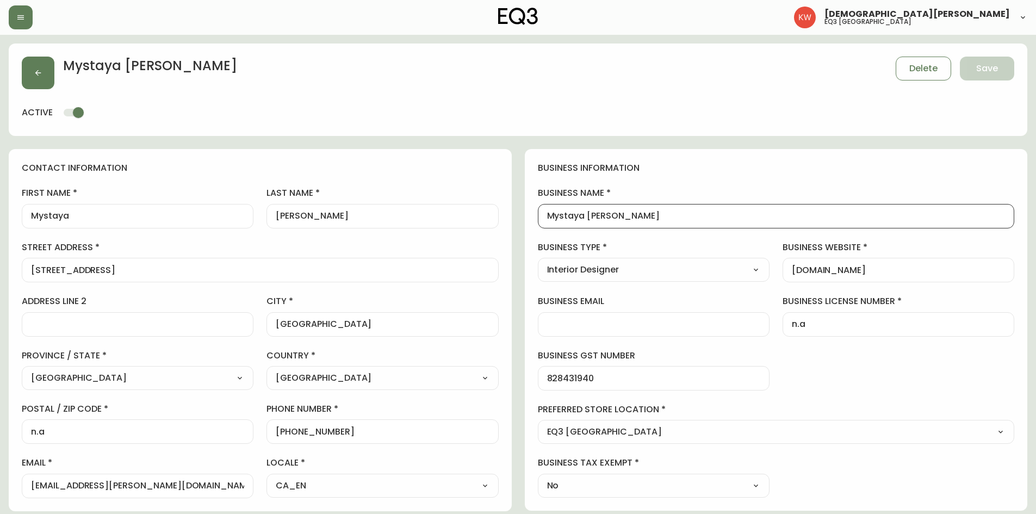
drag, startPoint x: 648, startPoint y: 216, endPoint x: 528, endPoint y: 212, distance: 120.3
click at [528, 212] on div "business information business name Mystaya [PERSON_NAME] business type Interior…" at bounding box center [776, 330] width 503 height 362
drag, startPoint x: 124, startPoint y: 271, endPoint x: 11, endPoint y: 270, distance: 112.6
click at [11, 270] on div "contact information first name Mystaya last name [PERSON_NAME][GEOGRAPHIC_DATA]…" at bounding box center [260, 330] width 503 height 362
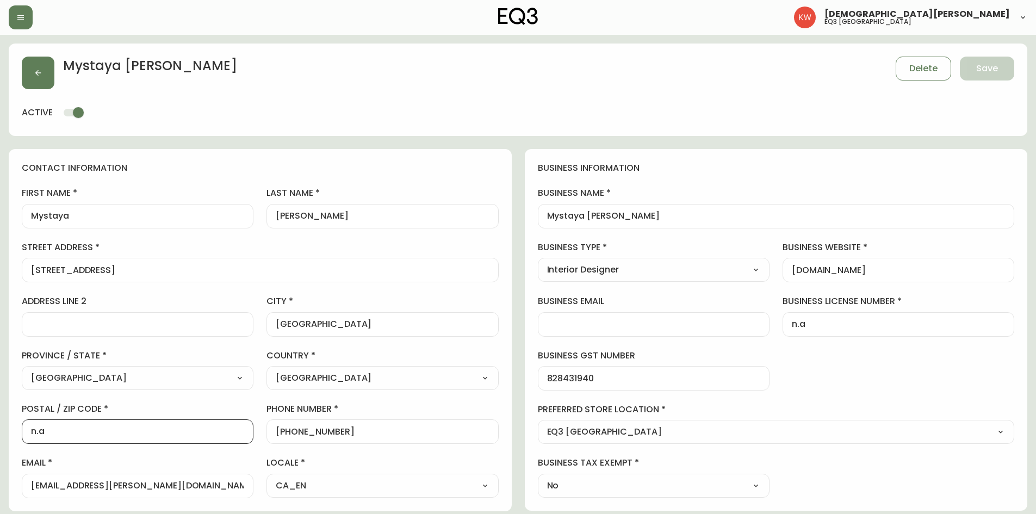
drag, startPoint x: 64, startPoint y: 434, endPoint x: 0, endPoint y: 437, distance: 64.2
click at [0, 437] on main "Mystaya [PERSON_NAME] Delete Save active contact information first name Mystaya…" at bounding box center [518, 470] width 1036 height 870
paste input "T2T 2W5"
type input "T2T 2W5"
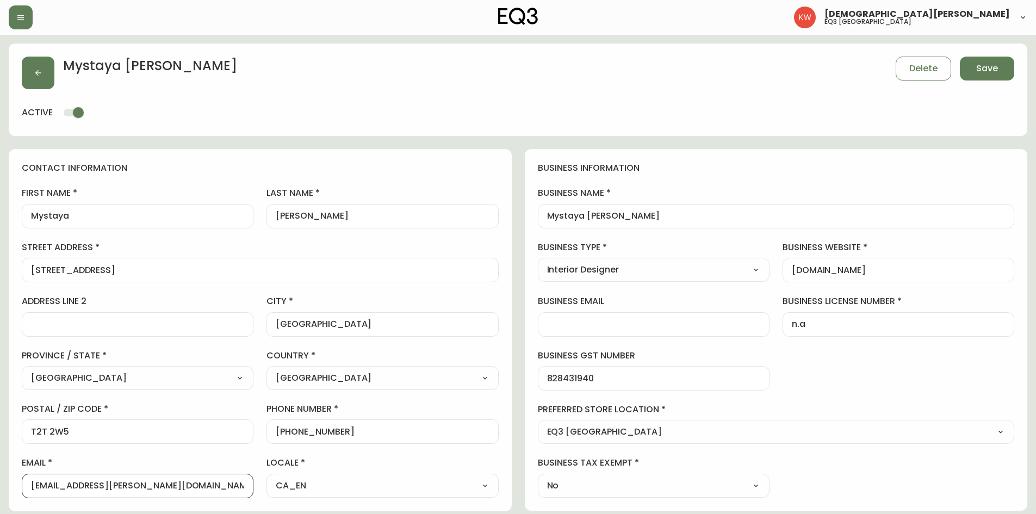
drag, startPoint x: 159, startPoint y: 484, endPoint x: 26, endPoint y: 487, distance: 132.8
click at [26, 487] on div "[EMAIL_ADDRESS][PERSON_NAME][DOMAIN_NAME]" at bounding box center [138, 486] width 232 height 24
click at [32, 76] on button "button" at bounding box center [38, 73] width 33 height 33
click at [978, 67] on span "Save" at bounding box center [987, 69] width 22 height 12
select select
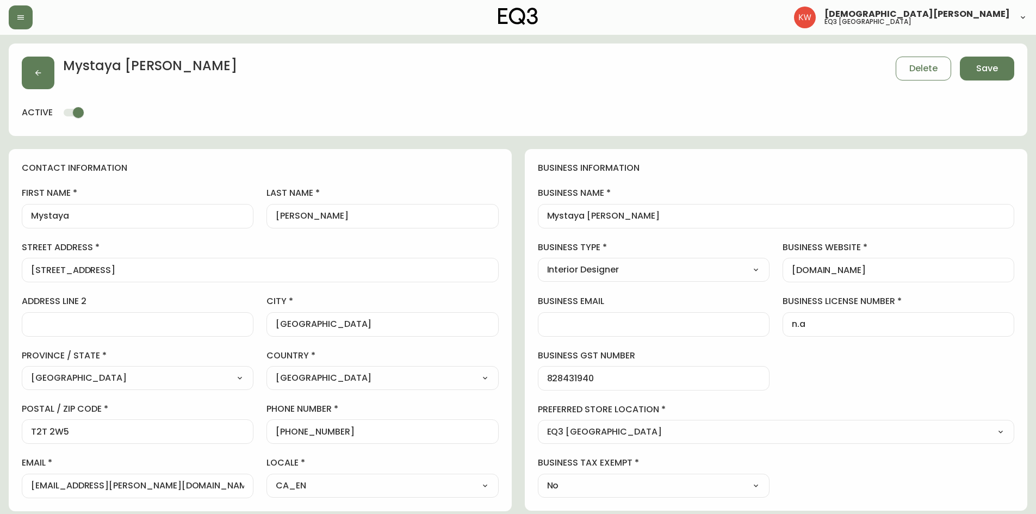
type input "Other"
select select "Other"
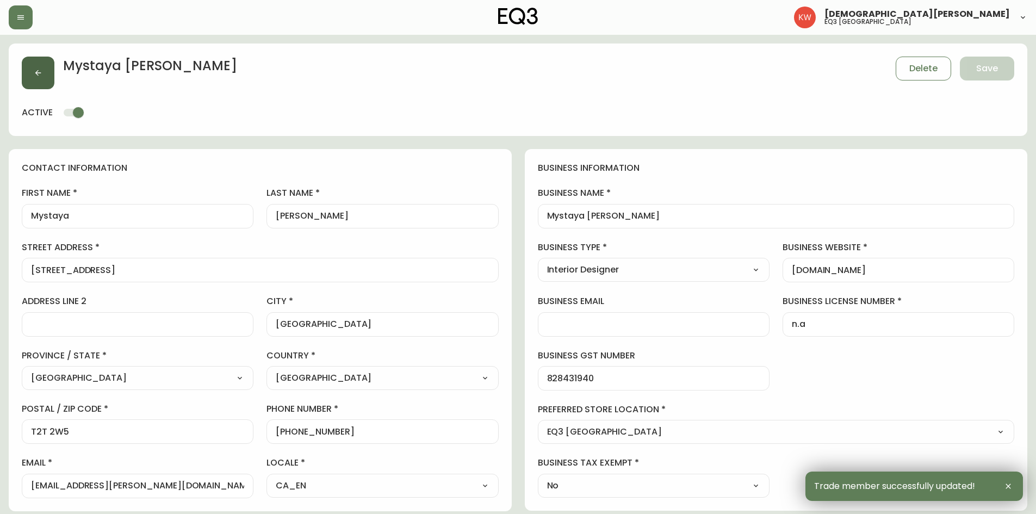
click at [41, 73] on icon "button" at bounding box center [38, 73] width 6 height 6
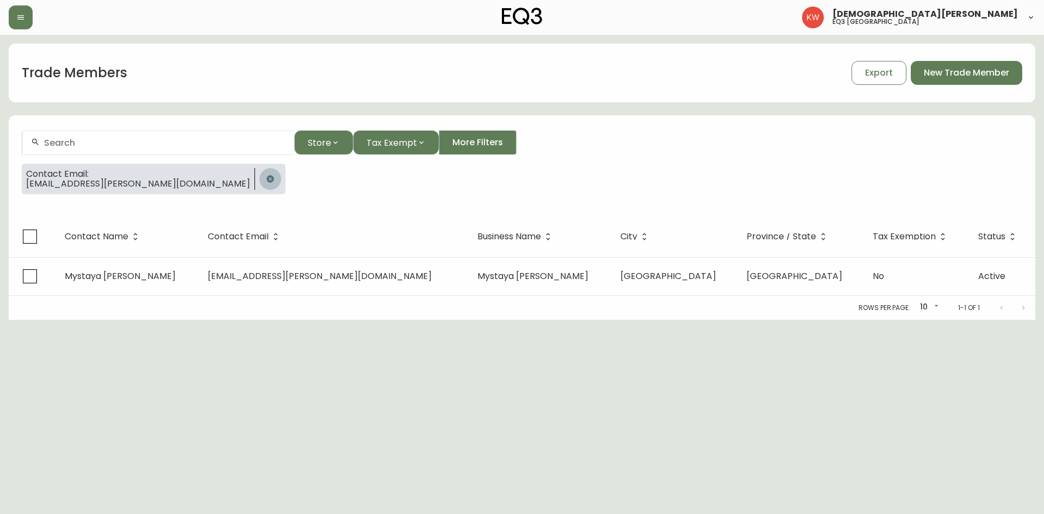
click at [267, 176] on icon "button" at bounding box center [270, 178] width 7 height 7
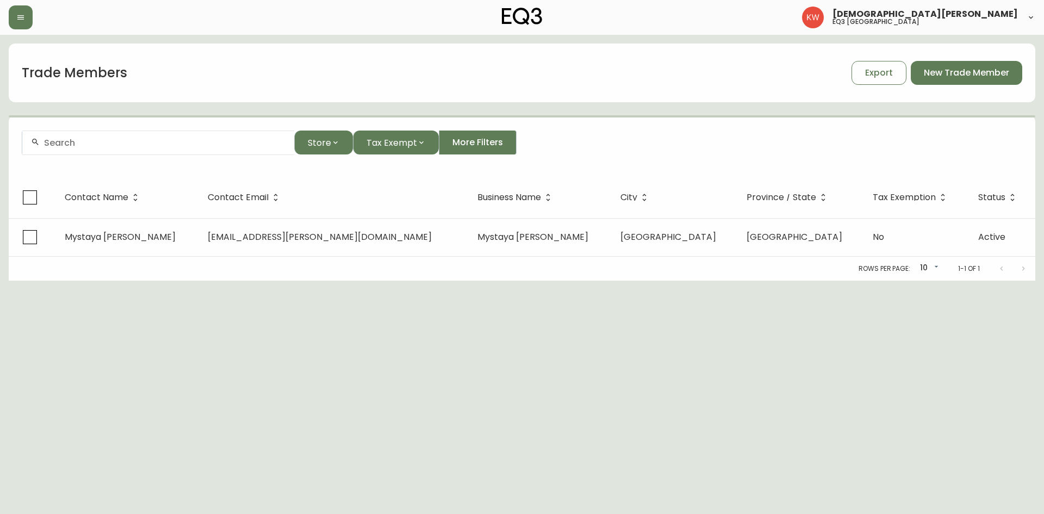
click at [146, 150] on div at bounding box center [158, 143] width 272 height 24
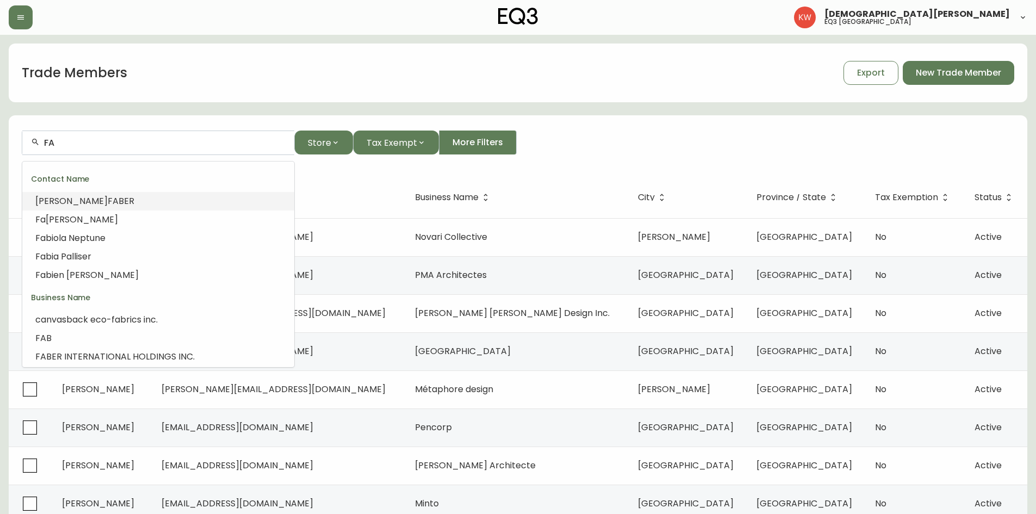
type input "F"
type input "V"
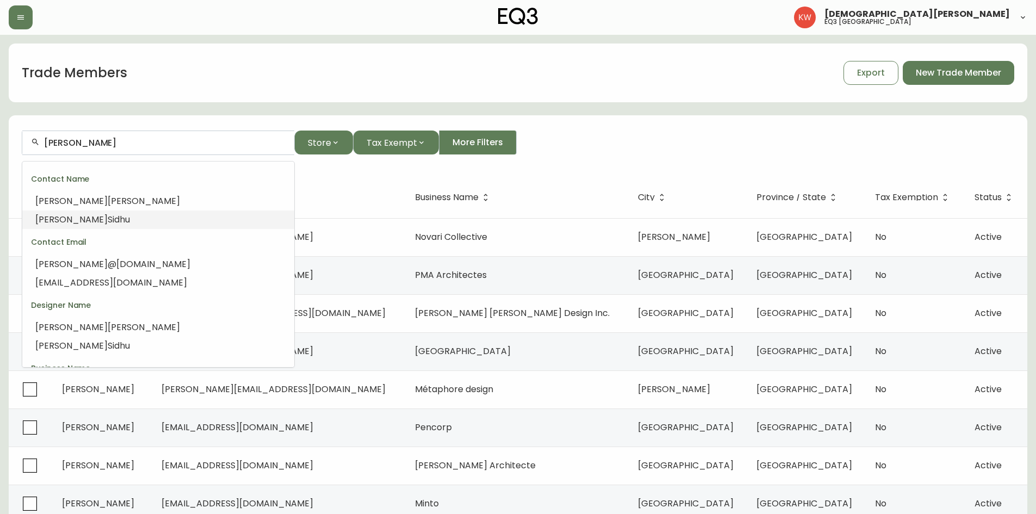
click at [108, 219] on span "Sidhu" at bounding box center [119, 219] width 22 height 13
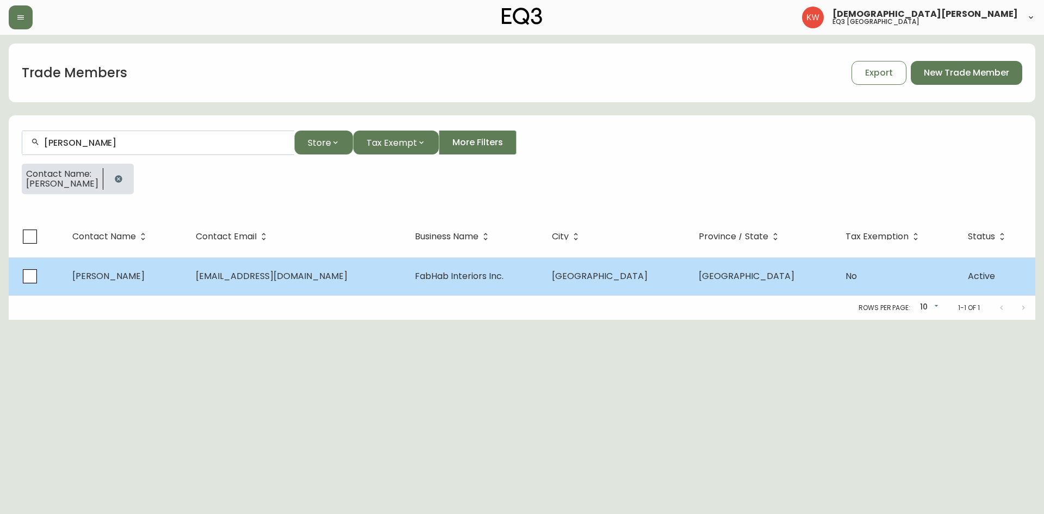
type input "[PERSON_NAME]"
click at [168, 283] on td "[PERSON_NAME]" at bounding box center [125, 276] width 123 height 38
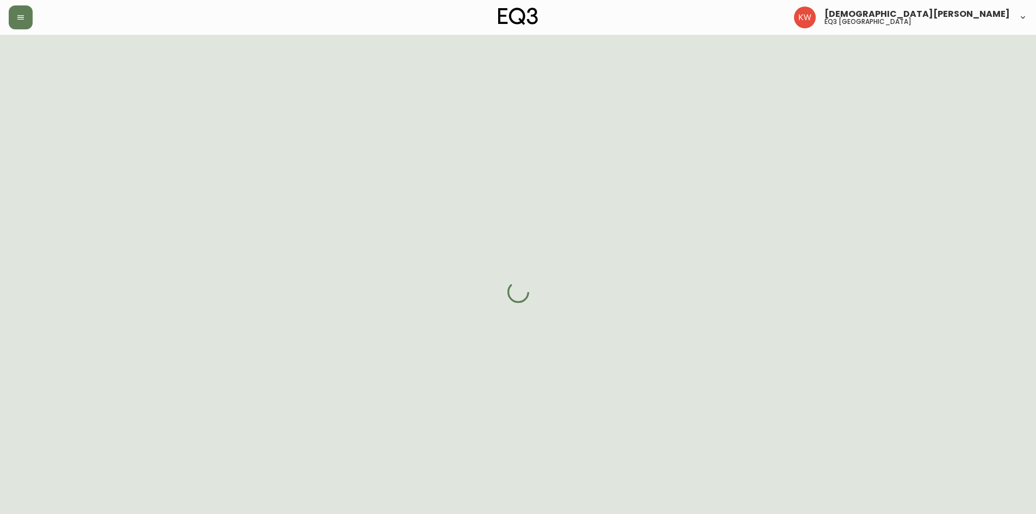
select select "AB"
select select "CA"
select select "CA_EN"
select select "Other"
select select "Interior Designer"
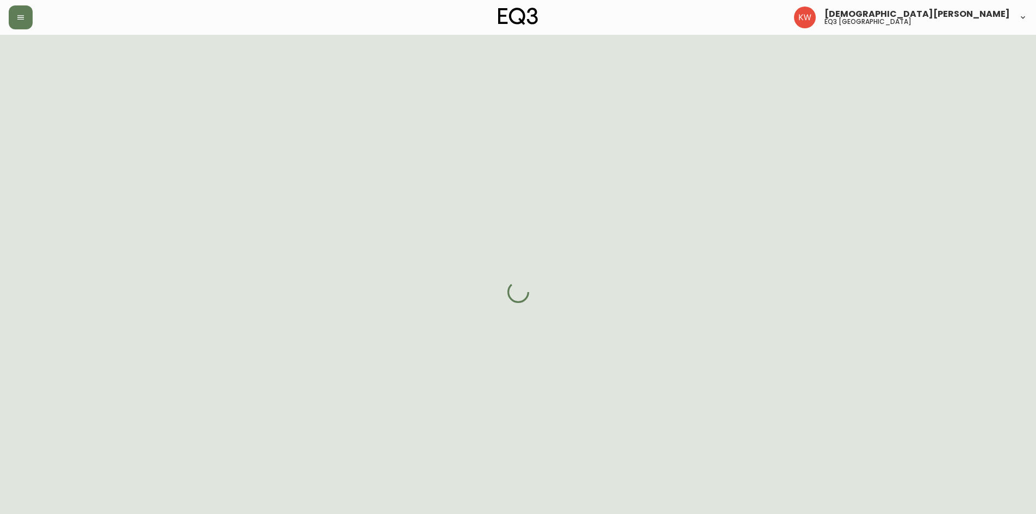
select select "cjw10z96m00006gs08l3o91tv"
select select "false"
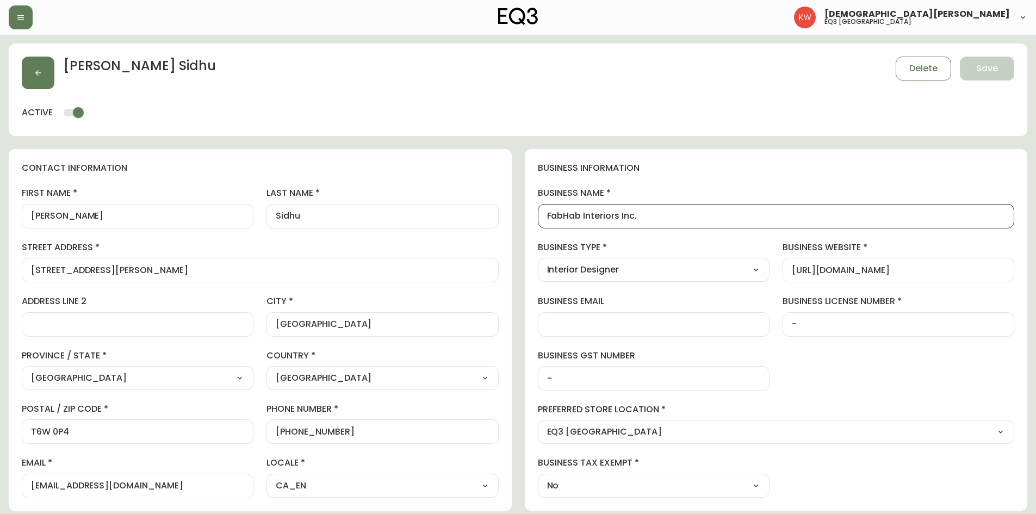
drag, startPoint x: 580, startPoint y: 215, endPoint x: 527, endPoint y: 216, distance: 53.3
click at [527, 216] on div "business information business name FabHab Interiors Inc. business type Interior…" at bounding box center [776, 330] width 503 height 362
drag, startPoint x: 118, startPoint y: 484, endPoint x: 7, endPoint y: 485, distance: 111.5
click at [7, 485] on main "[PERSON_NAME] Save active contact information first name [PERSON_NAME] last nam…" at bounding box center [518, 470] width 1036 height 870
drag, startPoint x: 342, startPoint y: 432, endPoint x: 286, endPoint y: 431, distance: 55.5
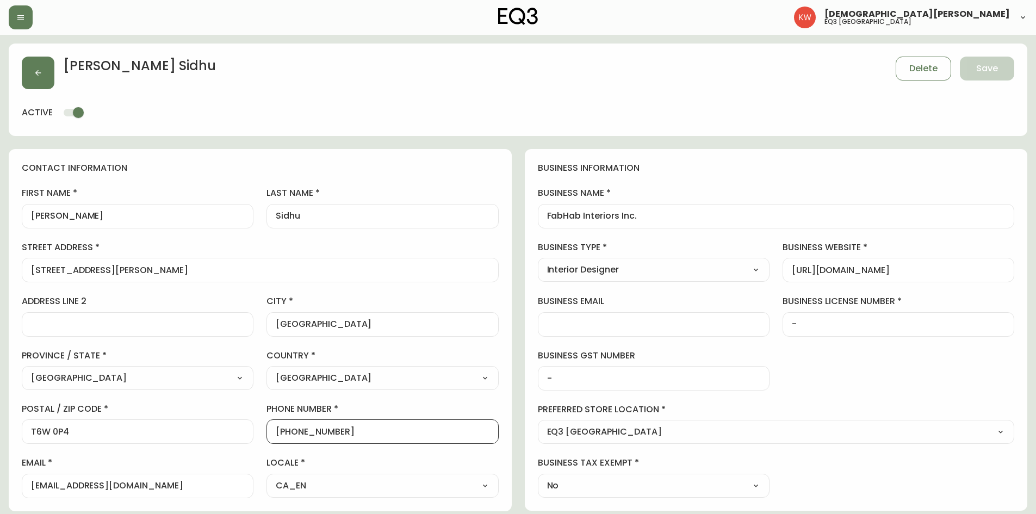
click at [286, 431] on input "[PHONE_NUMBER]" at bounding box center [382, 431] width 213 height 10
click at [38, 72] on icon "button" at bounding box center [38, 73] width 9 height 9
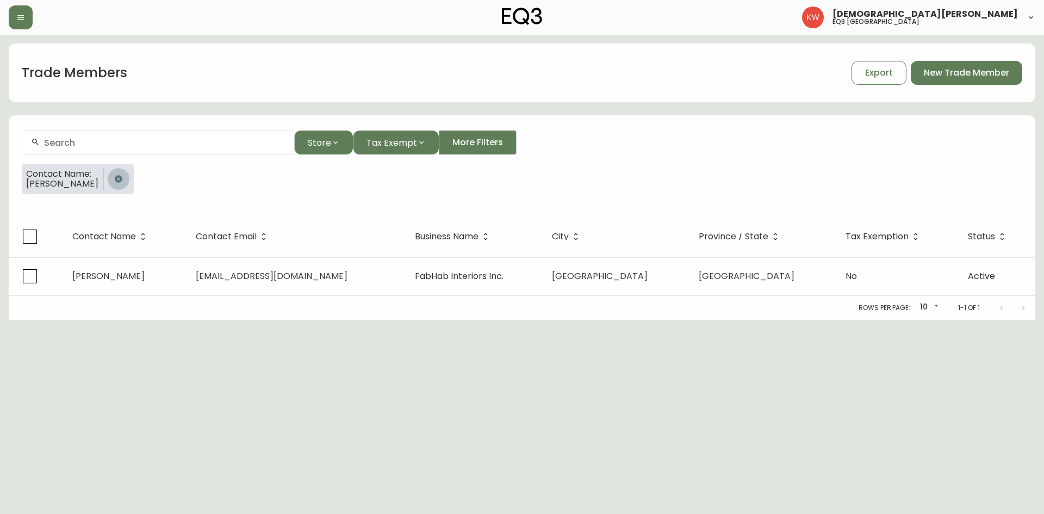
click at [114, 175] on icon "button" at bounding box center [118, 179] width 9 height 9
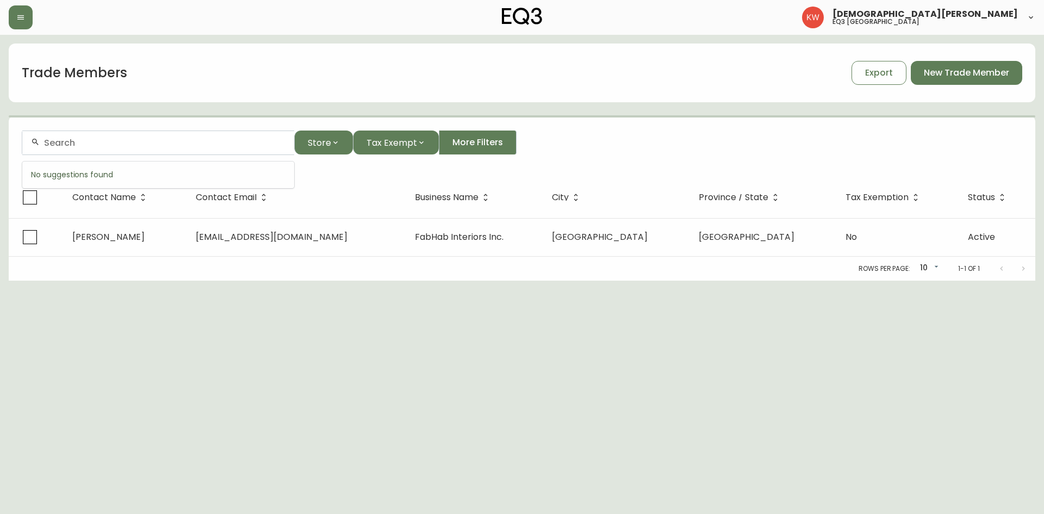
click at [130, 146] on input "text" at bounding box center [165, 143] width 242 height 10
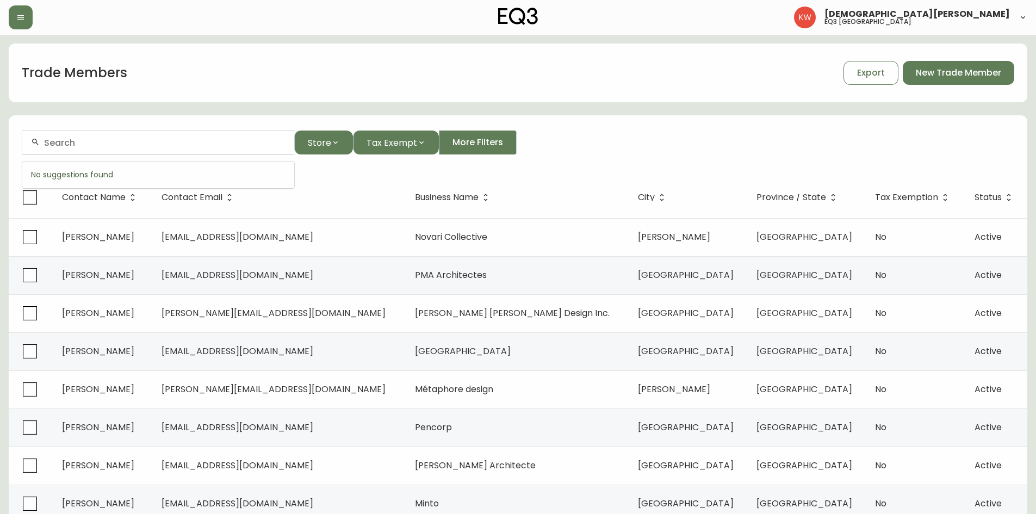
click at [130, 146] on input "text" at bounding box center [165, 143] width 242 height 10
paste input "[PERSON_NAME][EMAIL_ADDRESS][DOMAIN_NAME]"
type input "[PERSON_NAME][EMAIL_ADDRESS][DOMAIN_NAME]"
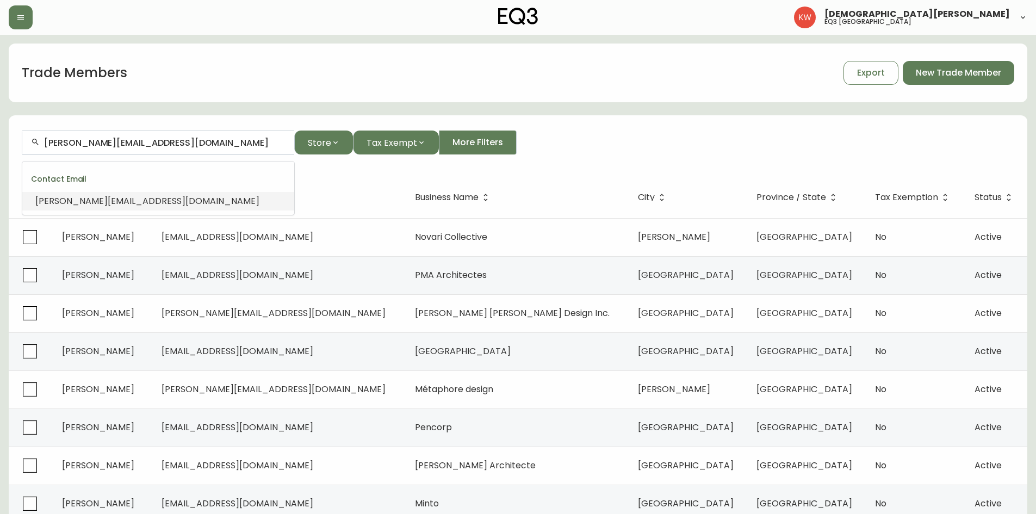
click at [128, 201] on span "[PERSON_NAME][EMAIL_ADDRESS][DOMAIN_NAME]" at bounding box center [147, 201] width 224 height 13
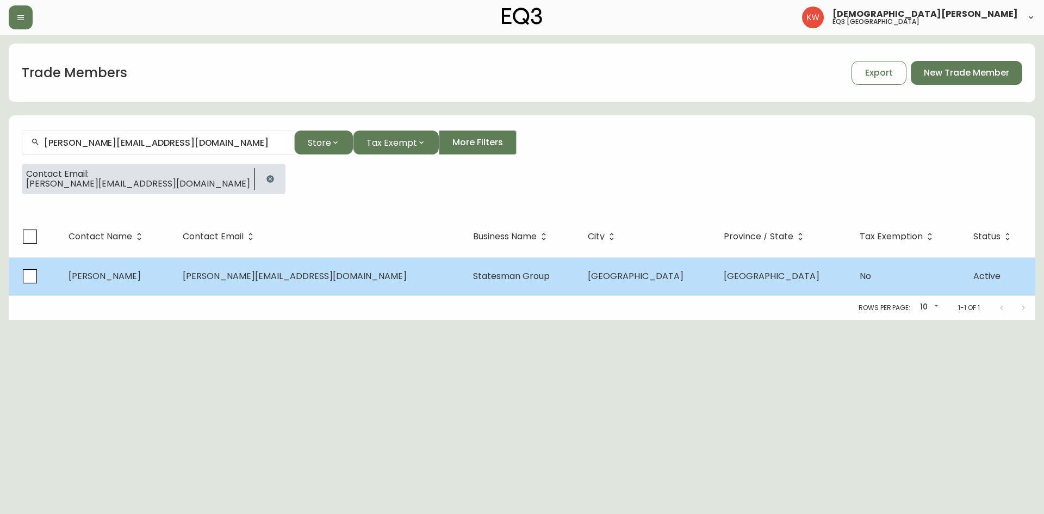
click at [279, 273] on span "[PERSON_NAME][EMAIL_ADDRESS][DOMAIN_NAME]" at bounding box center [295, 276] width 224 height 13
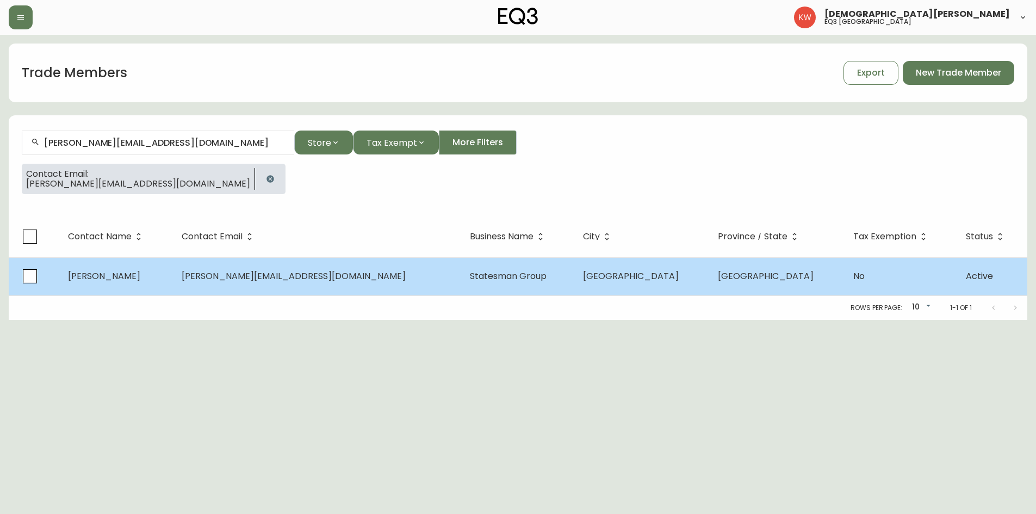
select select "AB"
select select "CA"
select select "CA_EN"
select select "Advertisement"
select select "Home Builder"
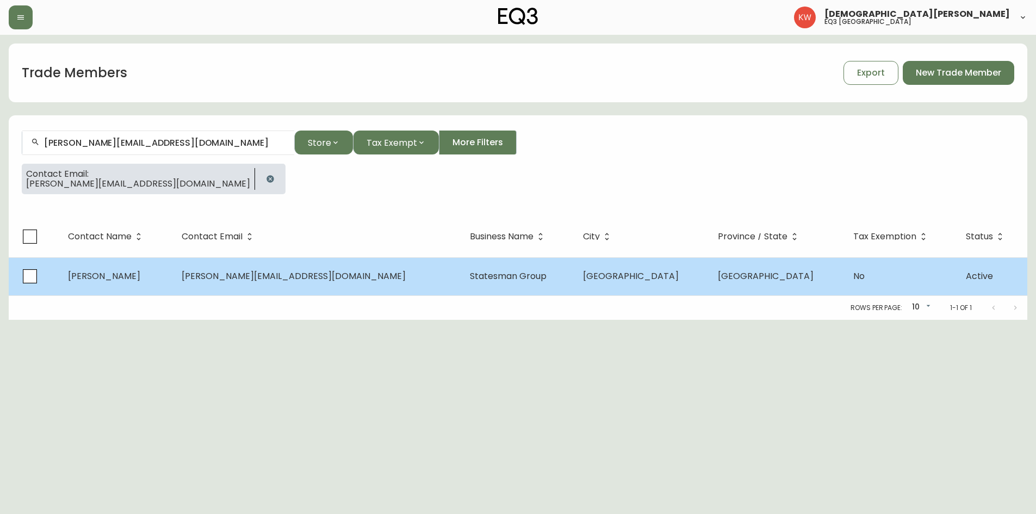
select select "false"
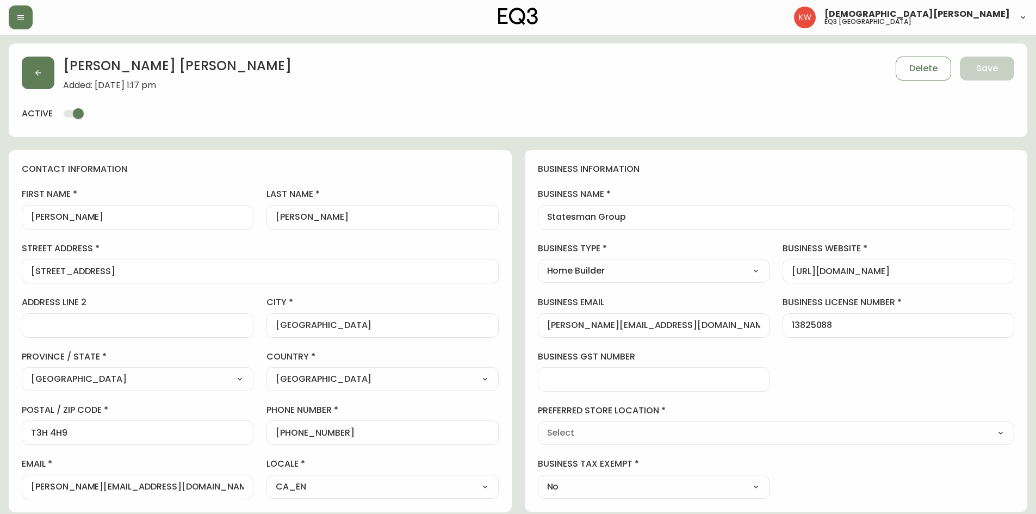
type input "EQ3 [GEOGRAPHIC_DATA]"
select select "cjw10z96m00006gs08l3o91tv"
drag, startPoint x: 354, startPoint y: 431, endPoint x: 284, endPoint y: 434, distance: 70.2
click at [284, 434] on input "[PHONE_NUMBER]" at bounding box center [382, 433] width 213 height 10
click at [375, 434] on input "[PHONE_NUMBER]" at bounding box center [382, 433] width 213 height 10
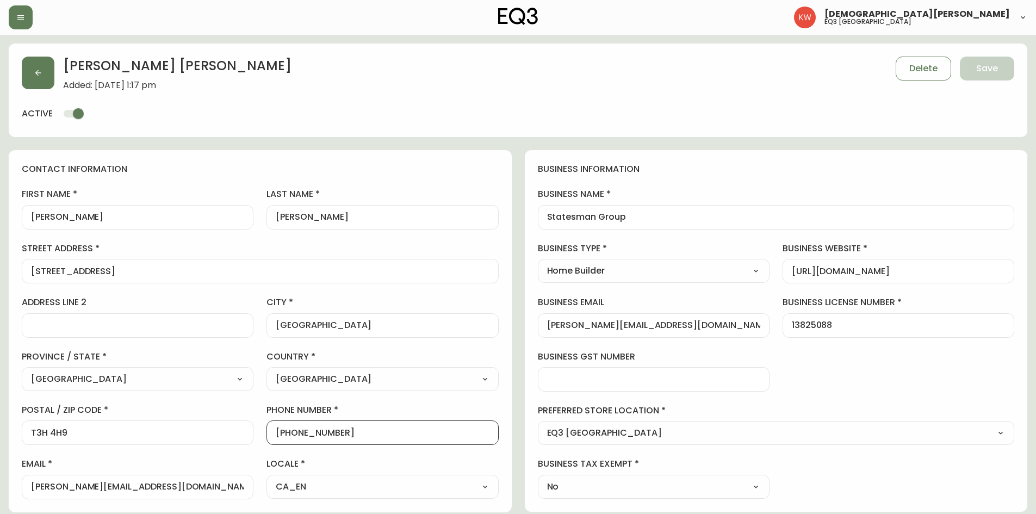
drag, startPoint x: 375, startPoint y: 434, endPoint x: 288, endPoint y: 433, distance: 87.0
click at [288, 433] on input "[PHONE_NUMBER]" at bounding box center [382, 433] width 213 height 10
click at [649, 205] on div "Statesman Group" at bounding box center [776, 217] width 477 height 24
drag, startPoint x: 629, startPoint y: 217, endPoint x: 541, endPoint y: 213, distance: 88.8
click at [541, 213] on div "Statesman Group" at bounding box center [776, 217] width 477 height 24
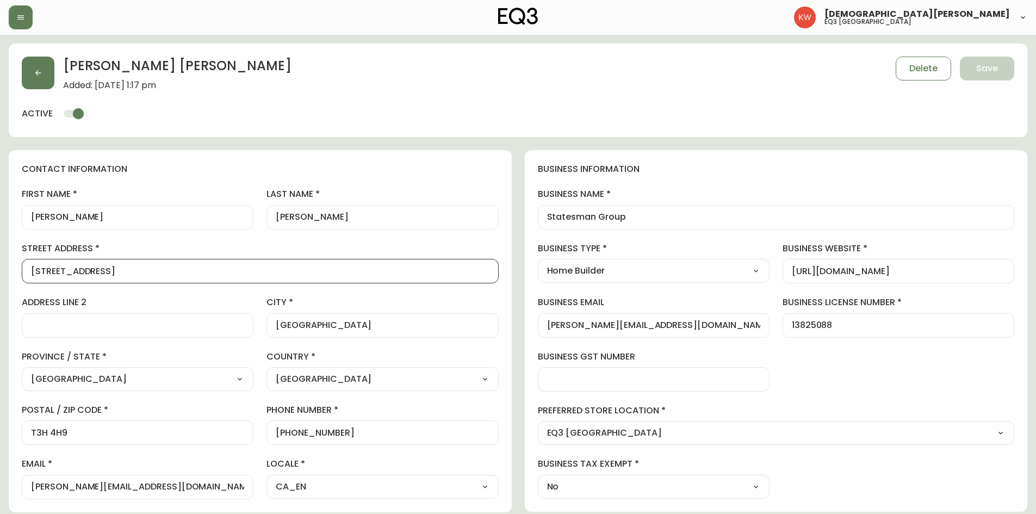
drag, startPoint x: 198, startPoint y: 272, endPoint x: 24, endPoint y: 281, distance: 174.3
click at [24, 281] on div "[STREET_ADDRESS]" at bounding box center [260, 271] width 477 height 24
drag, startPoint x: 78, startPoint y: 435, endPoint x: 10, endPoint y: 433, distance: 67.5
click at [10, 433] on div "contact information first name [PERSON_NAME] last name [PERSON_NAME][GEOGRAPHIC…" at bounding box center [260, 331] width 503 height 362
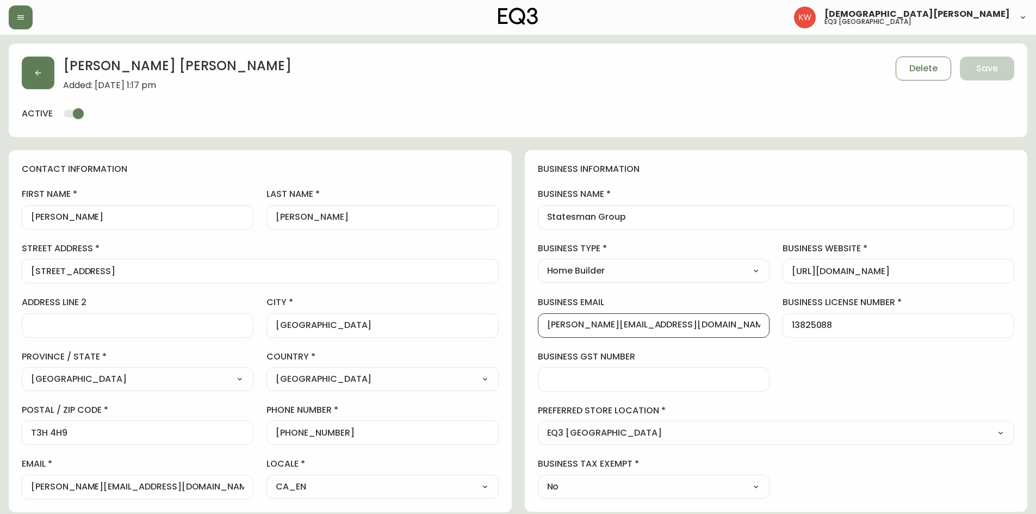
drag, startPoint x: 683, startPoint y: 327, endPoint x: 546, endPoint y: 333, distance: 137.8
click at [546, 333] on div "[PERSON_NAME][EMAIL_ADDRESS][DOMAIN_NAME]" at bounding box center [654, 325] width 232 height 24
click at [53, 81] on button "button" at bounding box center [38, 73] width 33 height 33
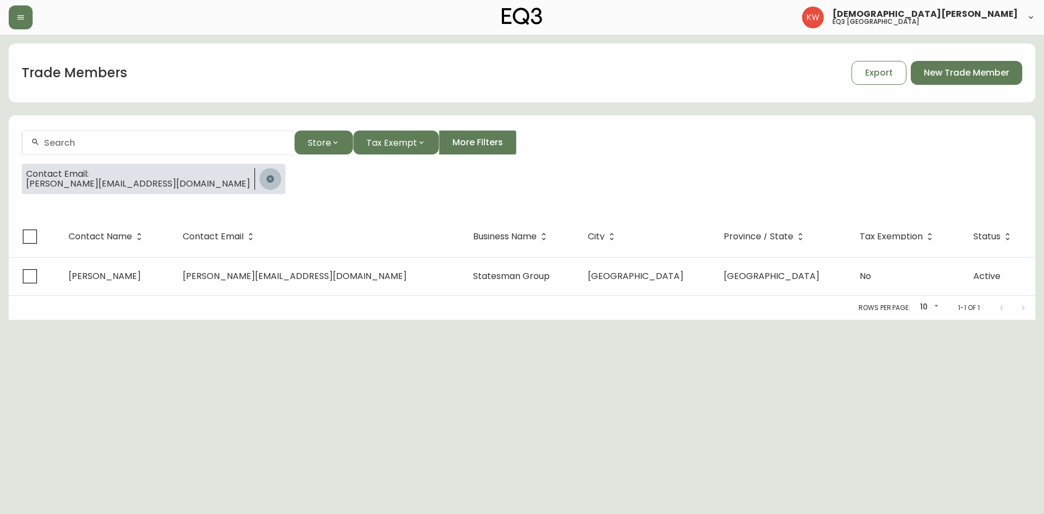
click at [259, 188] on button "button" at bounding box center [270, 179] width 22 height 22
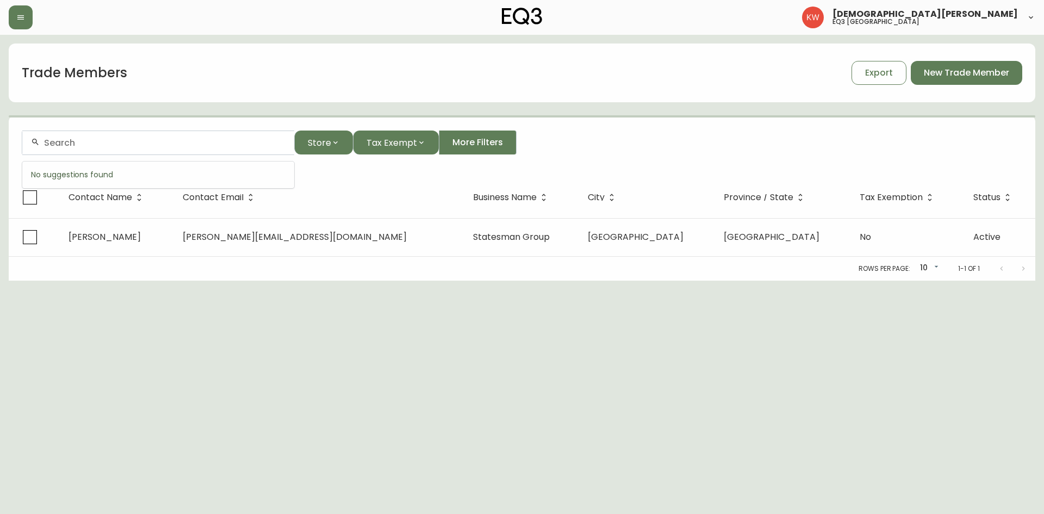
click at [106, 138] on input "text" at bounding box center [165, 143] width 242 height 10
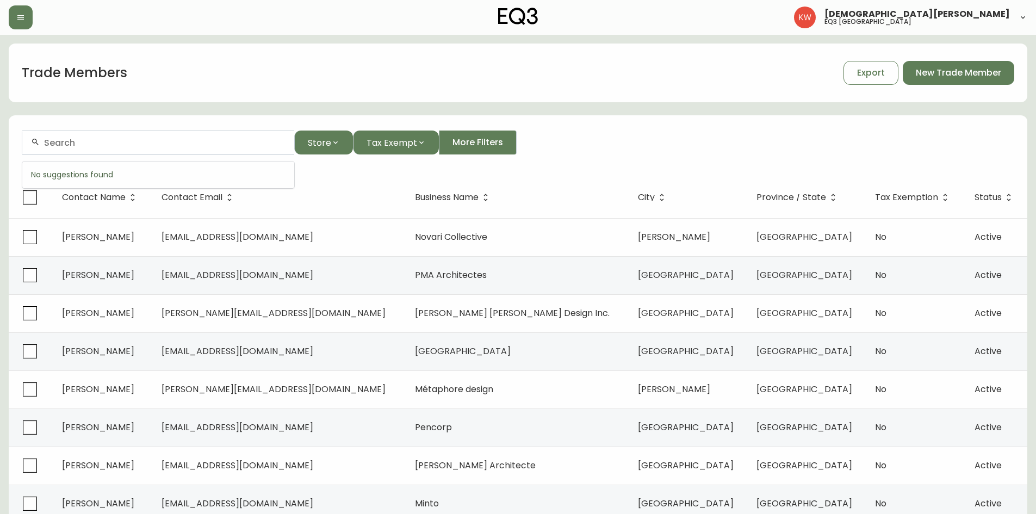
paste input "[EMAIL_ADDRESS][DOMAIN_NAME]"
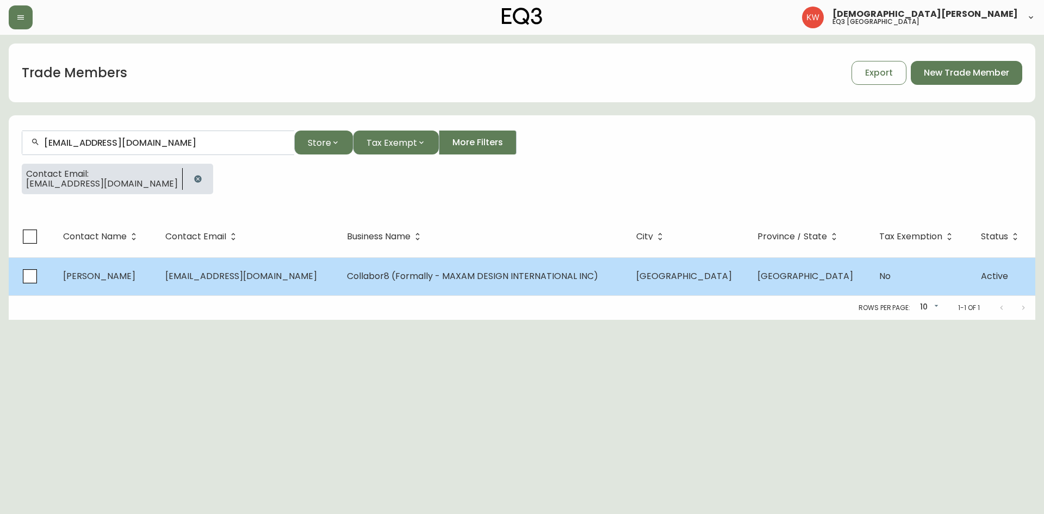
type input "[EMAIL_ADDRESS][DOMAIN_NAME]"
click at [261, 276] on span "[EMAIL_ADDRESS][DOMAIN_NAME]" at bounding box center [241, 276] width 152 height 13
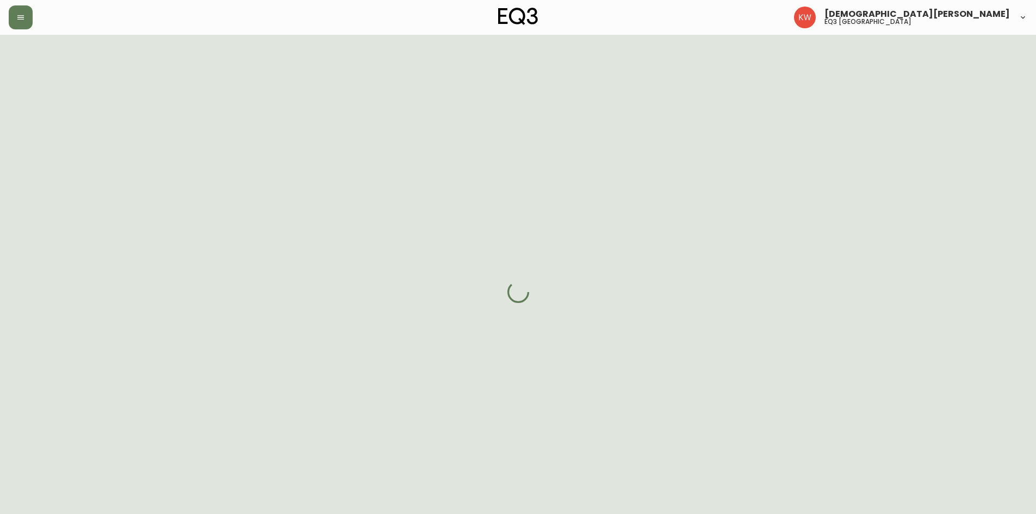
select select "AB"
select select "CA"
select select "CA_EN"
select select "Other"
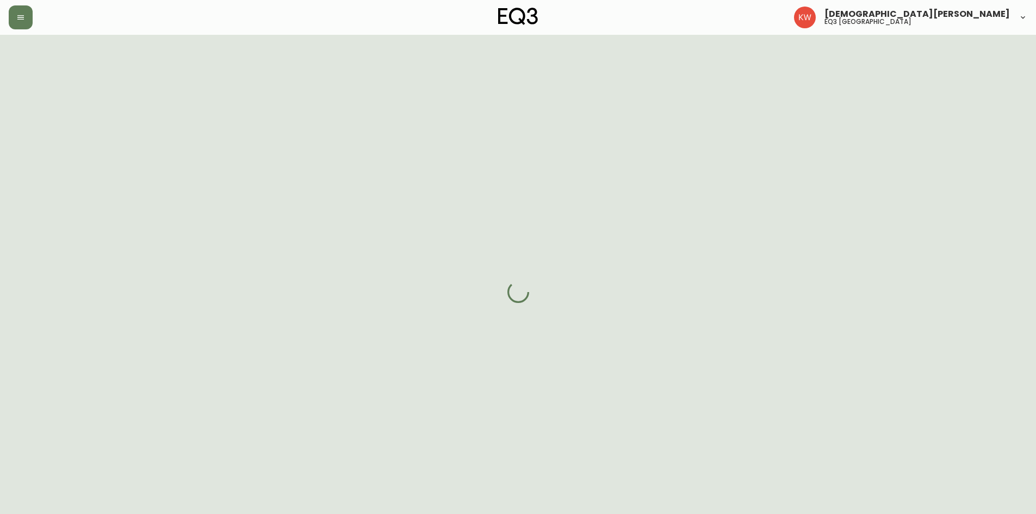
select select "cjw10z96m00006gs08l3o91tv"
select select "false"
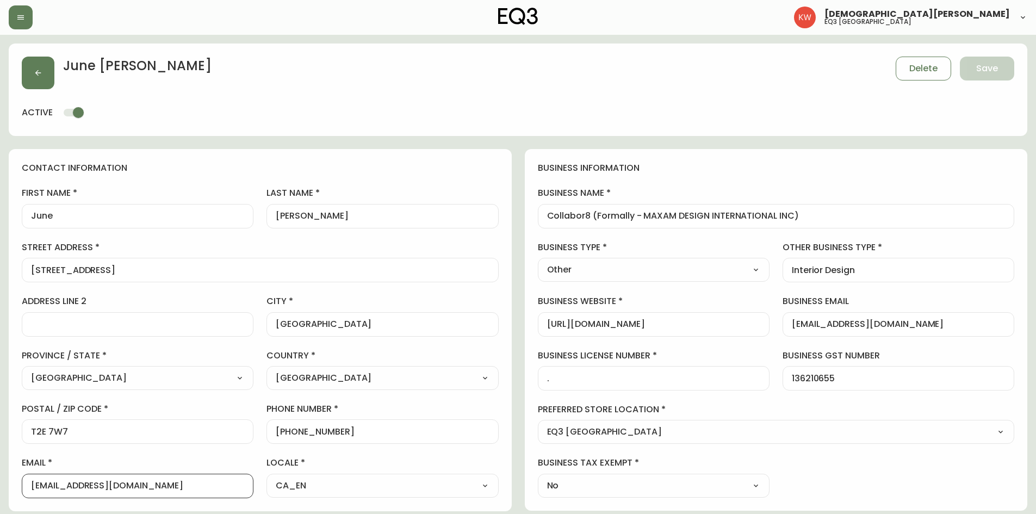
drag, startPoint x: 121, startPoint y: 485, endPoint x: 22, endPoint y: 483, distance: 99.0
click at [22, 483] on div "[EMAIL_ADDRESS][DOMAIN_NAME]" at bounding box center [138, 486] width 232 height 24
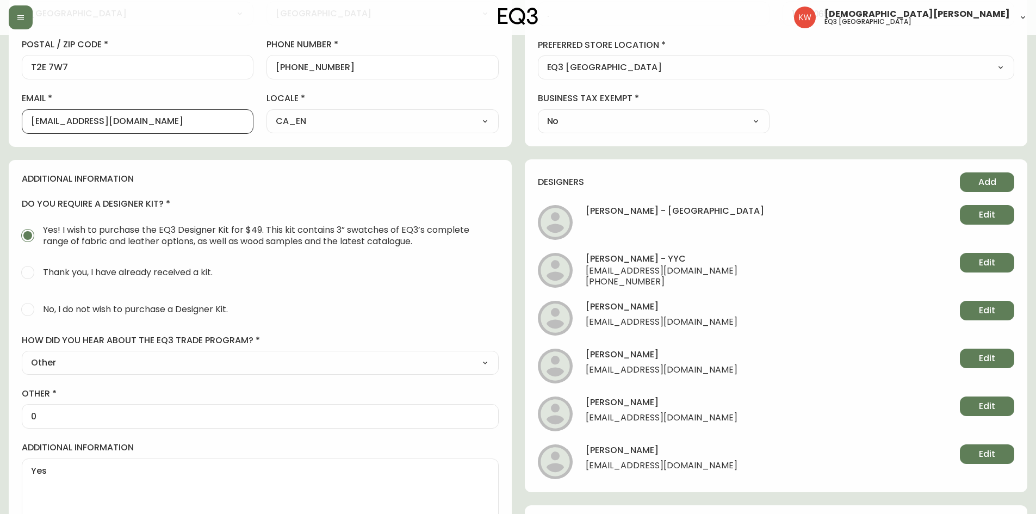
scroll to position [368, 0]
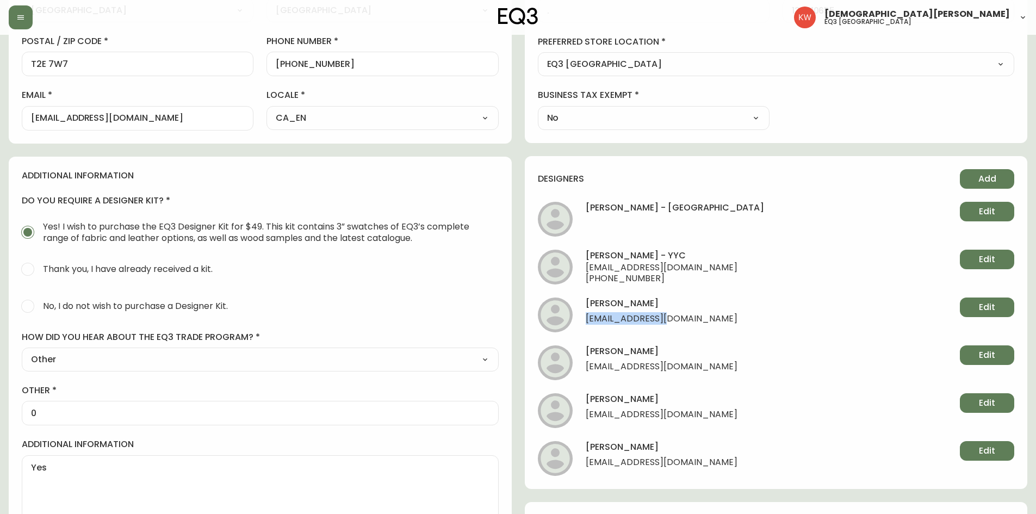
drag, startPoint x: 677, startPoint y: 319, endPoint x: 585, endPoint y: 319, distance: 92.5
click at [585, 319] on li "[PERSON_NAME] [EMAIL_ADDRESS][DOMAIN_NAME] Edit" at bounding box center [776, 315] width 477 height 35
copy span "[EMAIL_ADDRESS][DOMAIN_NAME]"
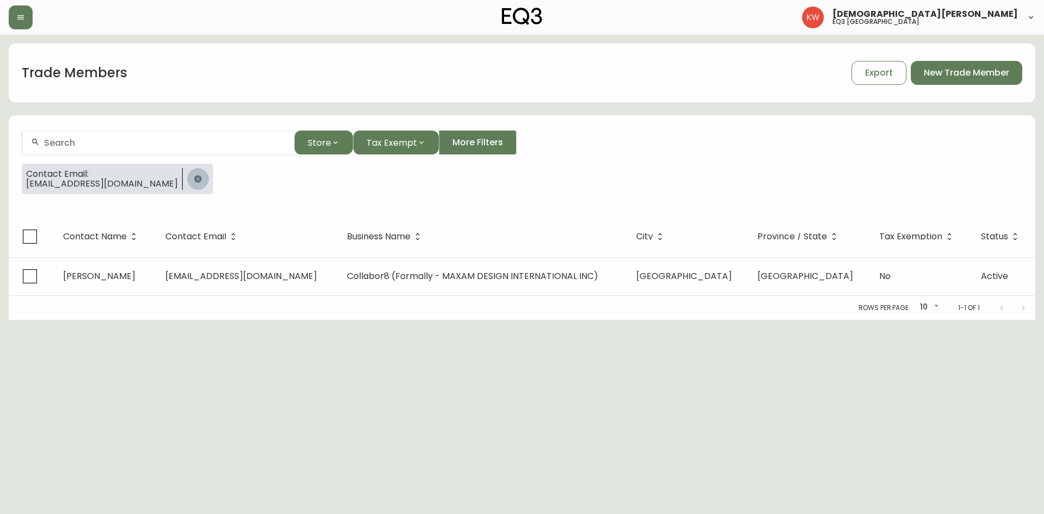
click at [194, 177] on icon "button" at bounding box center [198, 179] width 9 height 9
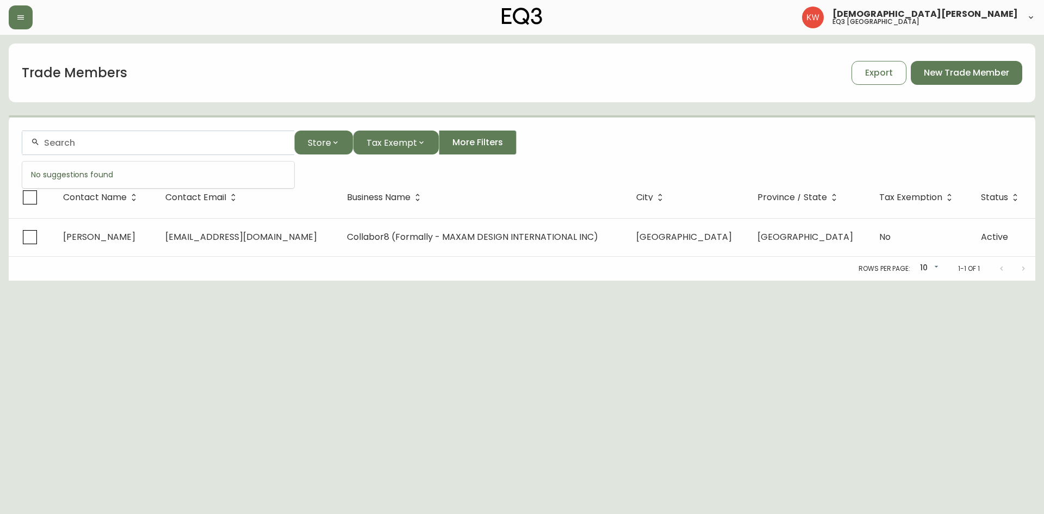
click at [135, 139] on input "text" at bounding box center [165, 143] width 242 height 10
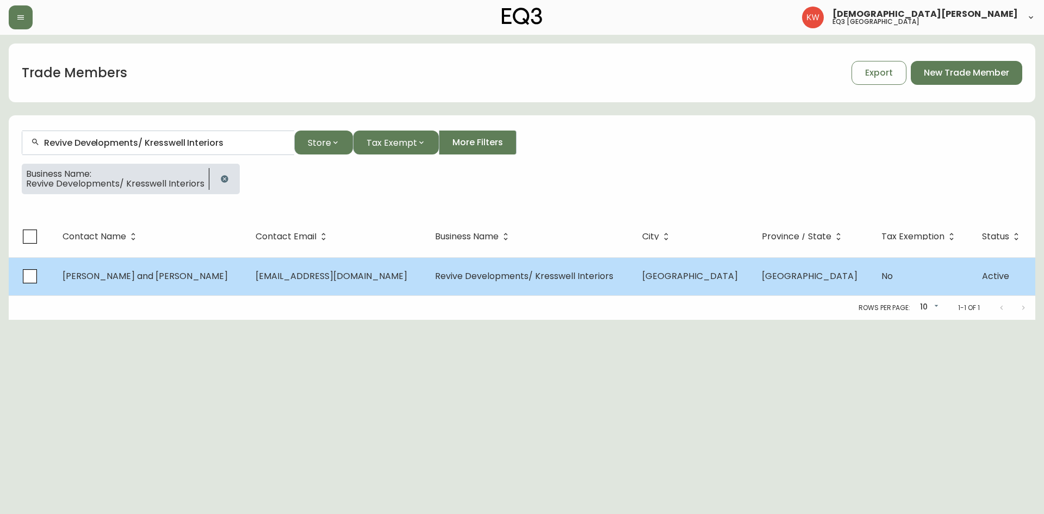
type input "Revive Developments/ Kresswell Interiors"
click at [146, 272] on span "[PERSON_NAME] and [PERSON_NAME]" at bounding box center [145, 276] width 165 height 13
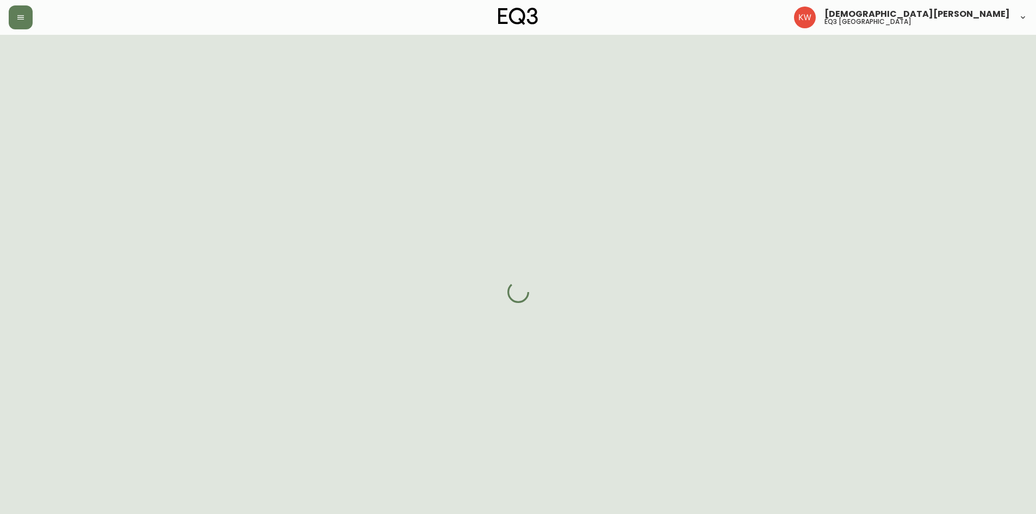
select select "AB"
select select "CA"
select select "CA_EN"
select select "Other"
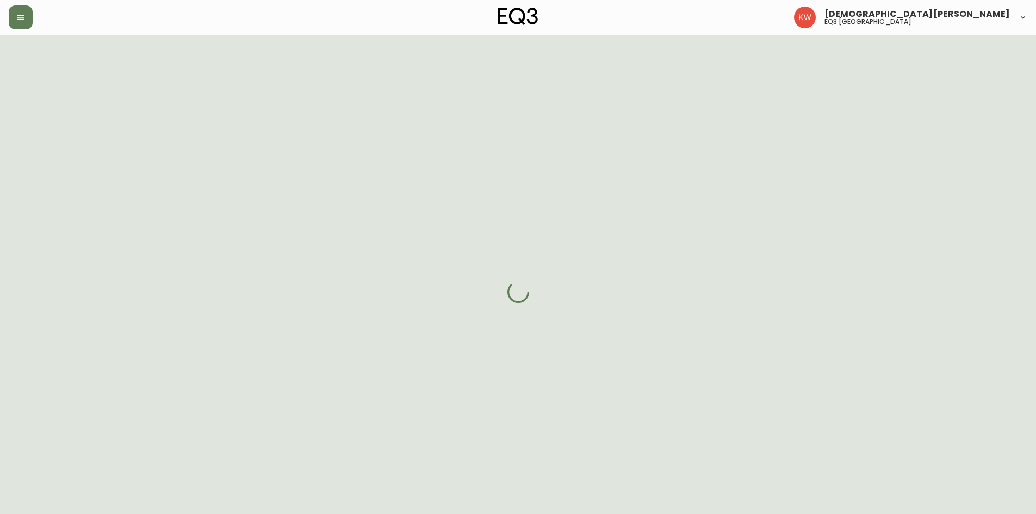
select select "false"
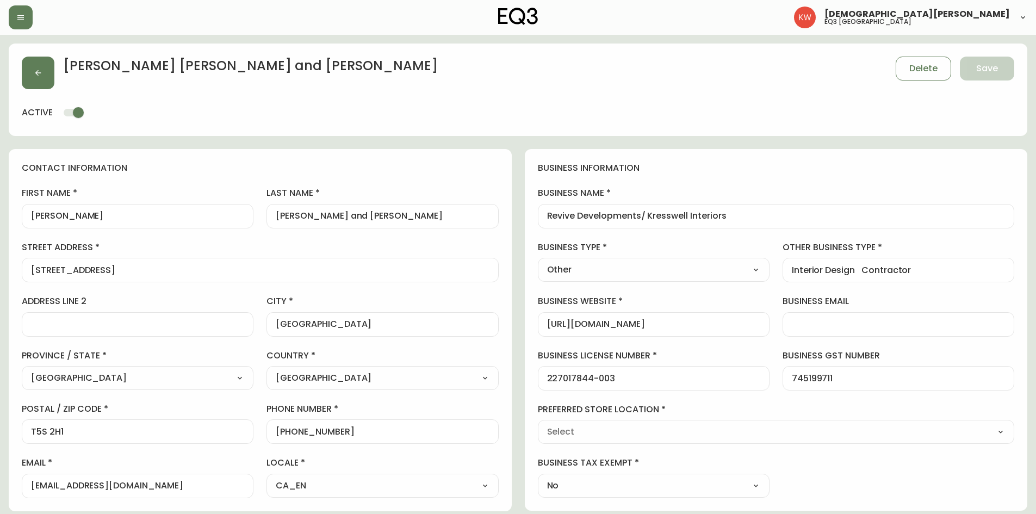
type input "EQ3 [GEOGRAPHIC_DATA]"
select select "cjw10z96m00006gs08l3o91tv"
drag, startPoint x: 171, startPoint y: 272, endPoint x: 10, endPoint y: 274, distance: 161.0
click at [10, 274] on div "contact information first name [PERSON_NAME] last name [PERSON_NAME] and [PERSO…" at bounding box center [260, 330] width 503 height 362
drag, startPoint x: 81, startPoint y: 434, endPoint x: 7, endPoint y: 435, distance: 74.5
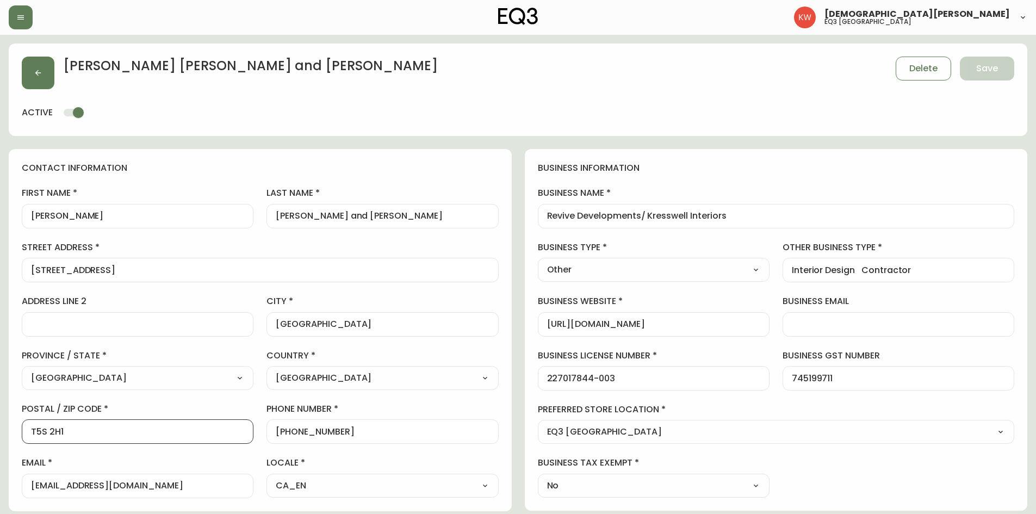
click at [7, 435] on main "[PERSON_NAME] and [PERSON_NAME] Save active contact information first name [PER…" at bounding box center [518, 470] width 1036 height 870
drag, startPoint x: 163, startPoint y: 488, endPoint x: 1, endPoint y: 494, distance: 162.2
click at [1, 494] on main "[PERSON_NAME] and [PERSON_NAME] Save active contact information first name [PER…" at bounding box center [518, 470] width 1036 height 870
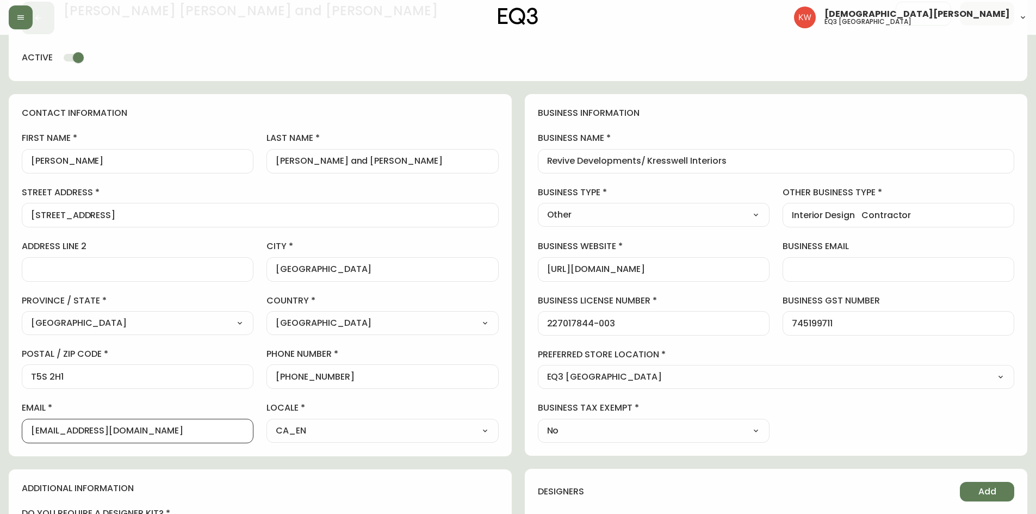
scroll to position [391, 0]
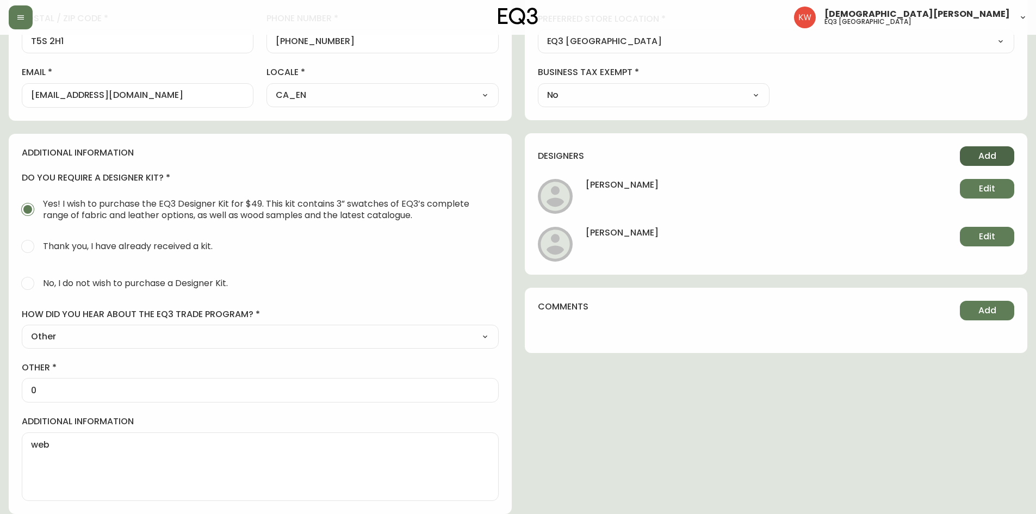
click at [991, 151] on span "Add" at bounding box center [988, 156] width 18 height 12
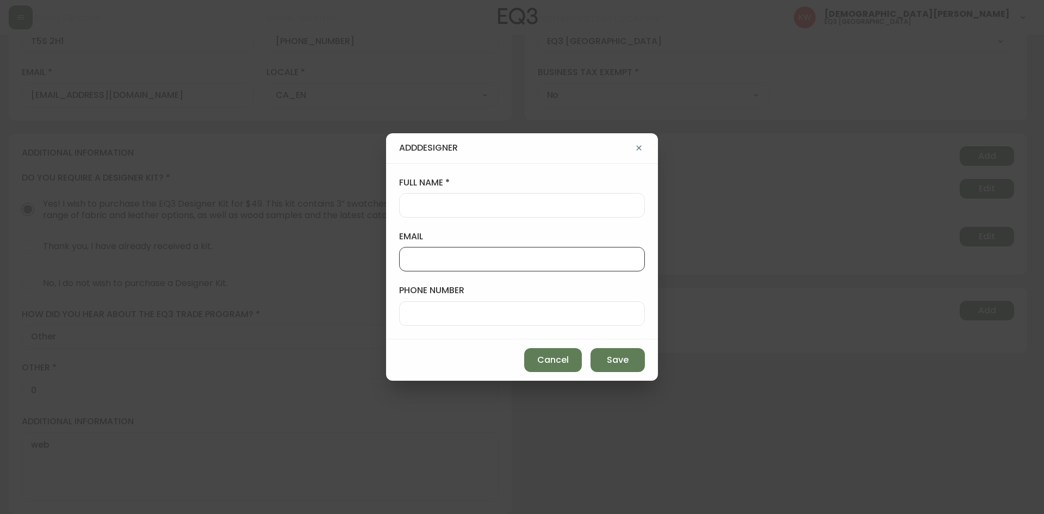
click at [551, 259] on input "email" at bounding box center [522, 259] width 227 height 10
paste input "[PERSON_NAME][EMAIL_ADDRESS][DOMAIN_NAME]"
type input "[PERSON_NAME][EMAIL_ADDRESS][DOMAIN_NAME]"
click at [504, 209] on input "full name" at bounding box center [522, 205] width 227 height 10
type input "[PERSON_NAME]"
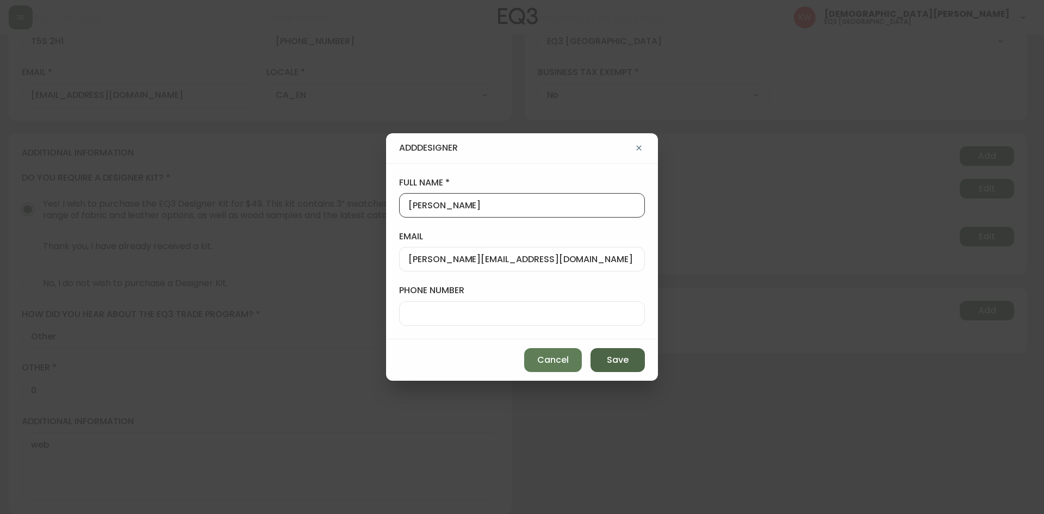
click at [620, 365] on span "Save" at bounding box center [618, 360] width 22 height 12
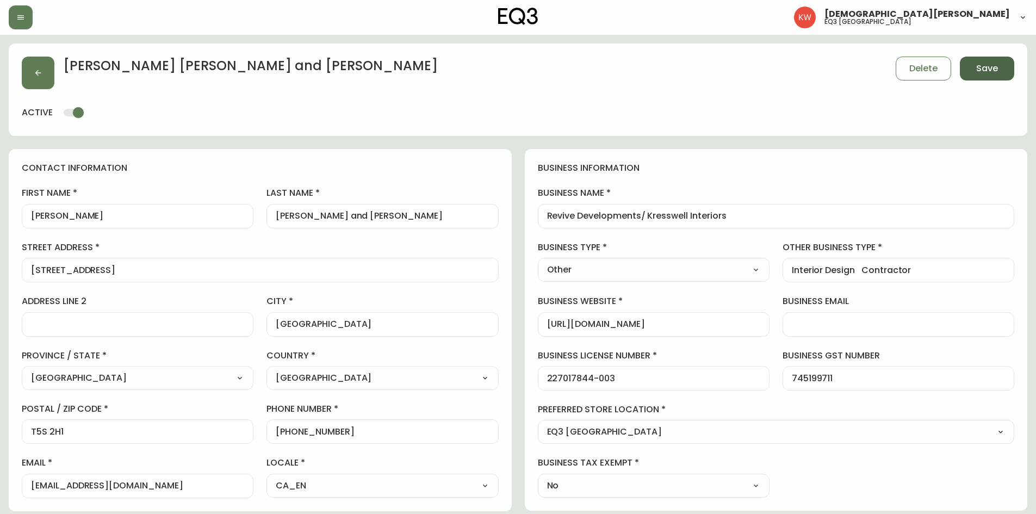
click at [978, 66] on span "Save" at bounding box center [987, 69] width 22 height 12
select select
type input "Other"
select select "Other"
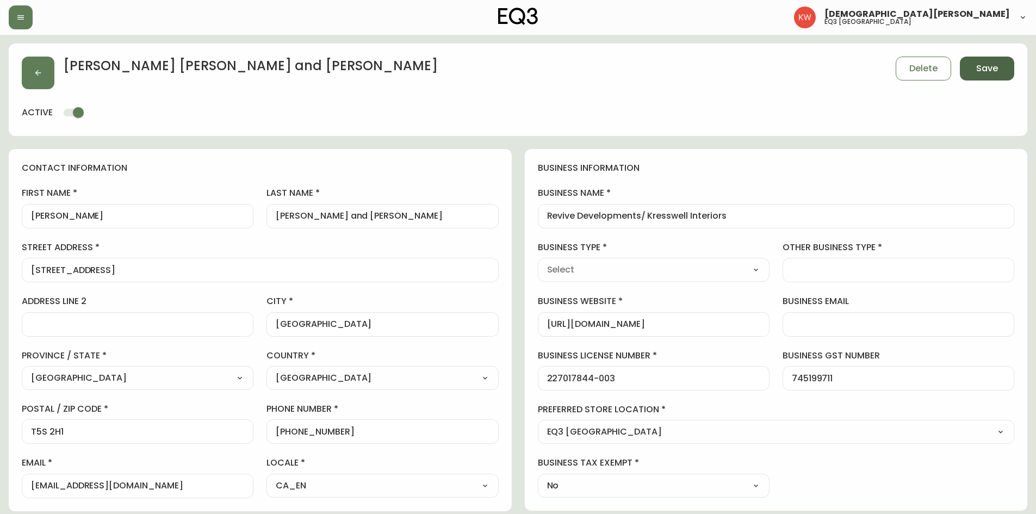
type input "Other"
select select "Other"
type input "Interior Design Contractor"
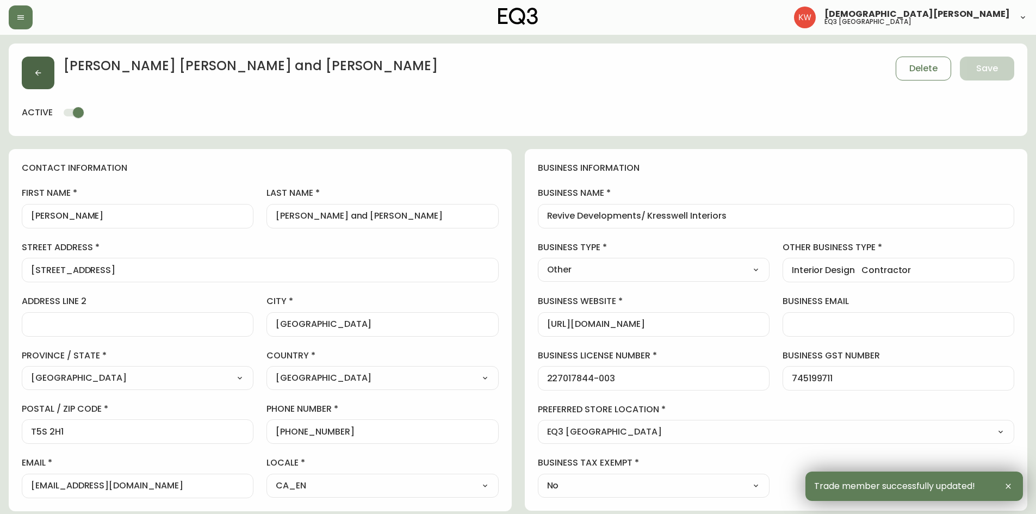
click at [38, 75] on icon "button" at bounding box center [38, 73] width 6 height 6
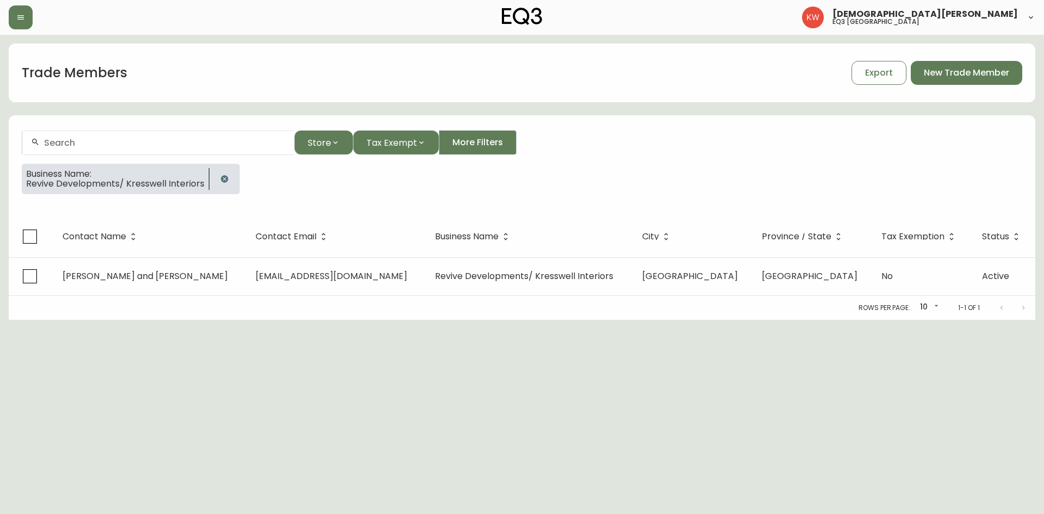
click at [221, 178] on icon "button" at bounding box center [224, 178] width 7 height 7
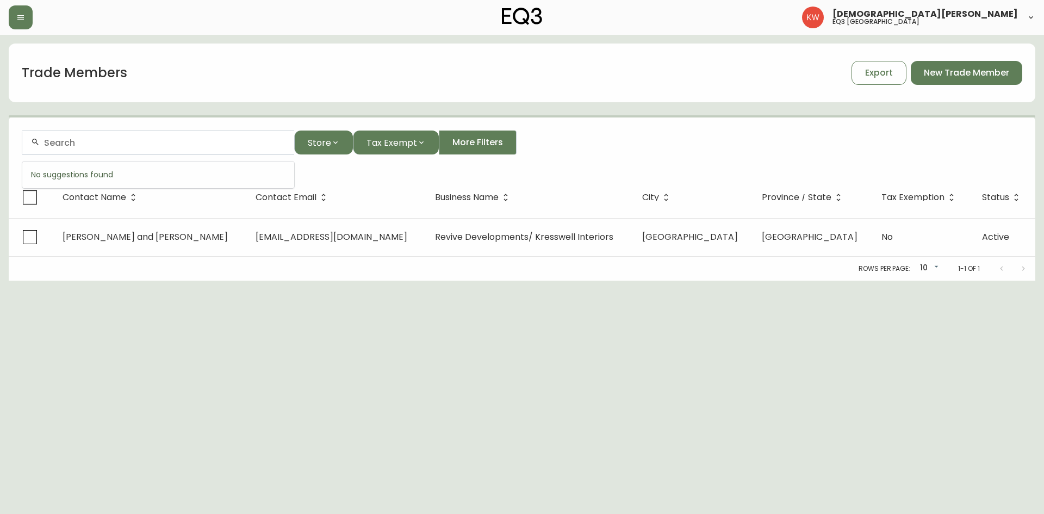
click at [162, 143] on input "text" at bounding box center [165, 143] width 242 height 10
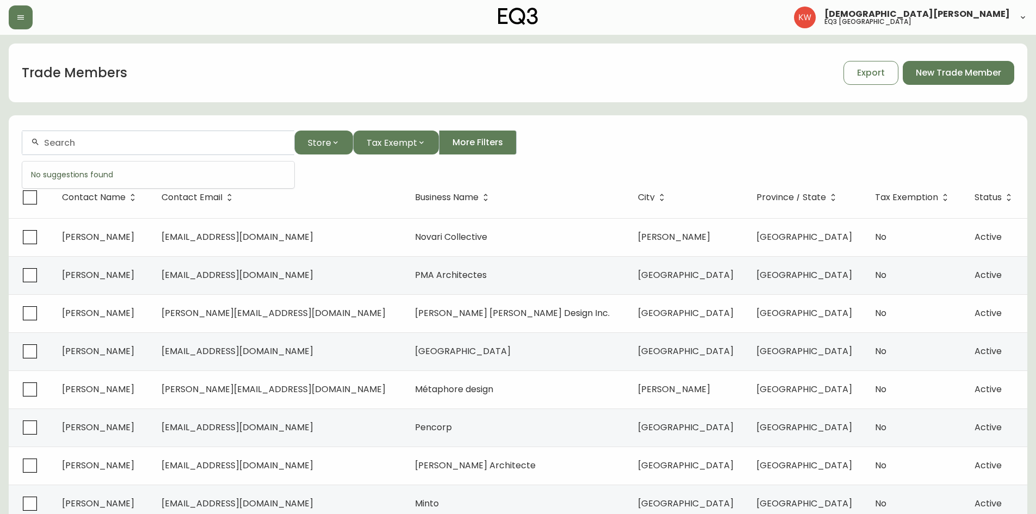
paste input "[PERSON_NAME][EMAIL_ADDRESS][DOMAIN_NAME]"
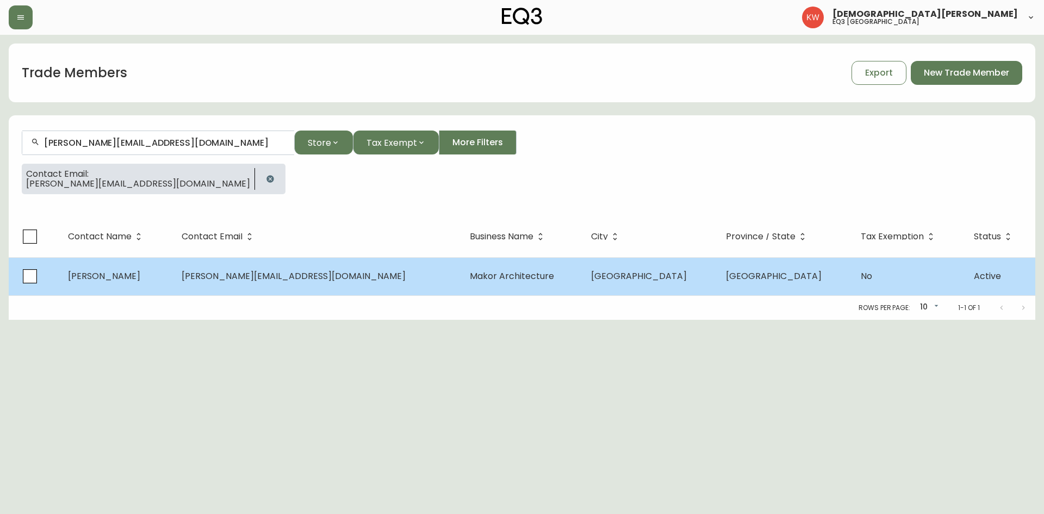
type input "[PERSON_NAME][EMAIL_ADDRESS][DOMAIN_NAME]"
click at [511, 276] on span "Makor Architecture" at bounding box center [512, 276] width 84 height 13
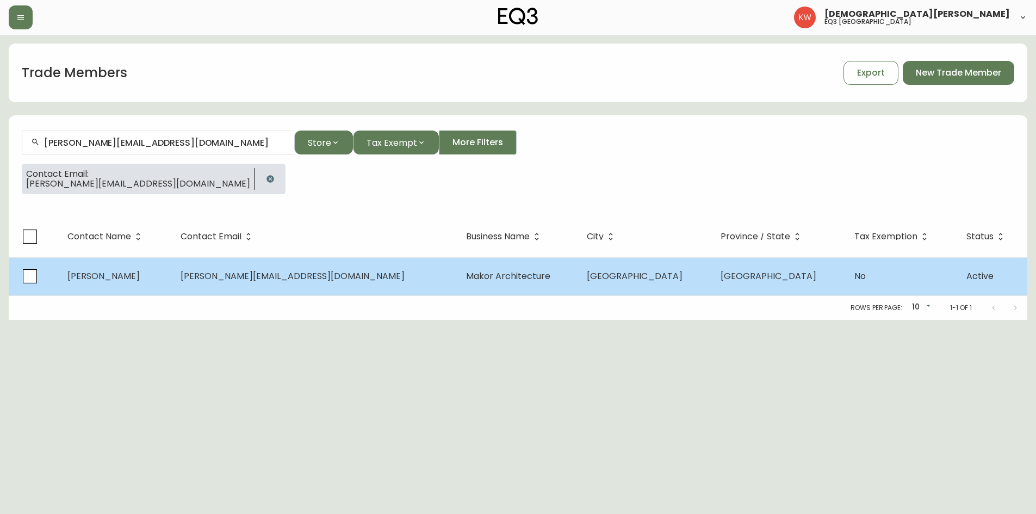
select select "AB"
select select "CA"
select select "CA_EN"
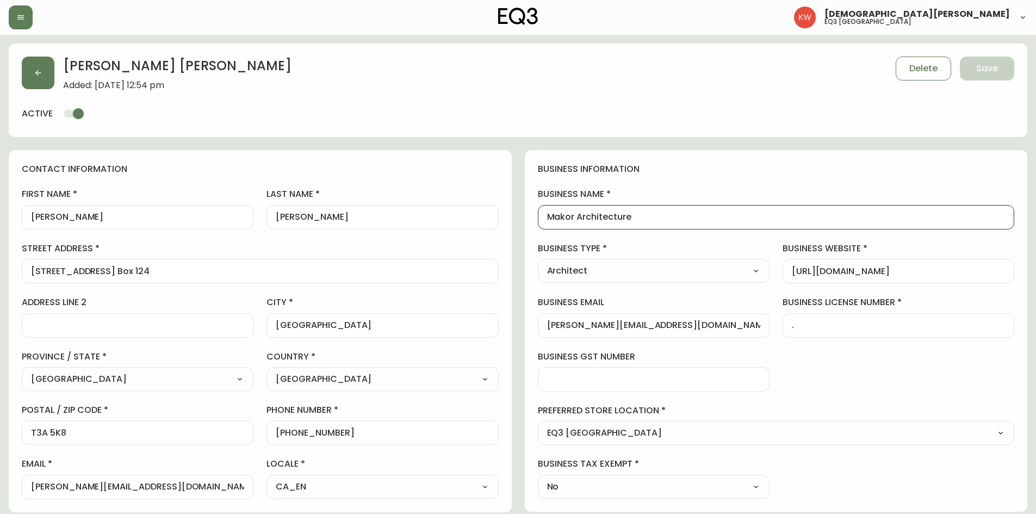
scroll to position [1, 0]
drag, startPoint x: 642, startPoint y: 220, endPoint x: 500, endPoint y: 222, distance: 142.0
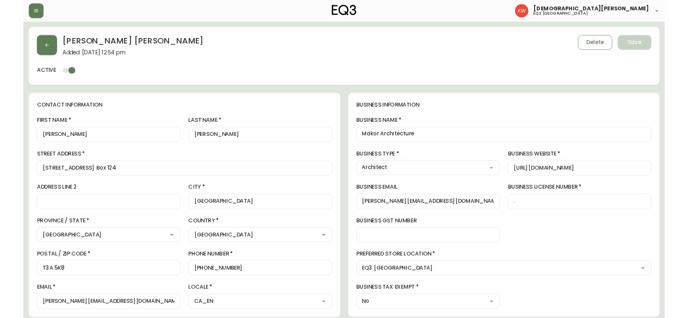
scroll to position [0, 0]
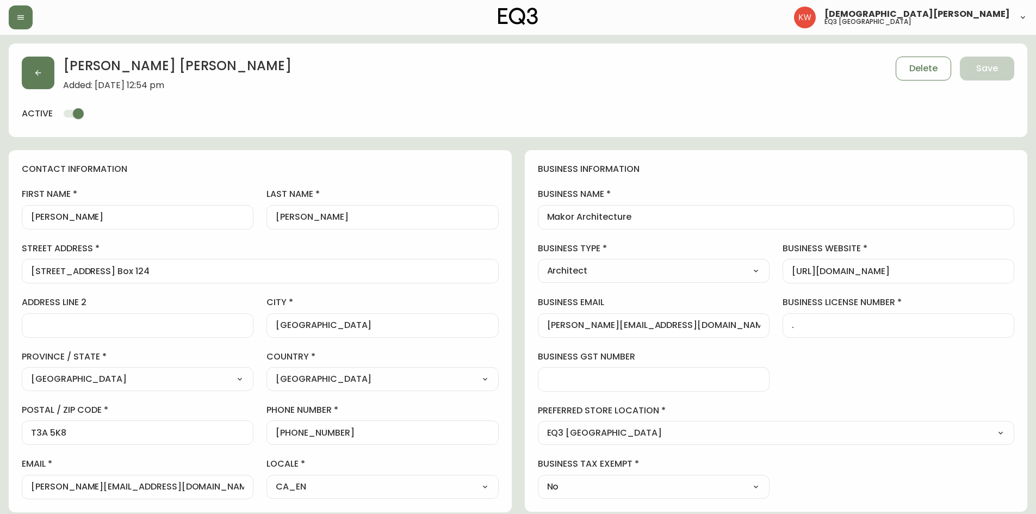
click at [435, 124] on div "[PERSON_NAME] Added: [DATE] 12:54 pm Delete Save active" at bounding box center [518, 91] width 1019 height 94
click at [45, 72] on button "button" at bounding box center [38, 73] width 33 height 33
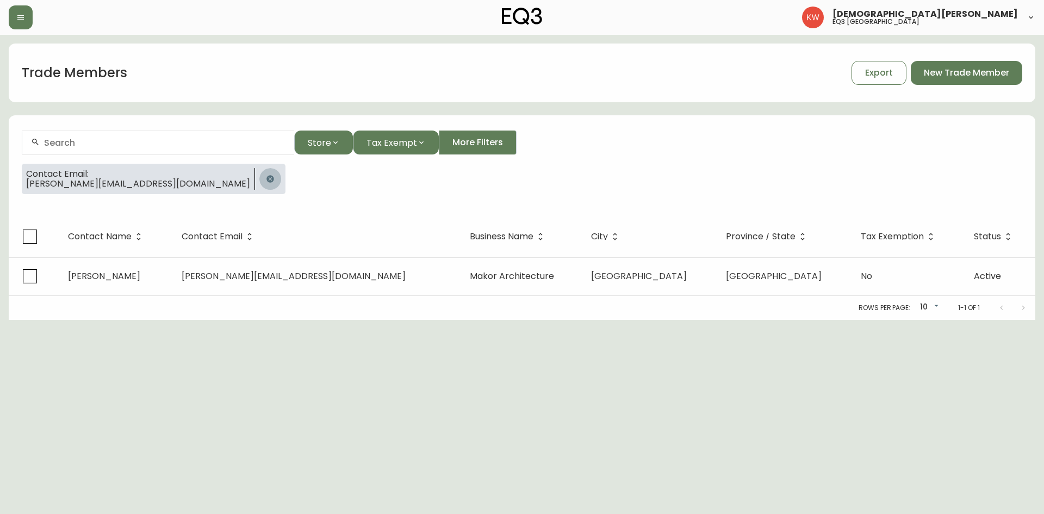
click at [266, 178] on icon "button" at bounding box center [270, 179] width 9 height 9
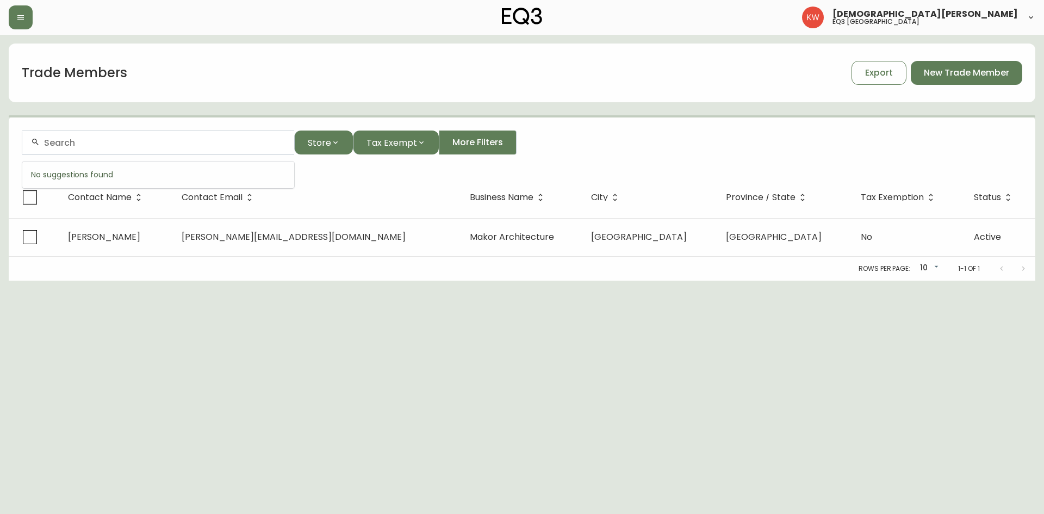
click at [165, 147] on input "text" at bounding box center [165, 143] width 242 height 10
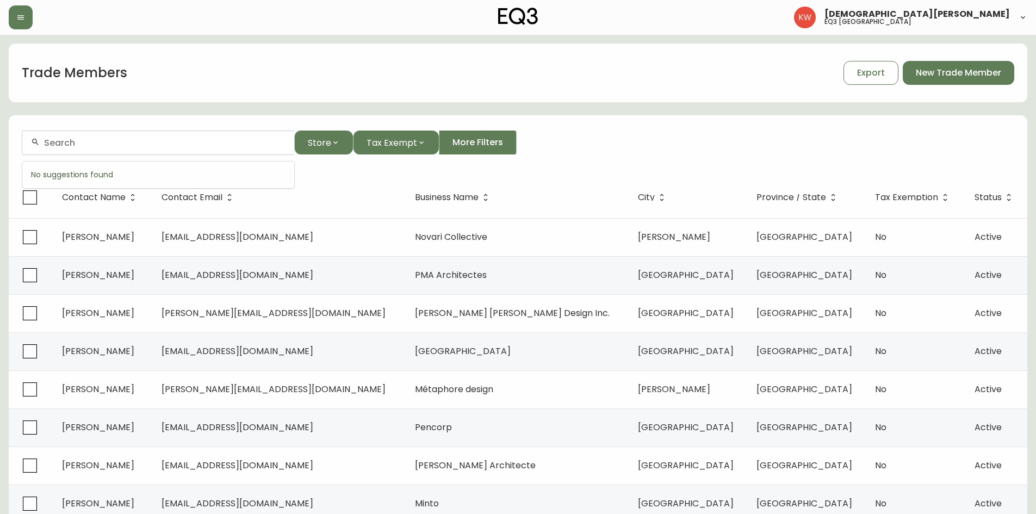
paste input "[DOMAIN_NAME]"
click at [121, 203] on span "[DOMAIN_NAME]" at bounding box center [153, 201] width 74 height 13
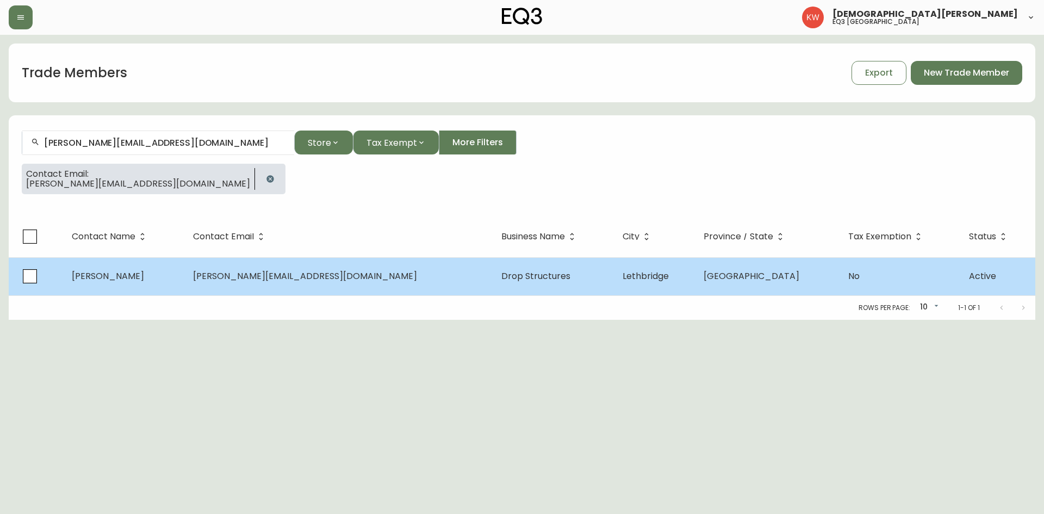
click at [184, 285] on td "[PERSON_NAME]" at bounding box center [123, 276] width 121 height 38
